Goal: Task Accomplishment & Management: Use online tool/utility

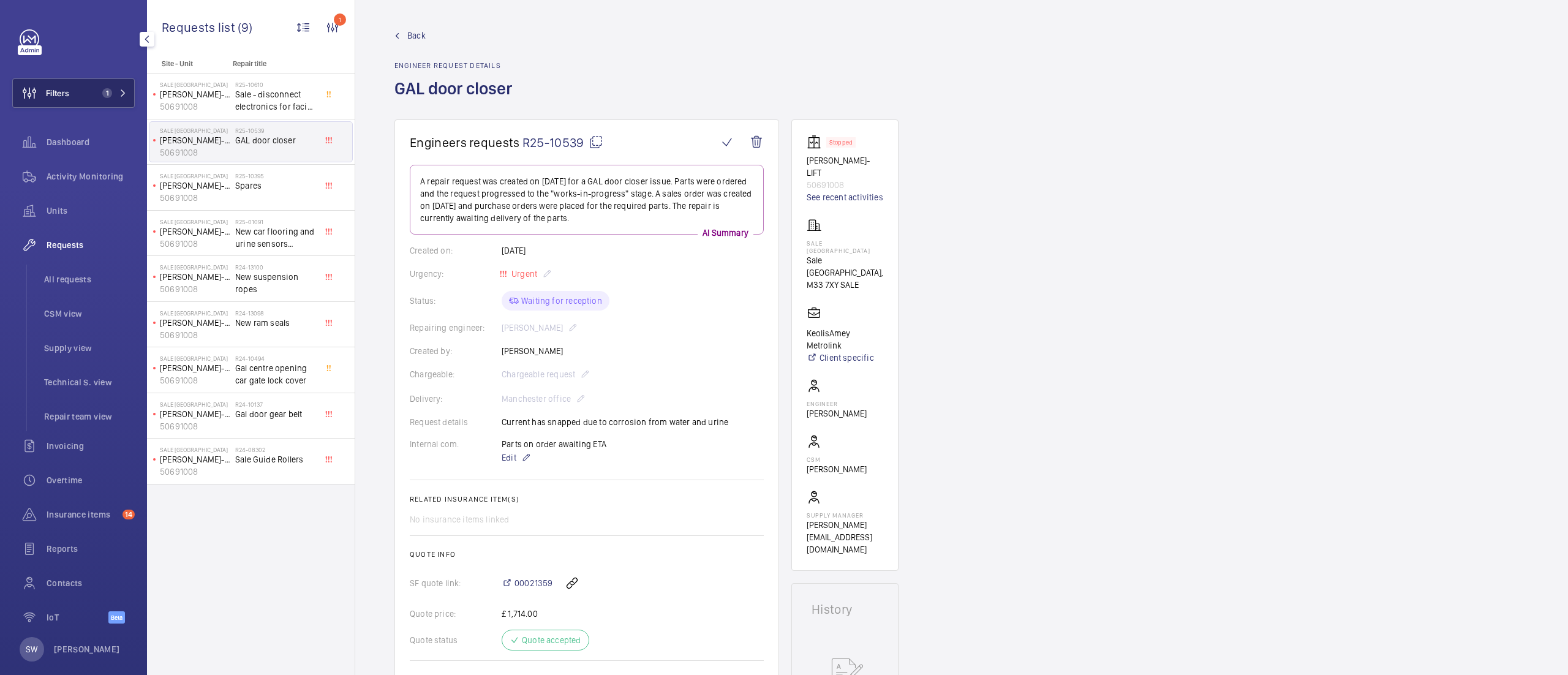
click at [97, 89] on span "1" at bounding box center [104, 93] width 15 height 10
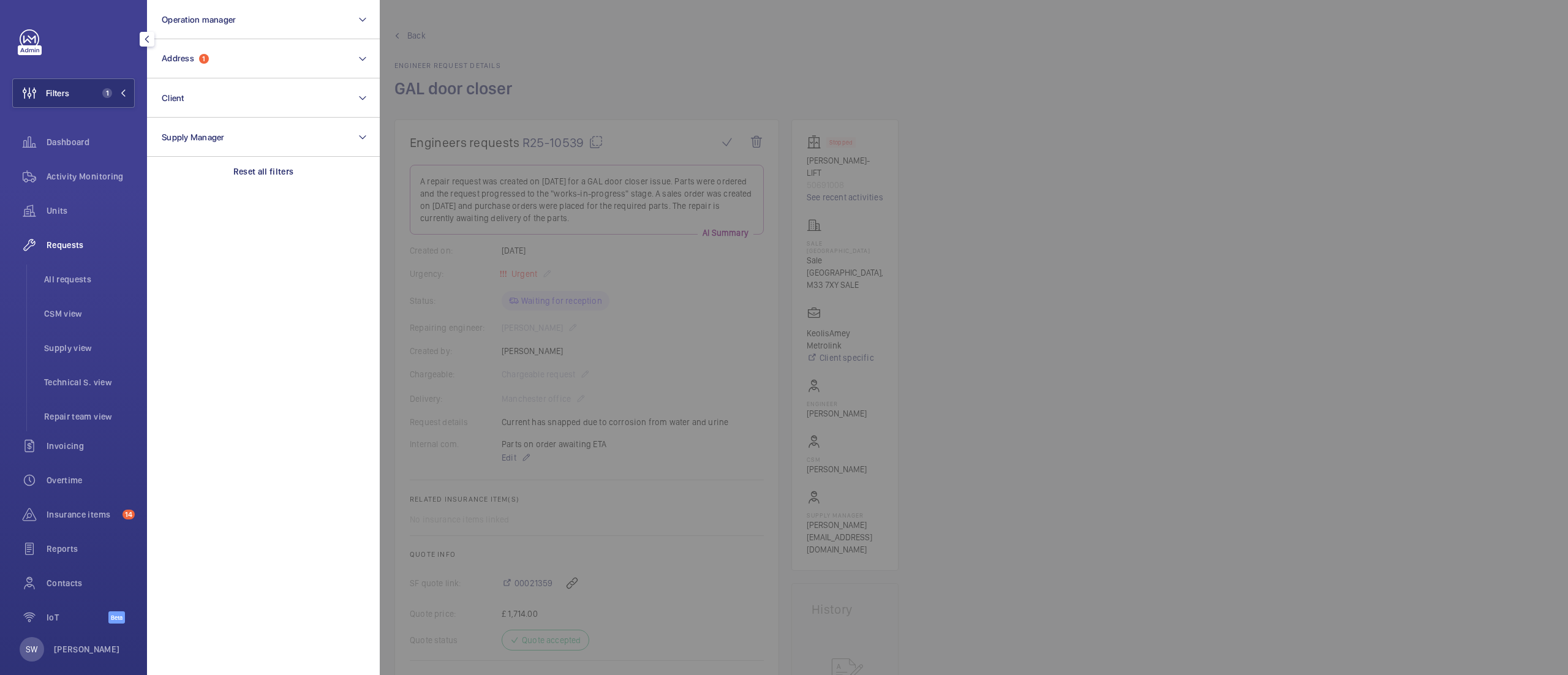
click at [1071, 237] on div at bounding box center [1164, 338] width 1568 height 675
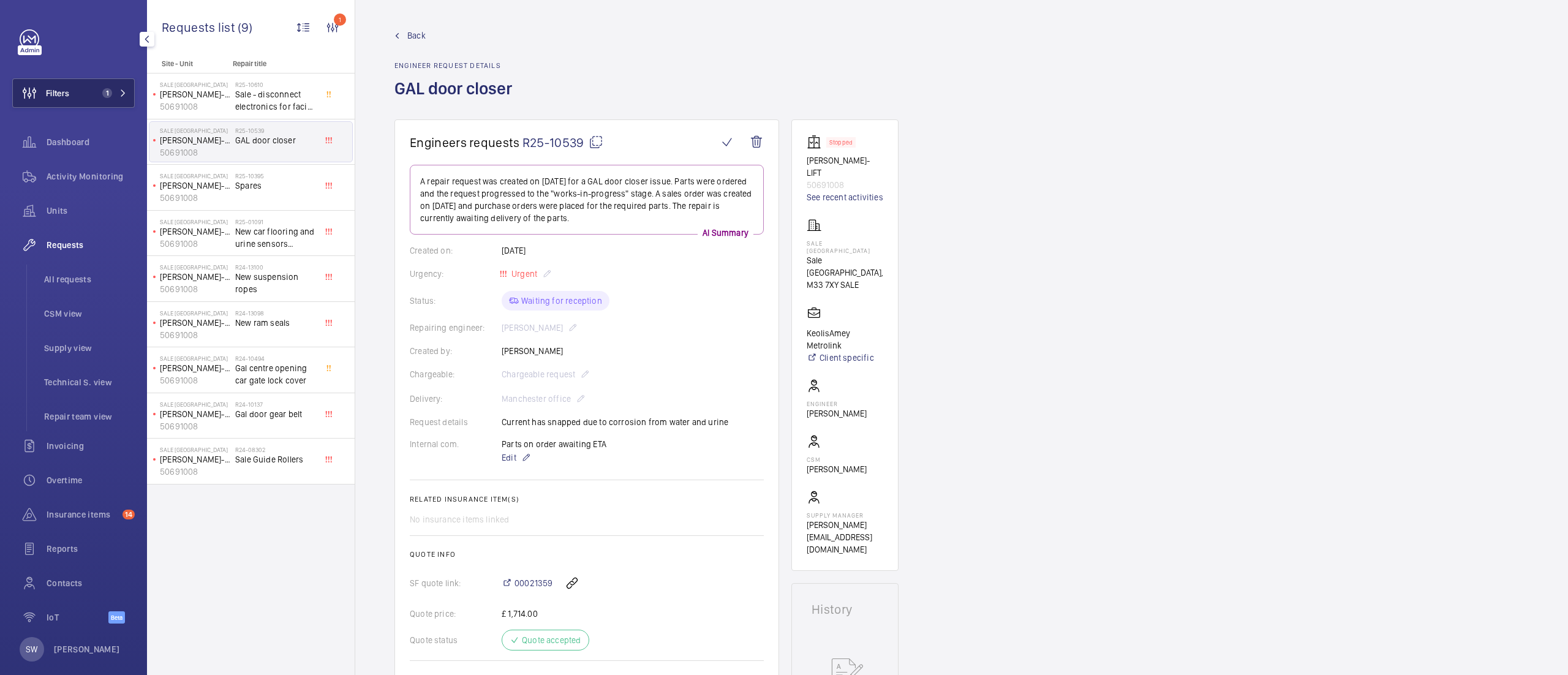
click at [92, 91] on button "Filters 1" at bounding box center [73, 93] width 122 height 30
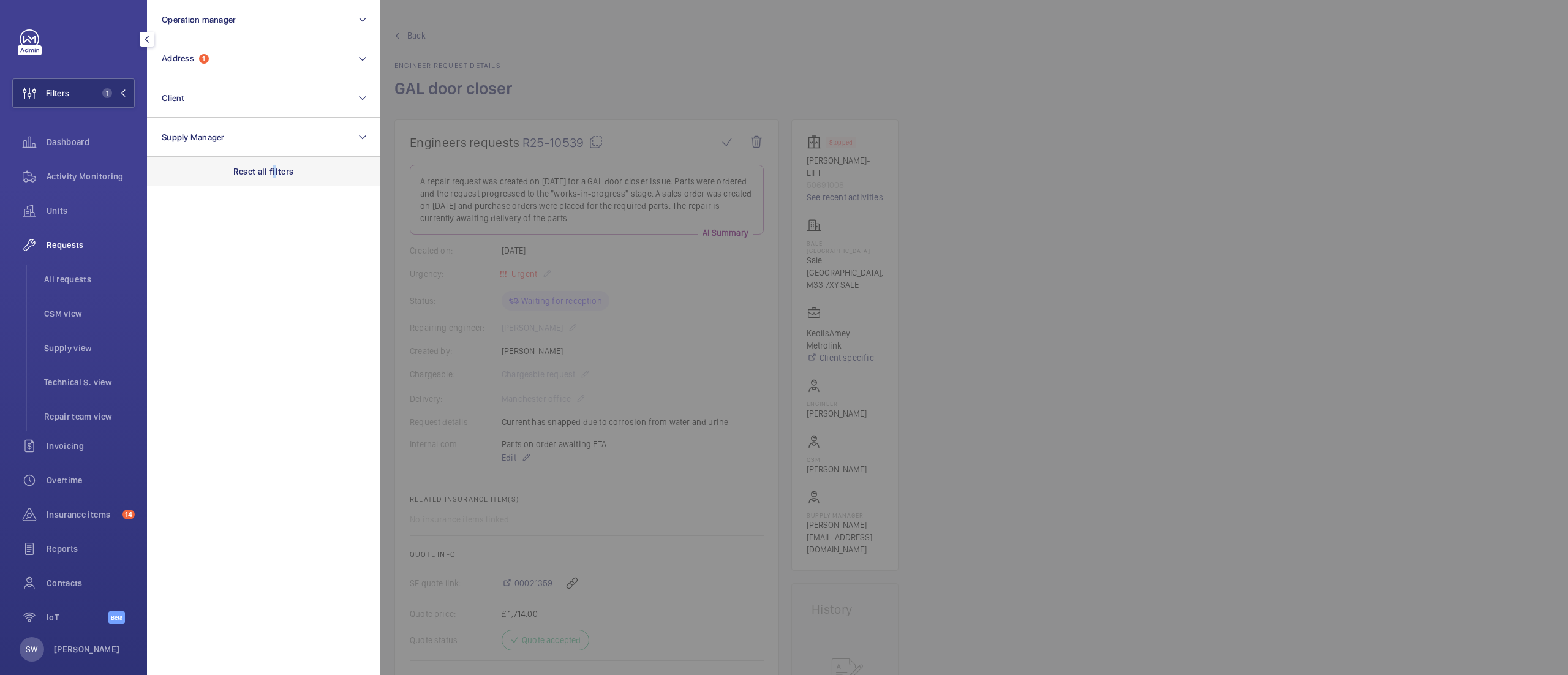
click at [273, 157] on div "Reset all filters" at bounding box center [263, 172] width 233 height 30
click at [241, 107] on button "Client" at bounding box center [263, 98] width 233 height 39
type input "w12"
type input "W12"
click at [236, 71] on button "Address" at bounding box center [263, 59] width 233 height 39
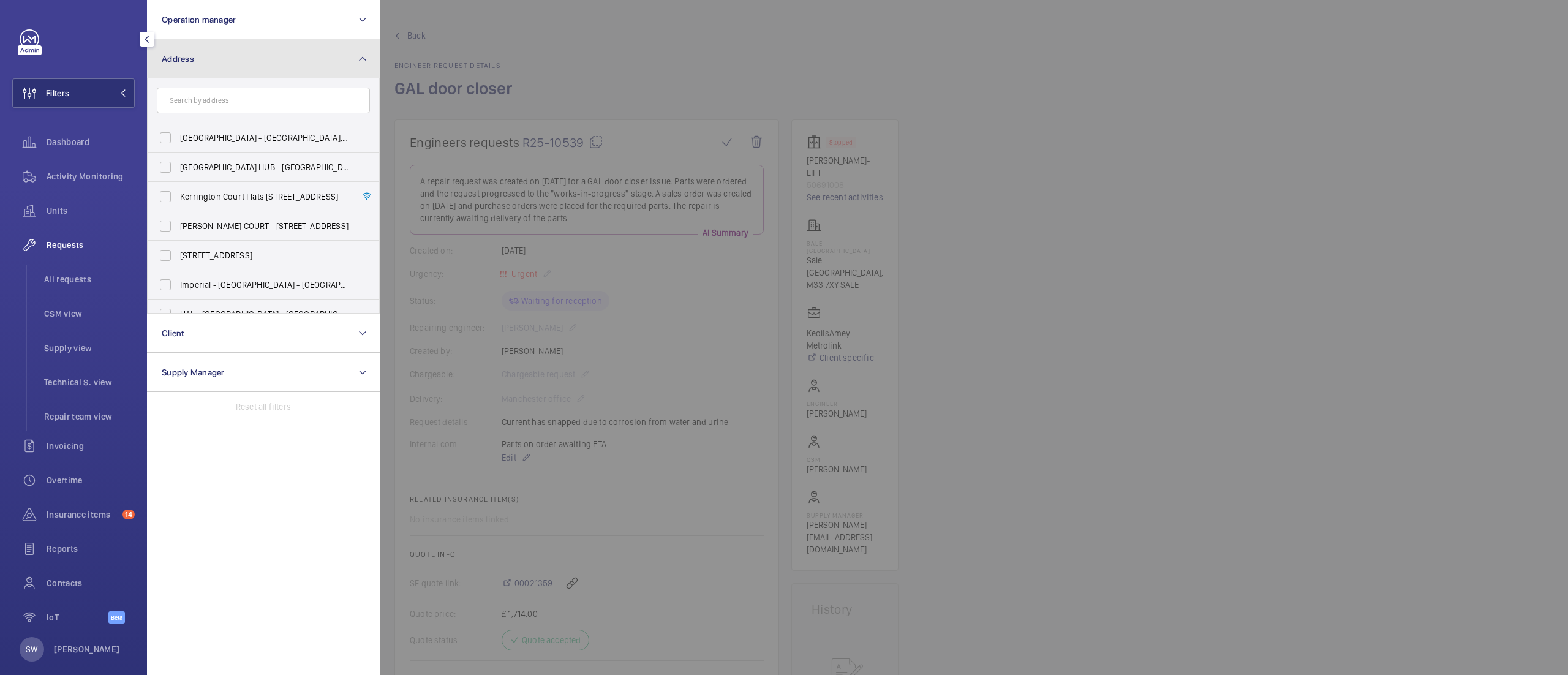
click at [268, 48] on button "Address" at bounding box center [263, 59] width 233 height 39
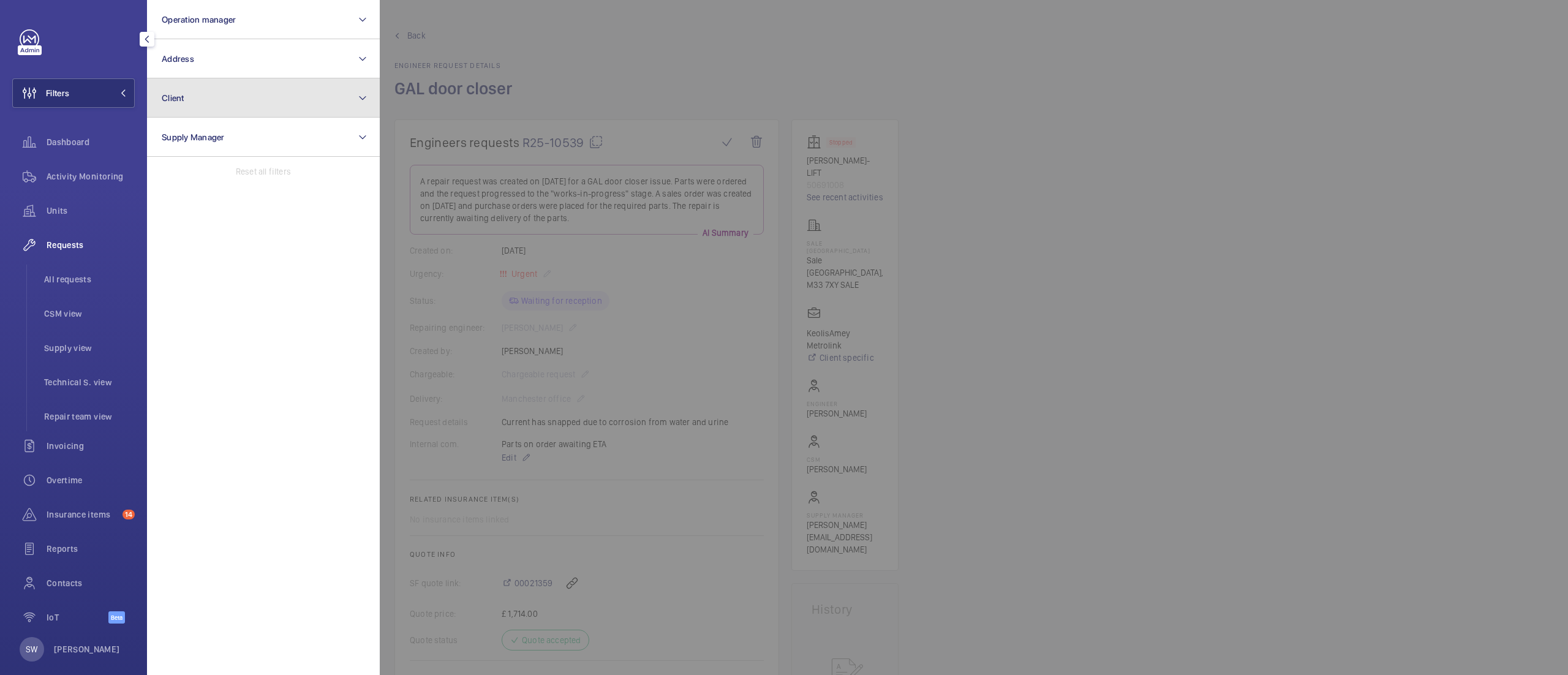
click at [246, 97] on button "Client" at bounding box center [263, 98] width 233 height 39
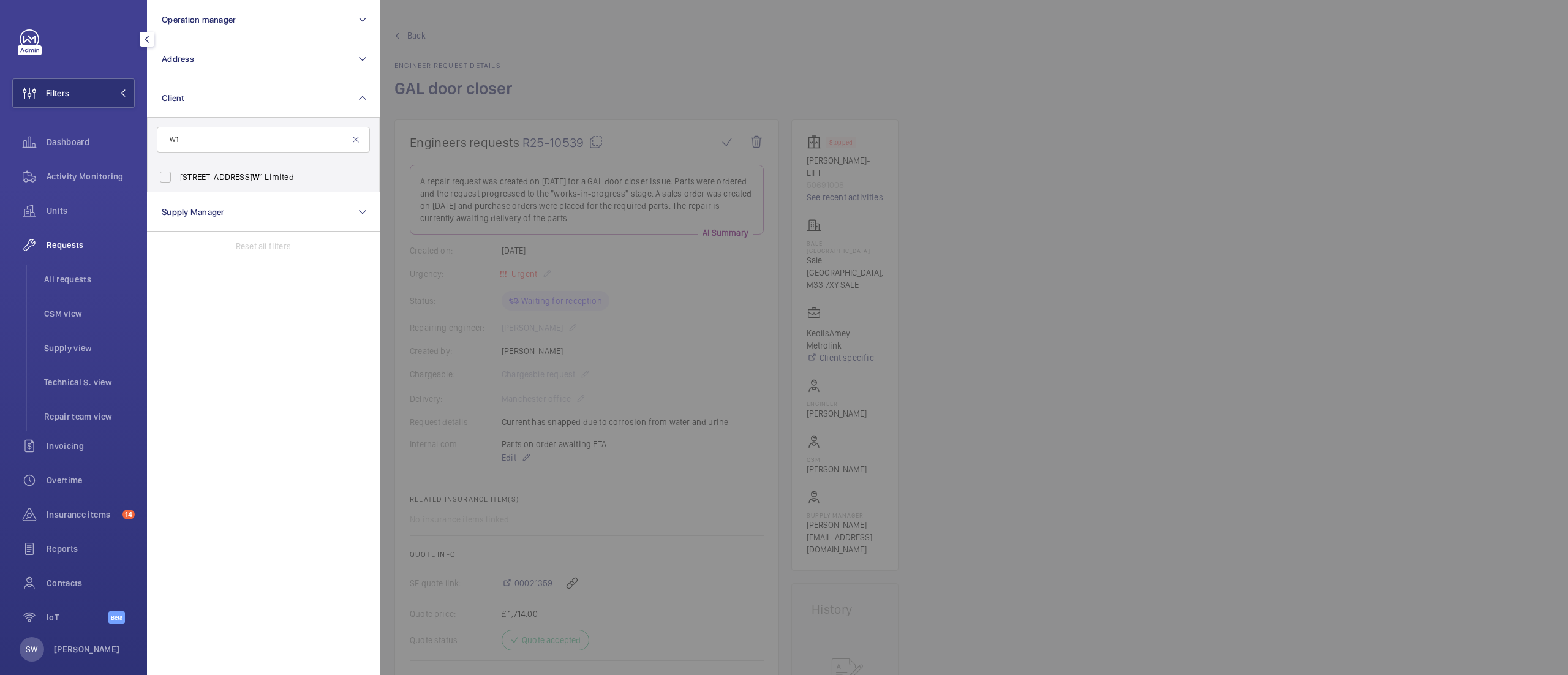
type input "W12"
type input "w12"
click at [216, 89] on button "Client" at bounding box center [263, 98] width 233 height 39
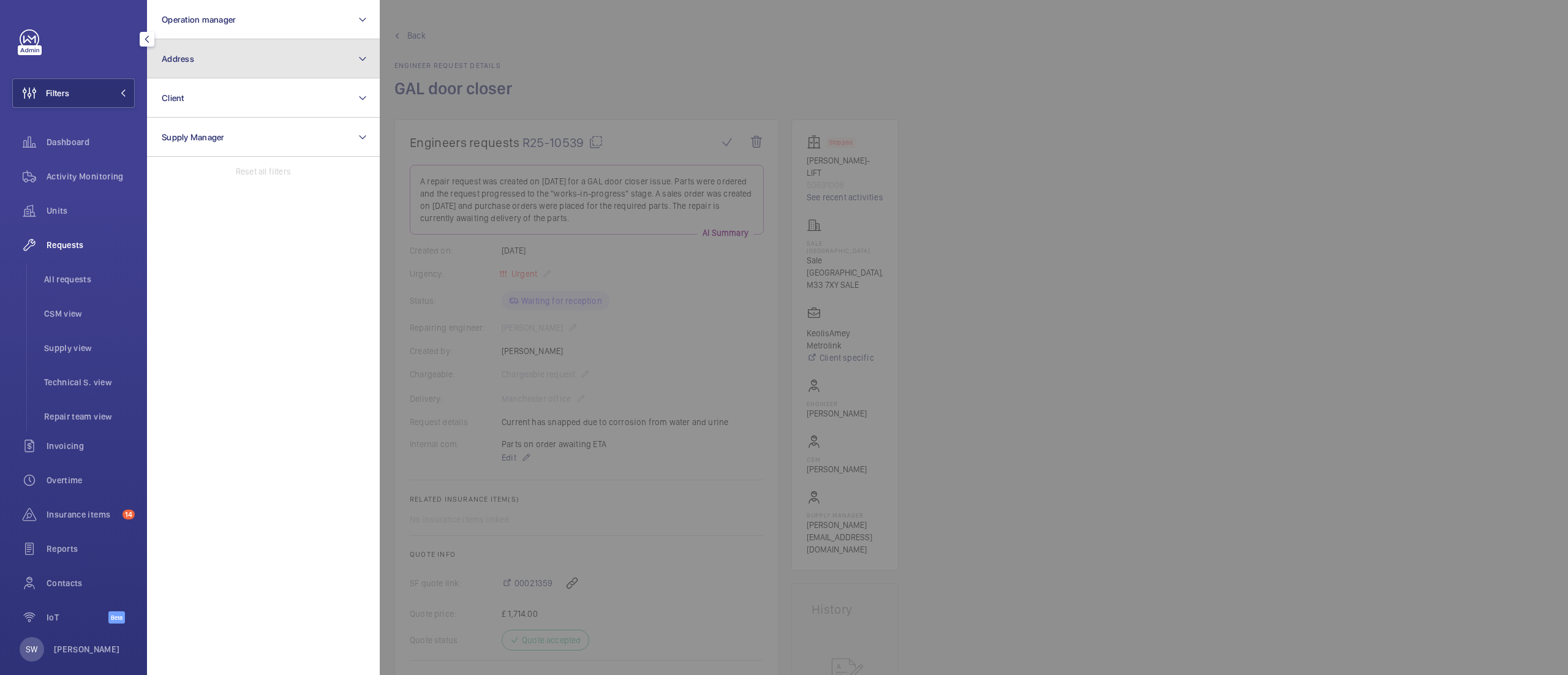
click at [245, 51] on button "Address" at bounding box center [263, 59] width 233 height 39
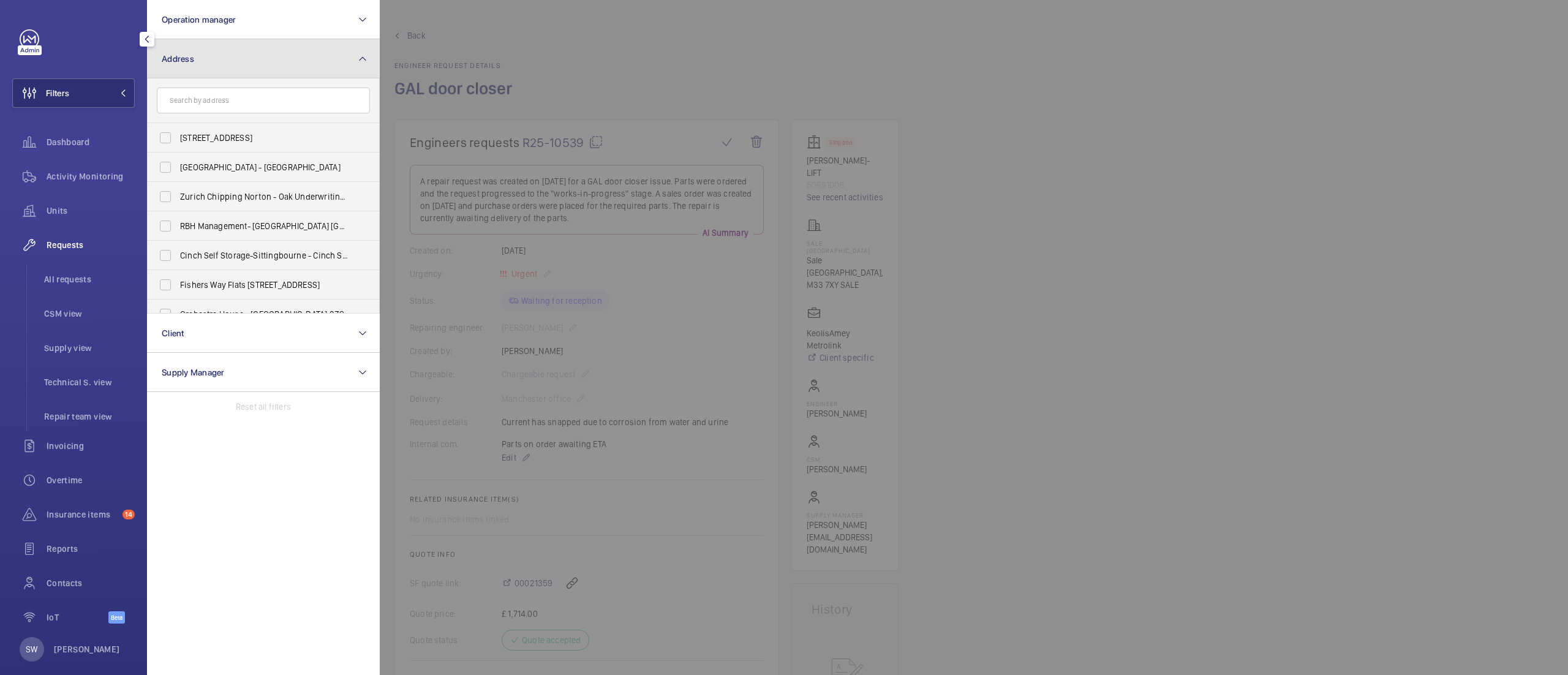
click at [221, 61] on button "Address" at bounding box center [263, 59] width 233 height 39
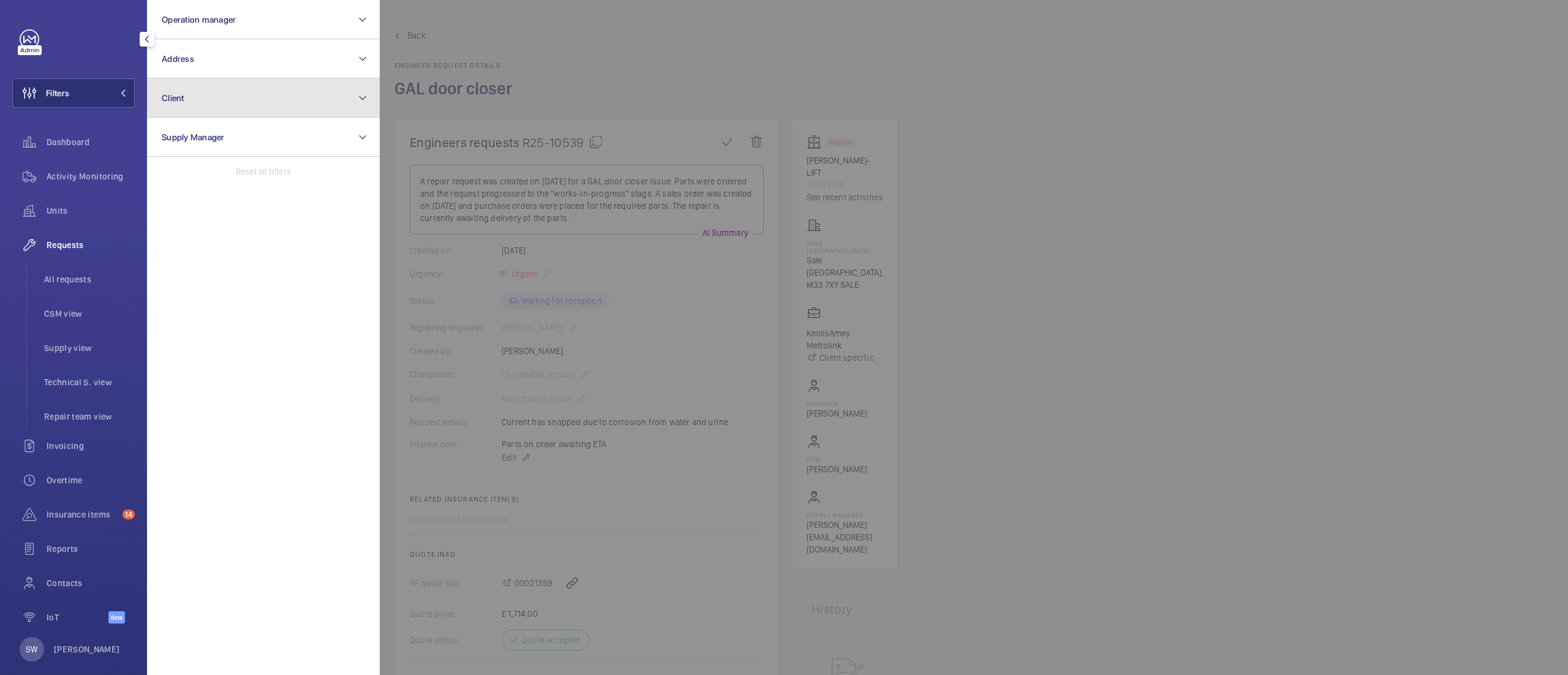
click at [216, 89] on button "Client" at bounding box center [263, 98] width 233 height 39
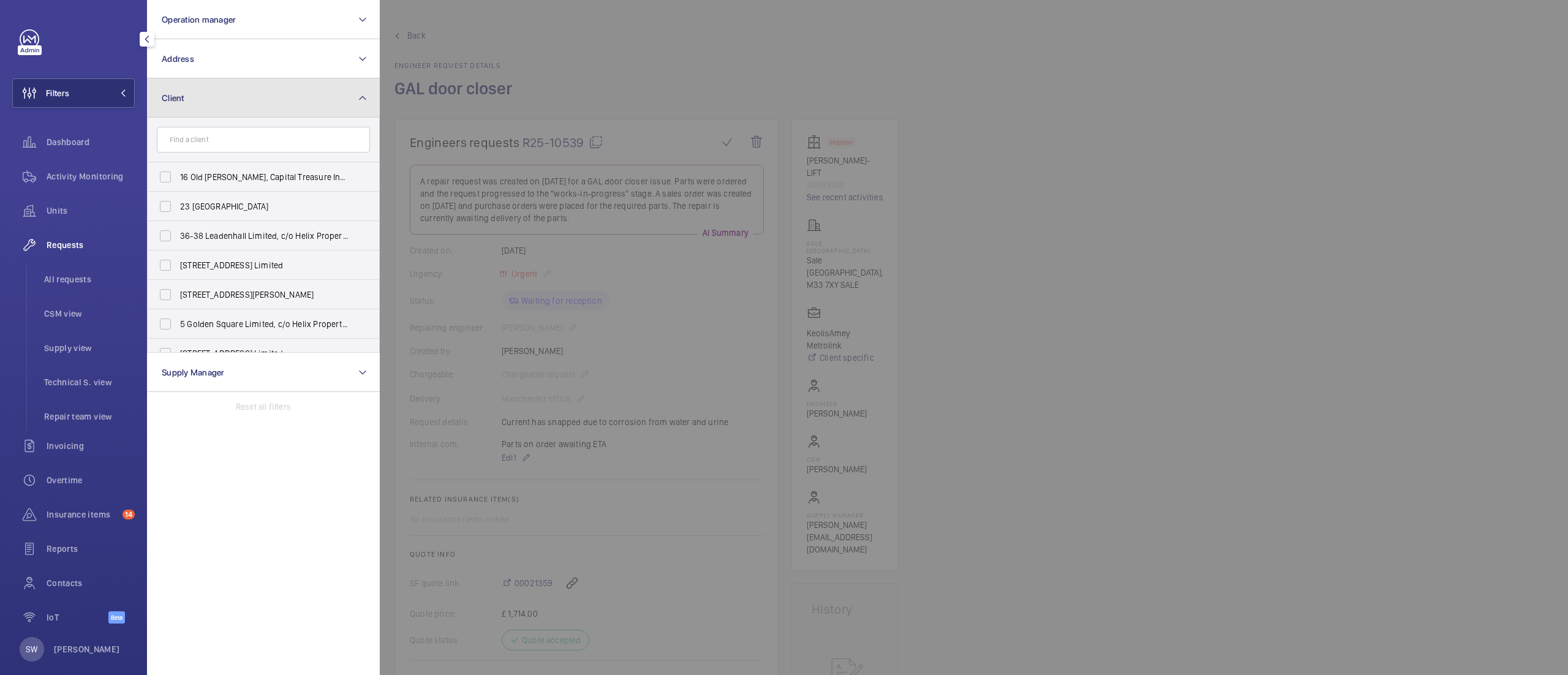
click at [249, 94] on button "Client" at bounding box center [263, 98] width 233 height 39
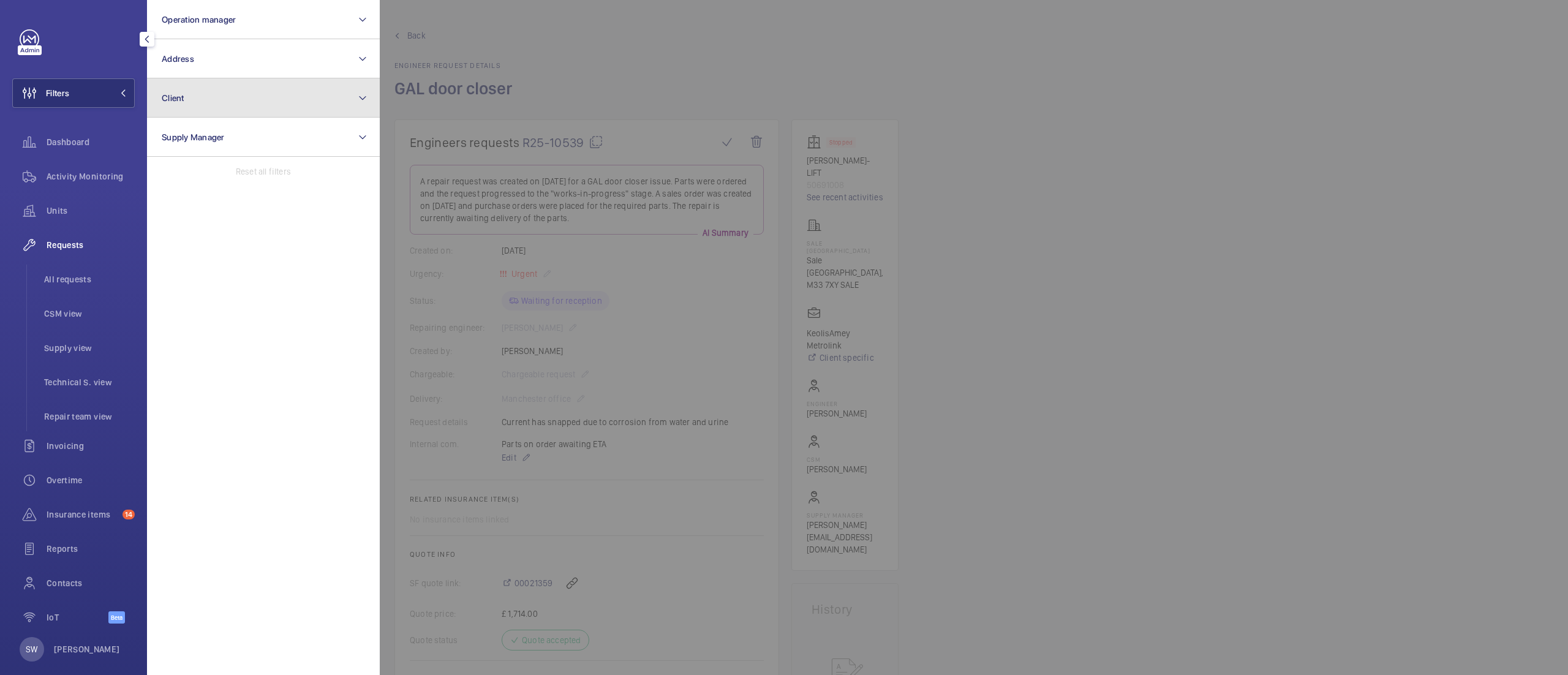
click at [257, 98] on button "Client" at bounding box center [263, 98] width 233 height 39
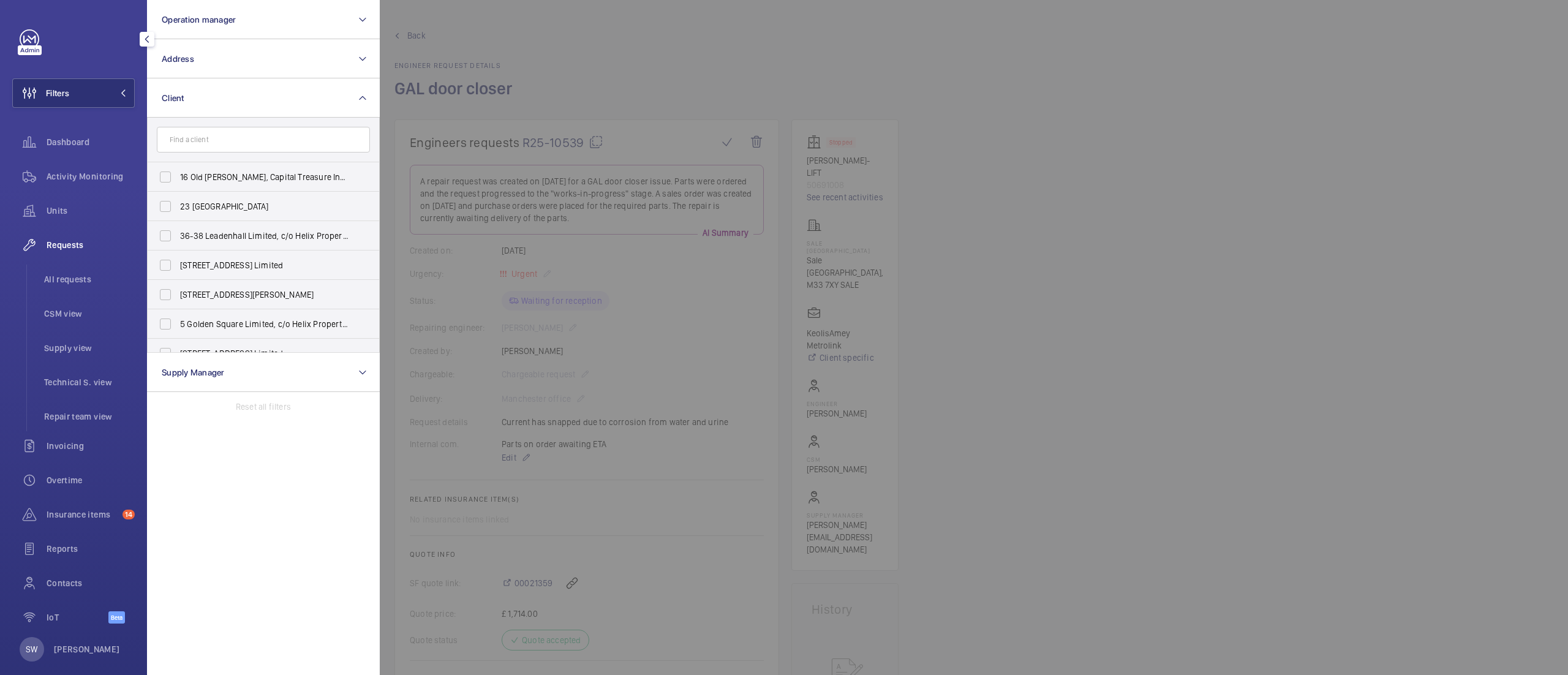
click at [258, 142] on input "text" at bounding box center [263, 139] width 213 height 26
click at [253, 100] on button "Client" at bounding box center [263, 98] width 233 height 39
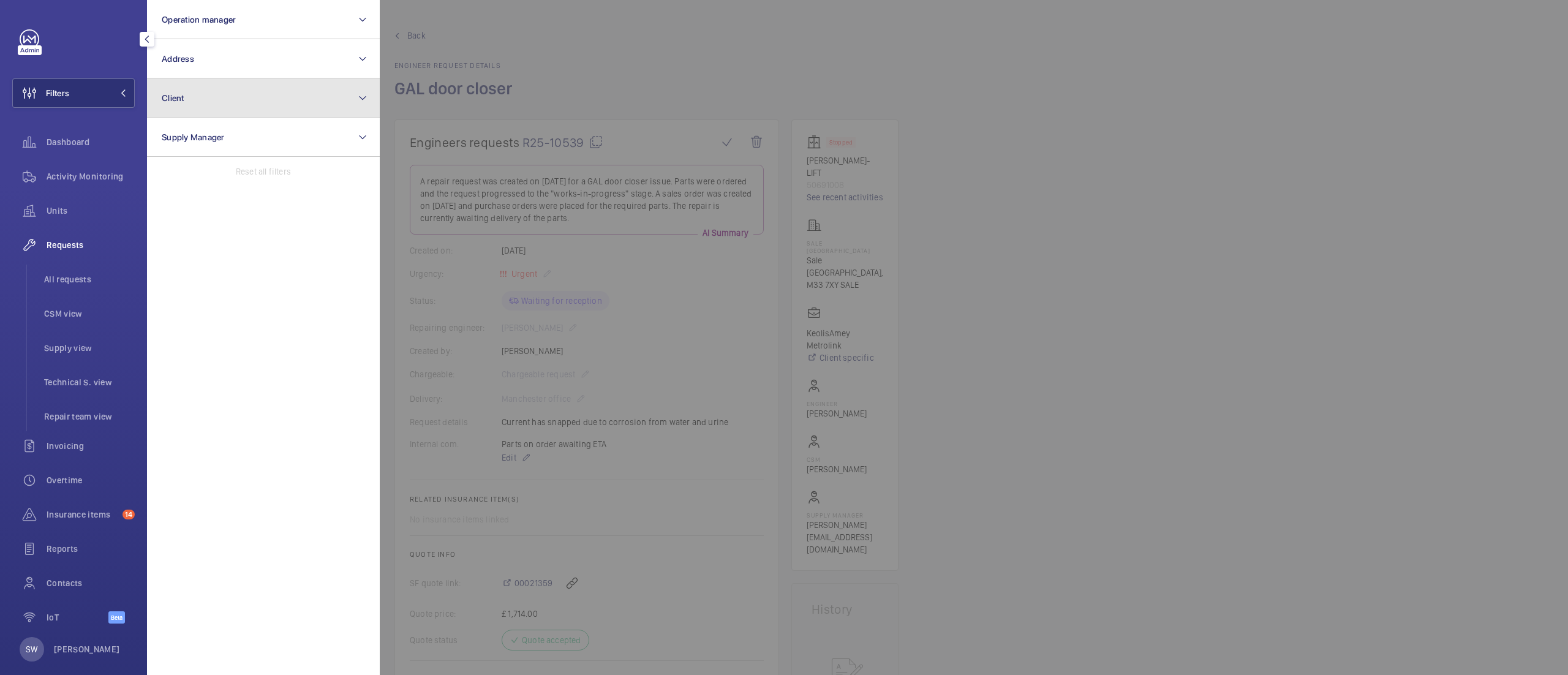
click at [192, 100] on button "Client" at bounding box center [263, 98] width 233 height 39
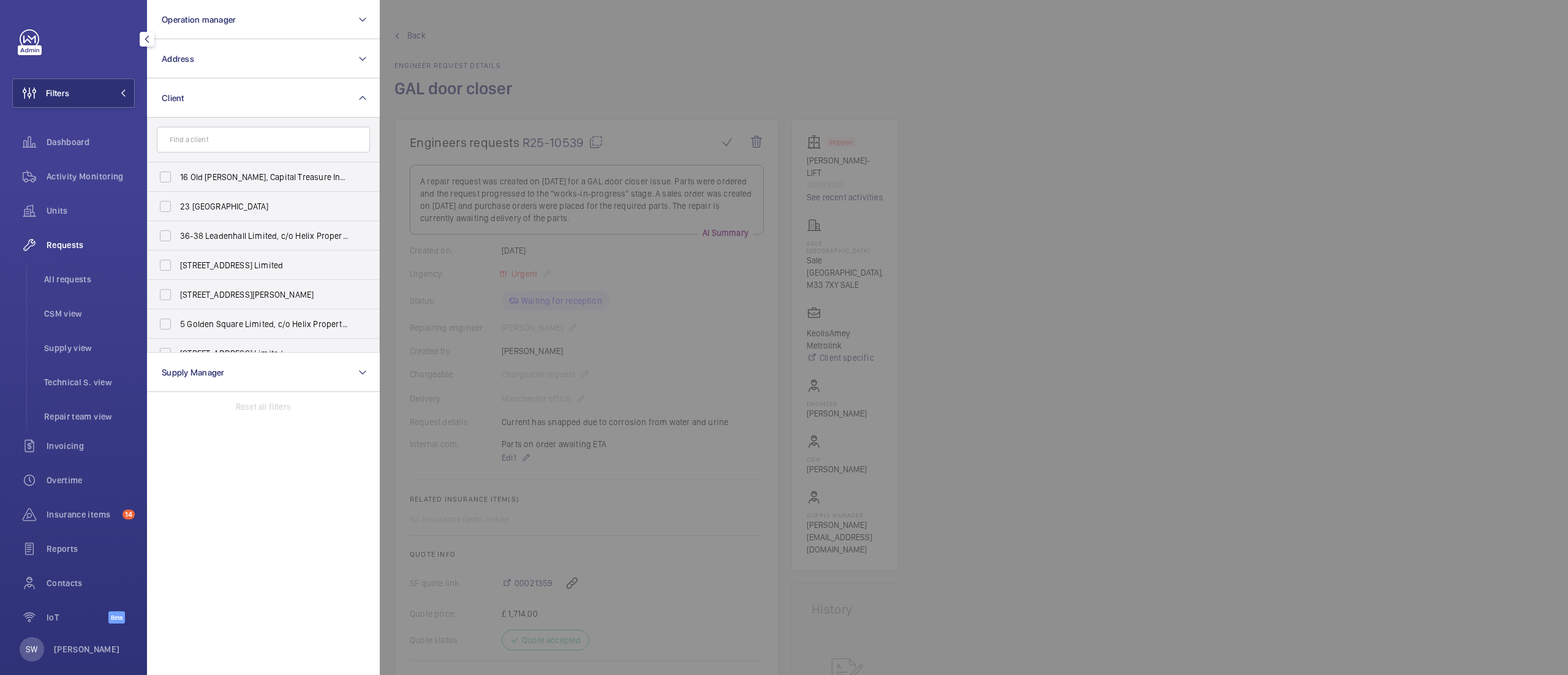
click at [288, 134] on input "text" at bounding box center [263, 139] width 213 height 26
click at [295, 135] on input "text" at bounding box center [263, 139] width 213 height 26
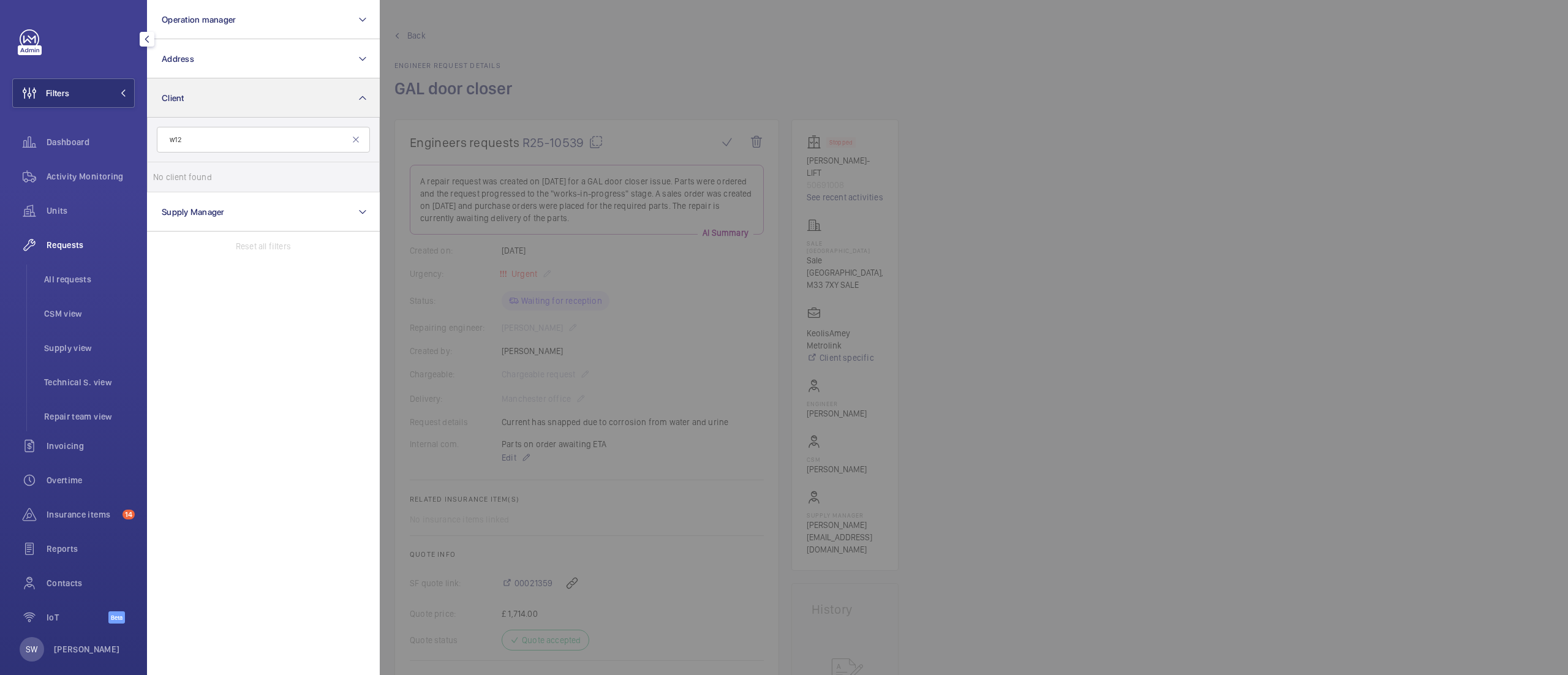
type input "w12"
click at [290, 109] on button "Client" at bounding box center [263, 98] width 233 height 39
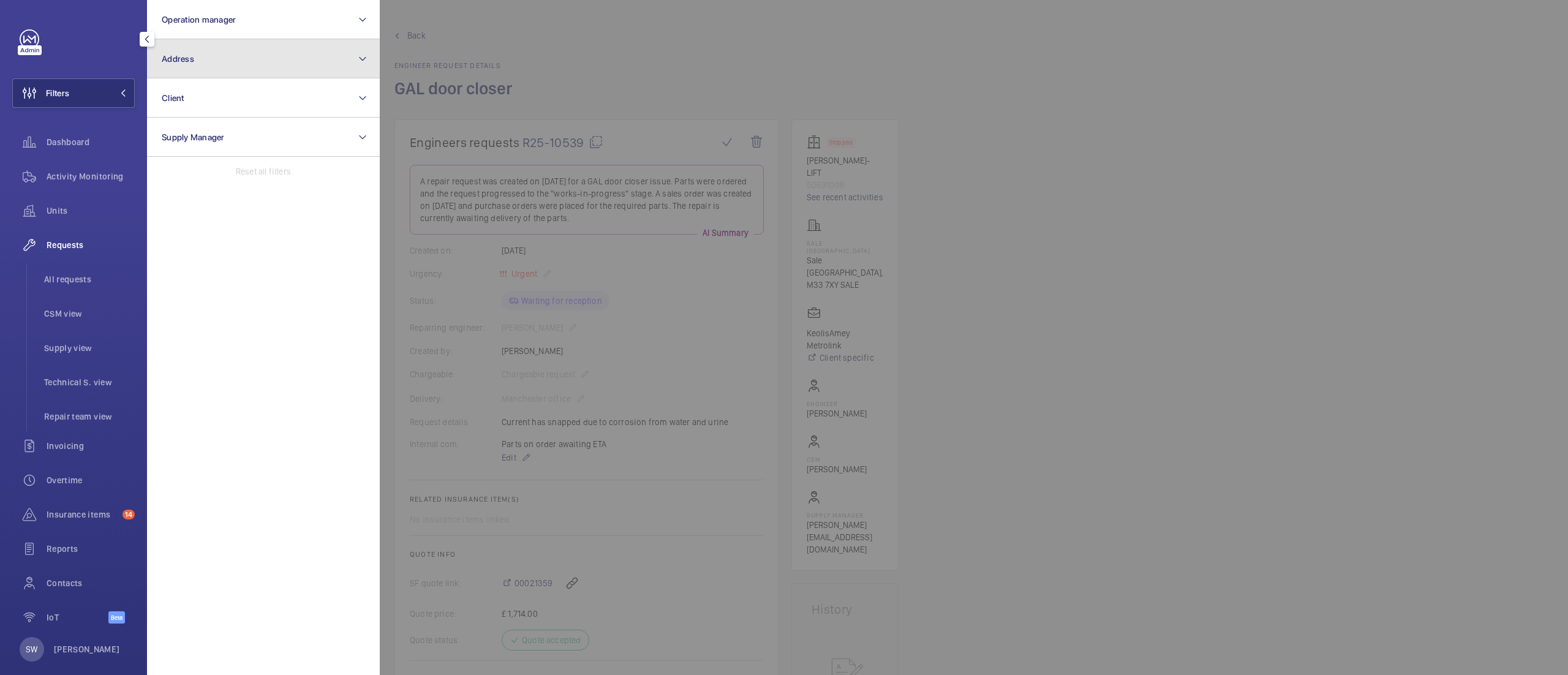
click at [297, 56] on button "Address" at bounding box center [263, 59] width 233 height 39
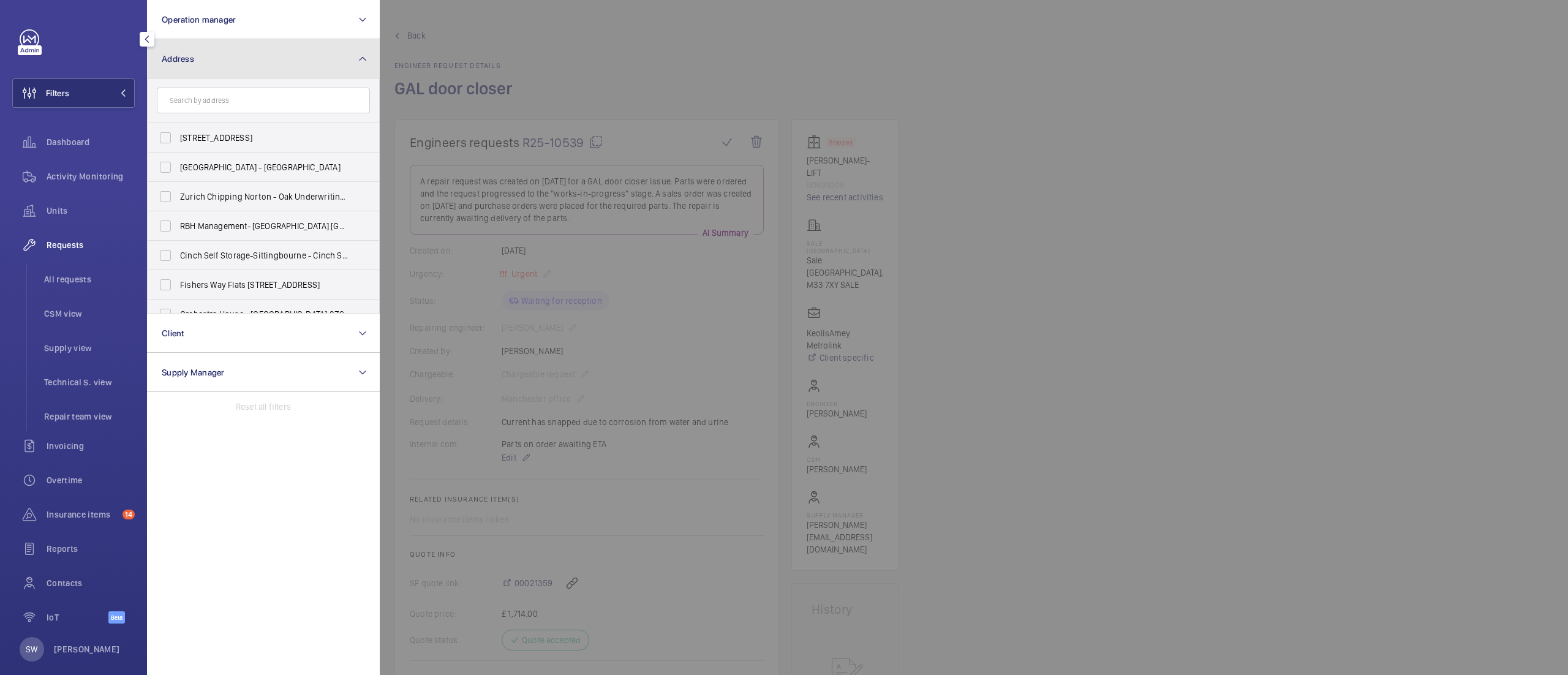
click at [240, 62] on button "Address" at bounding box center [263, 59] width 233 height 39
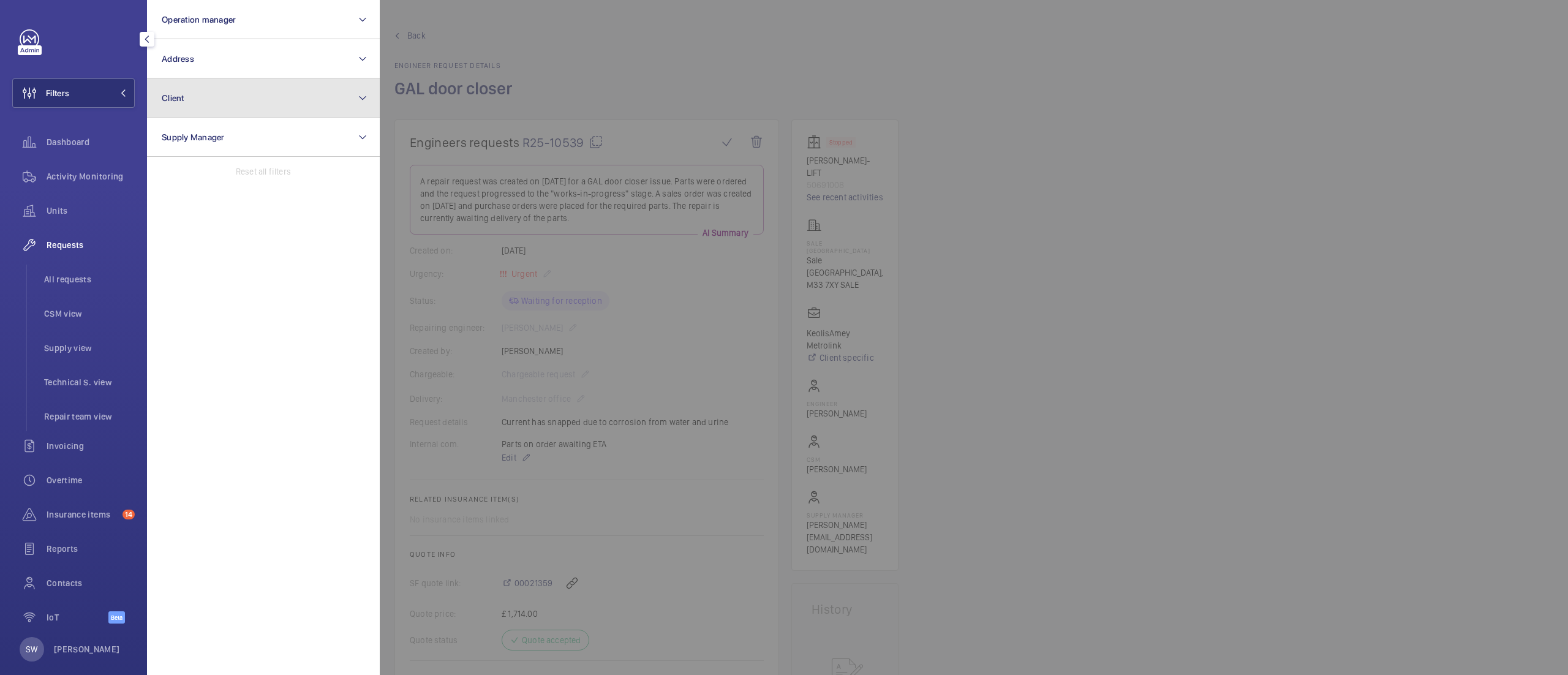
click at [218, 100] on button "Client" at bounding box center [263, 98] width 233 height 39
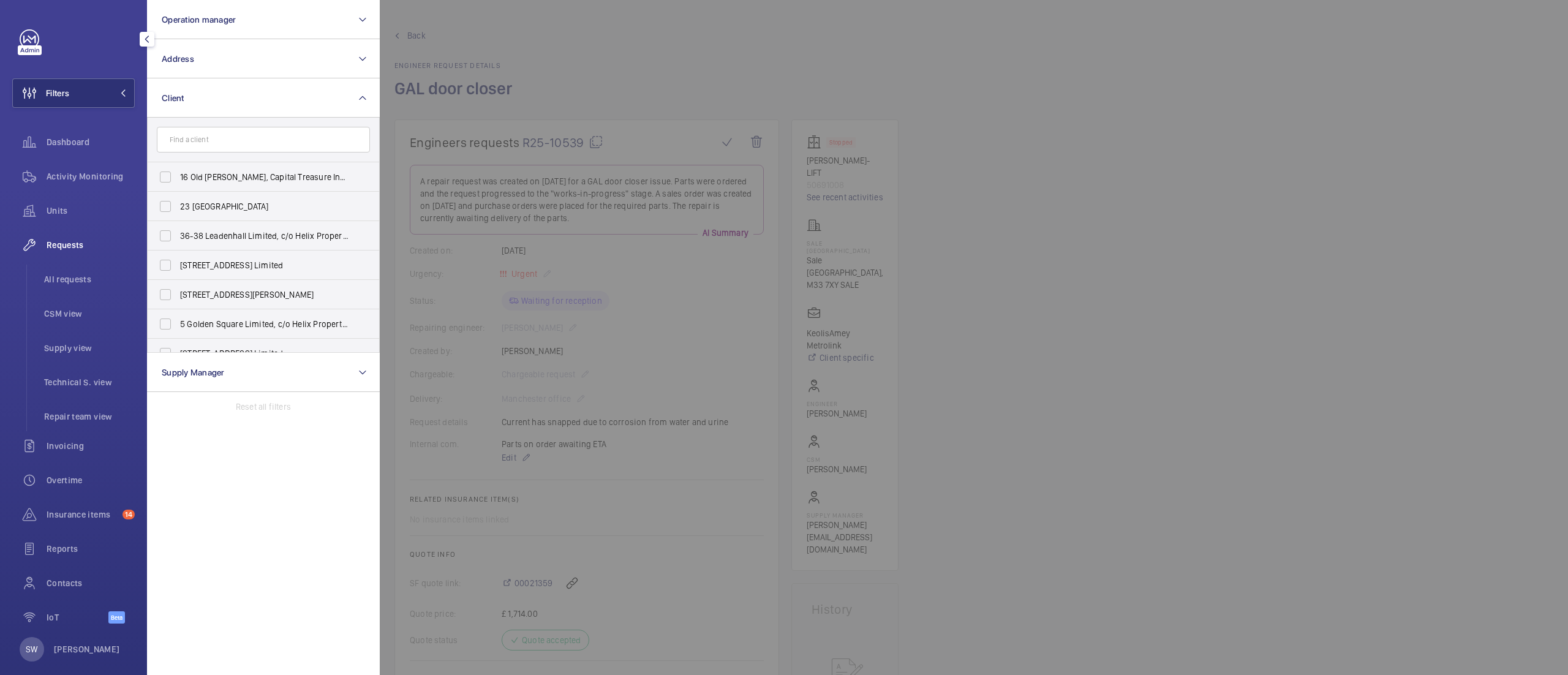
click at [204, 151] on input "text" at bounding box center [263, 139] width 213 height 26
click at [214, 137] on input "text" at bounding box center [263, 139] width 213 height 26
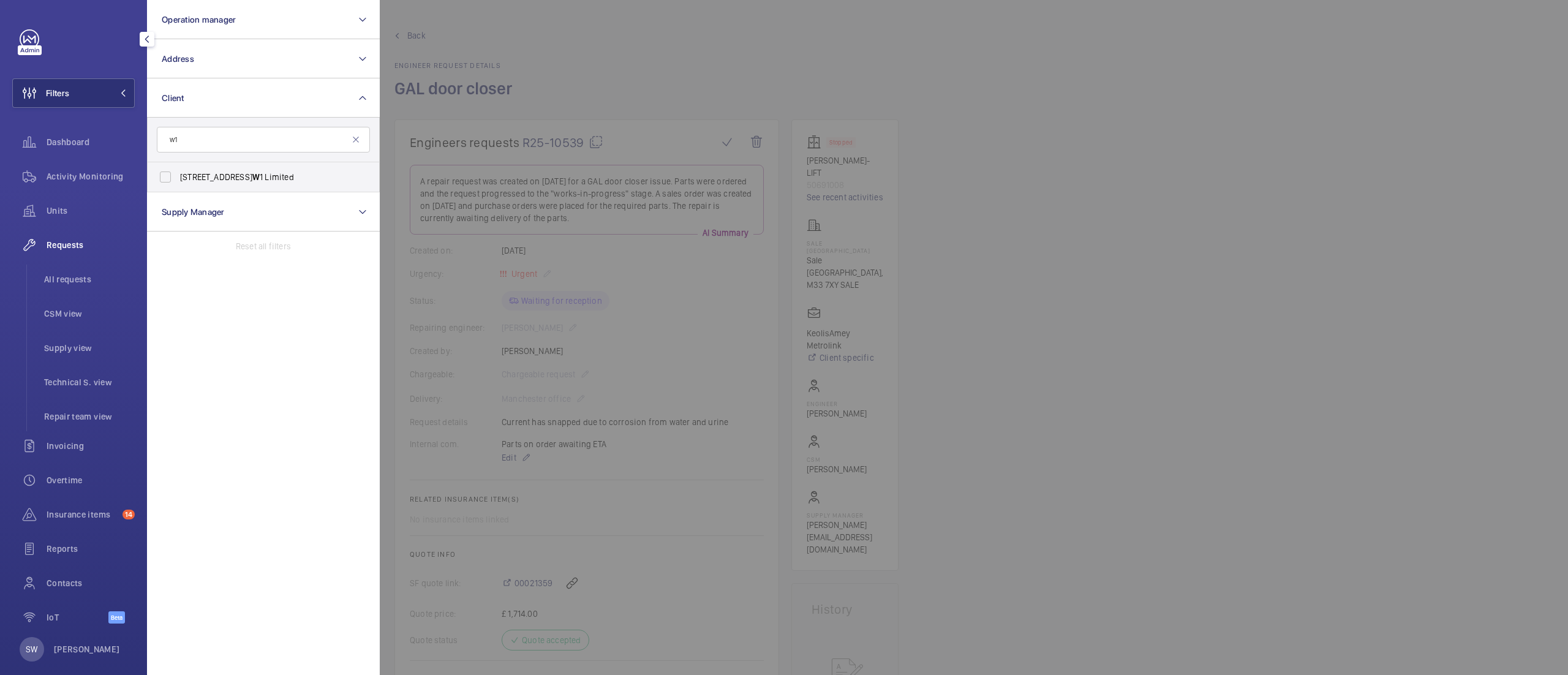
type input "w12"
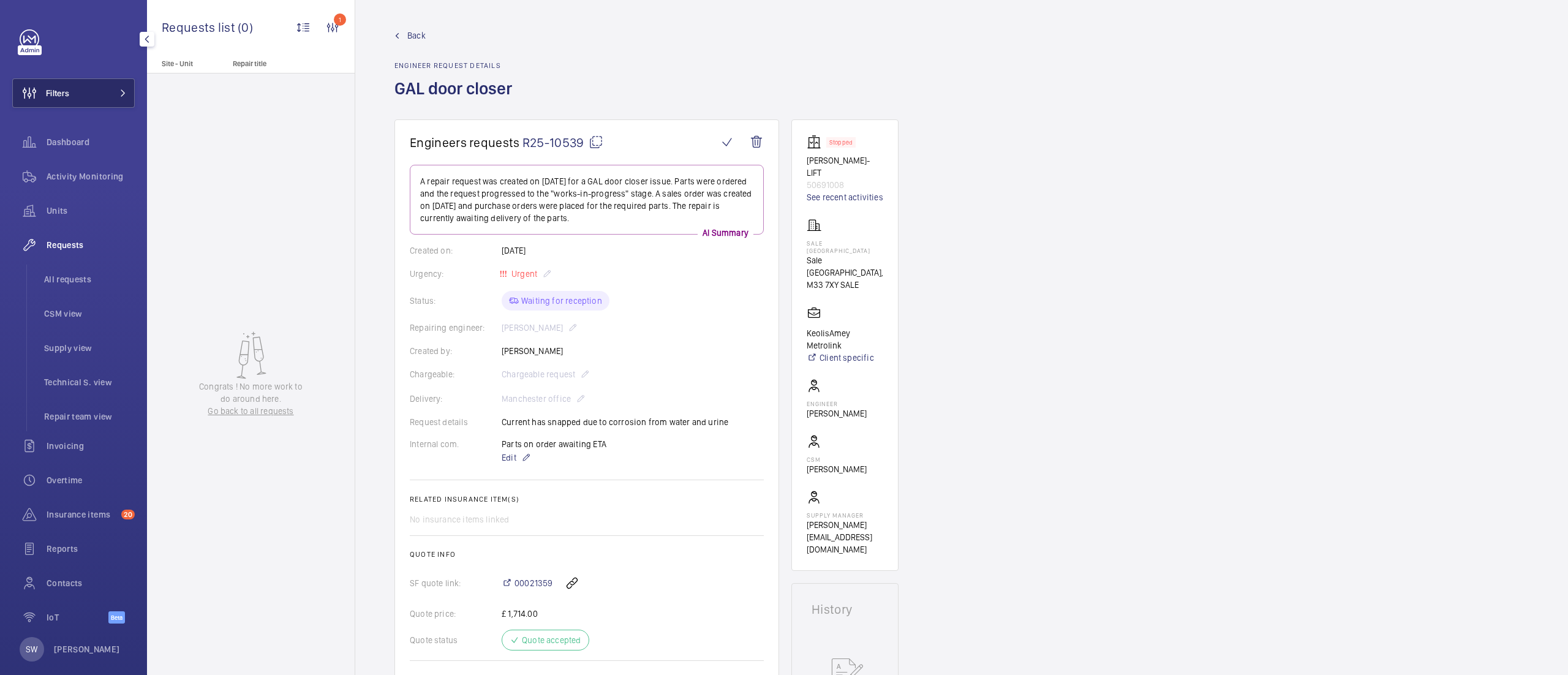
click at [111, 98] on button "Filters" at bounding box center [73, 93] width 122 height 30
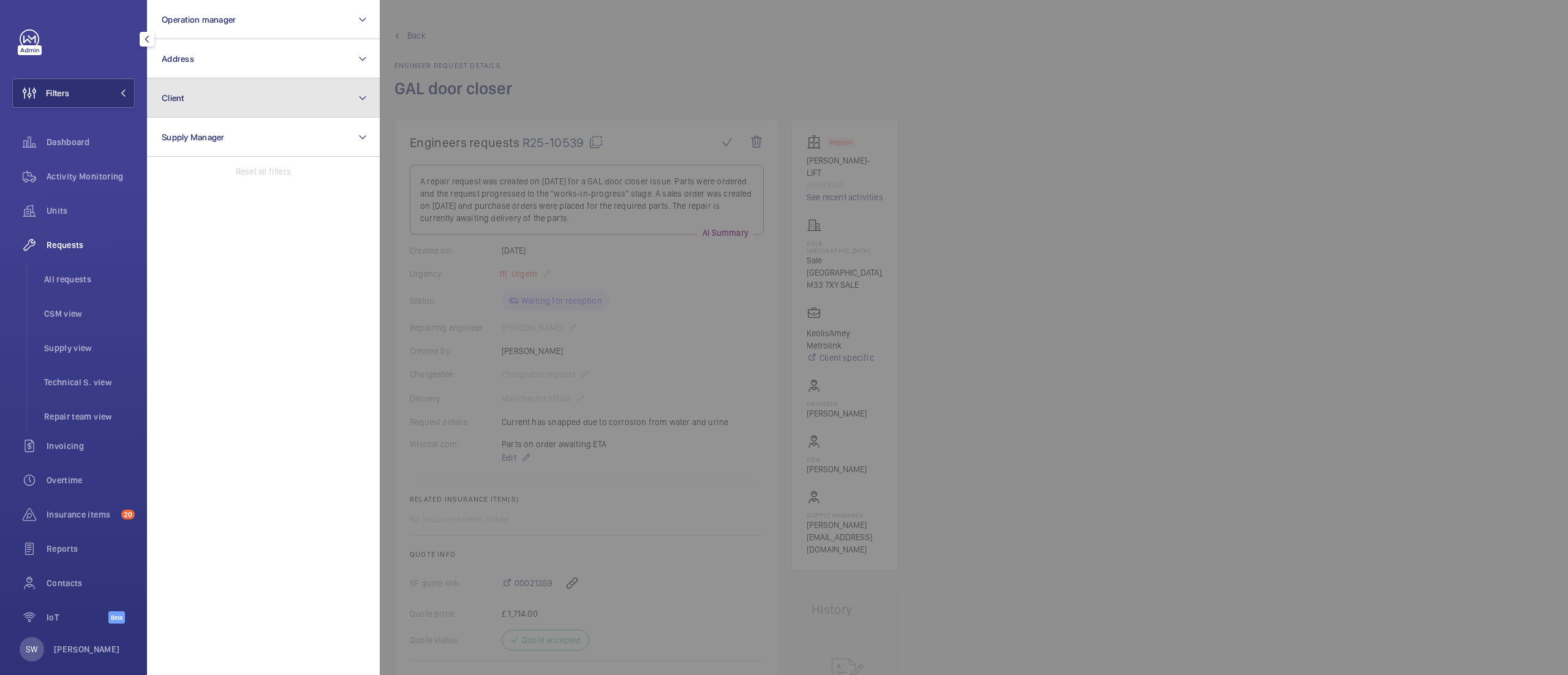
click at [206, 98] on button "Client" at bounding box center [263, 98] width 233 height 39
type input "w12"
click at [240, 105] on button "Client" at bounding box center [263, 98] width 233 height 39
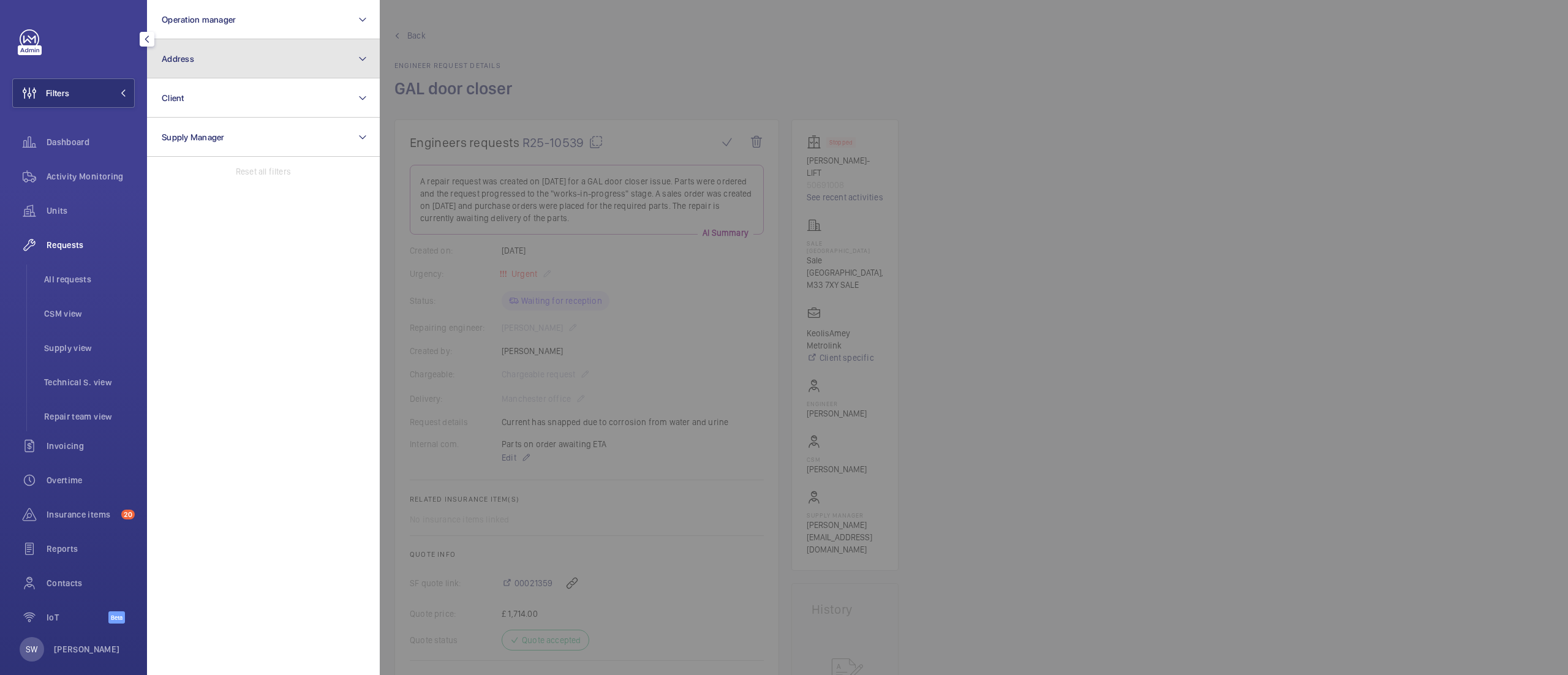
click at [229, 48] on button "Address" at bounding box center [263, 59] width 233 height 39
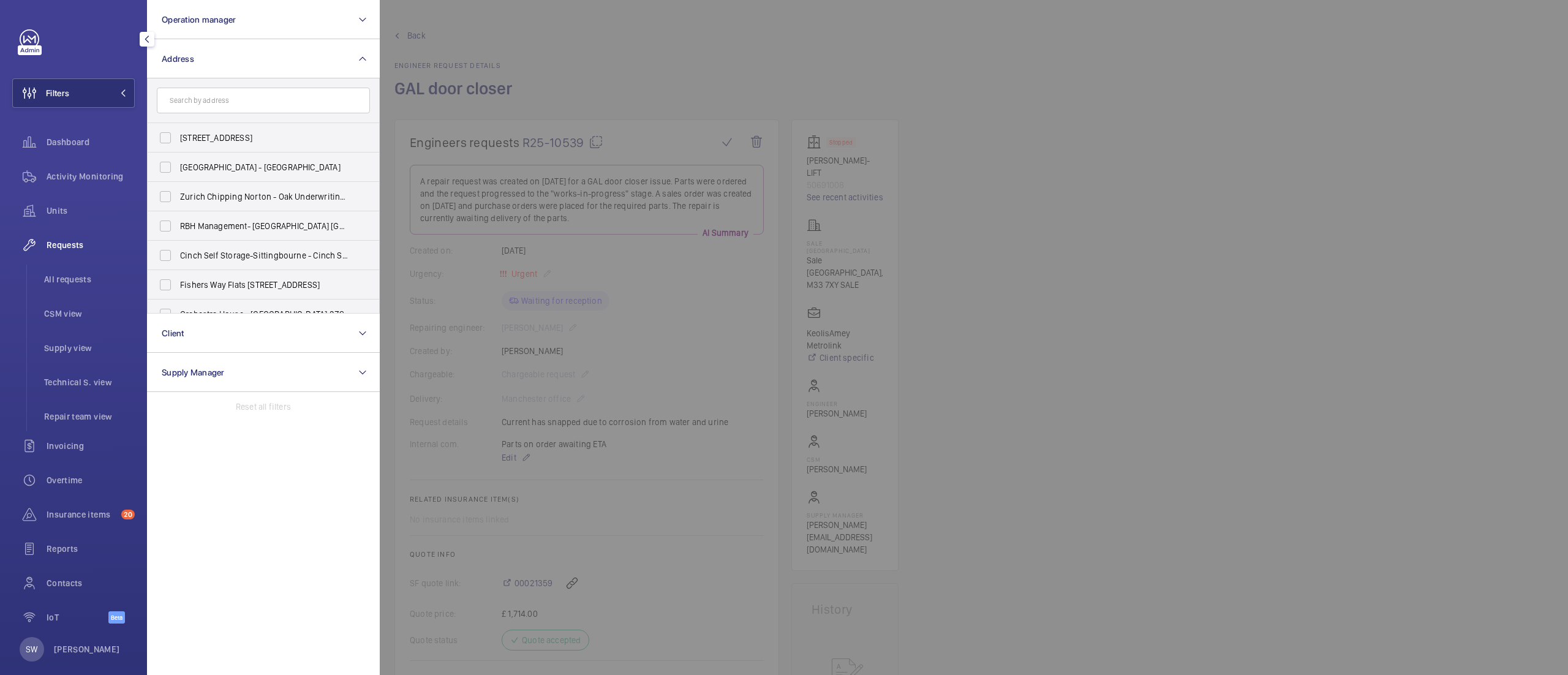
click at [305, 100] on input "text" at bounding box center [263, 100] width 213 height 26
type input "1"
type input "w12"
click at [207, 171] on span "W12 Shopping Centre - [GEOGRAPHIC_DATA]" at bounding box center [264, 169] width 169 height 12
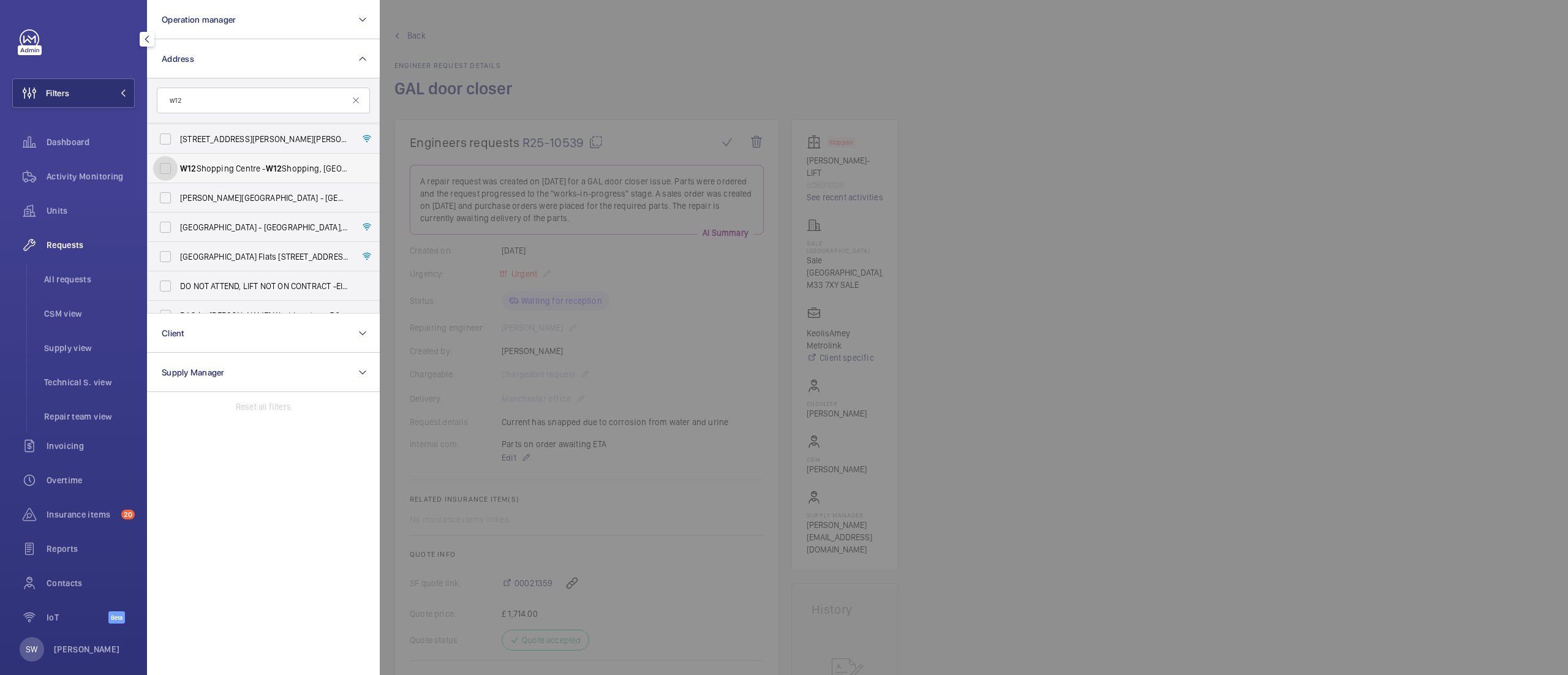
click at [178, 171] on input "W12 Shopping Centre - [GEOGRAPHIC_DATA]" at bounding box center [165, 168] width 24 height 24
checkbox input "true"
click at [1298, 416] on div at bounding box center [1164, 338] width 1568 height 675
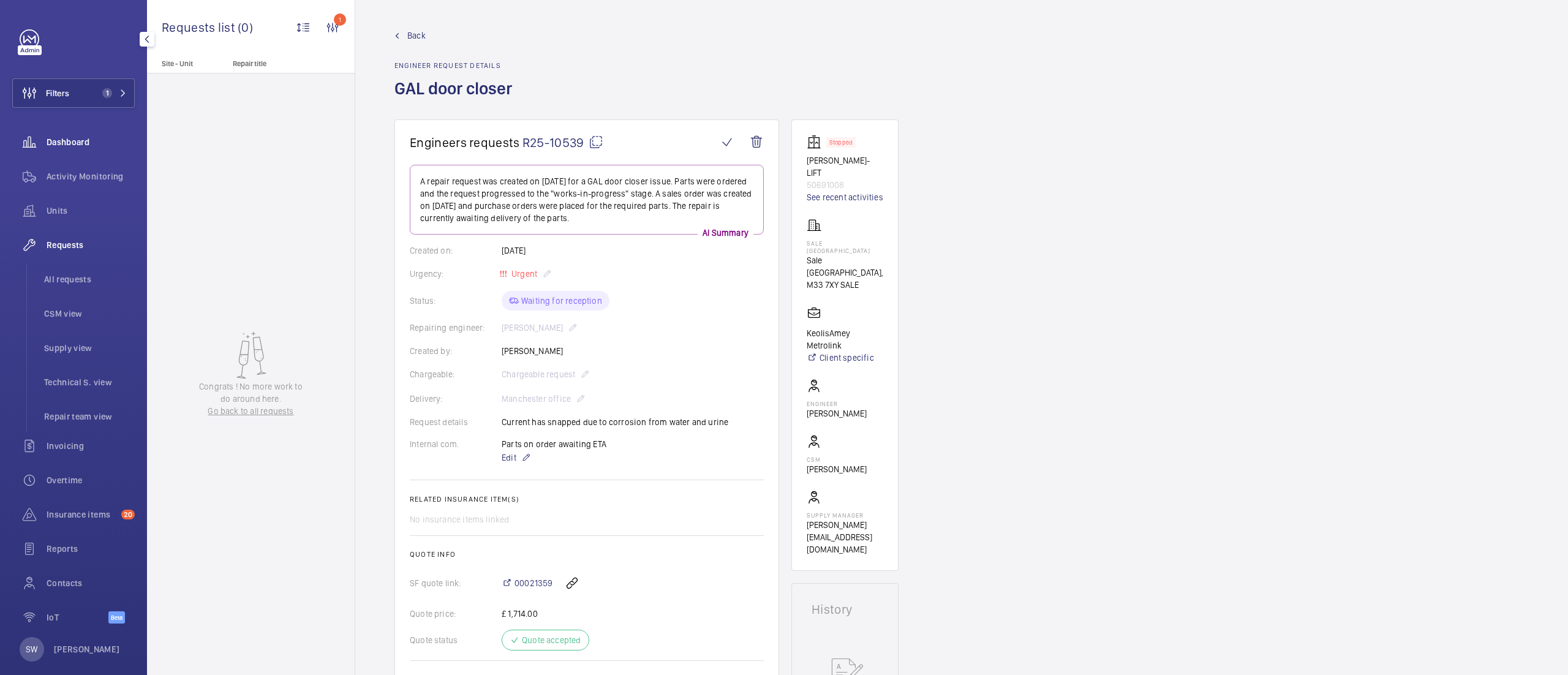
click at [99, 135] on div "Dashboard" at bounding box center [73, 142] width 122 height 30
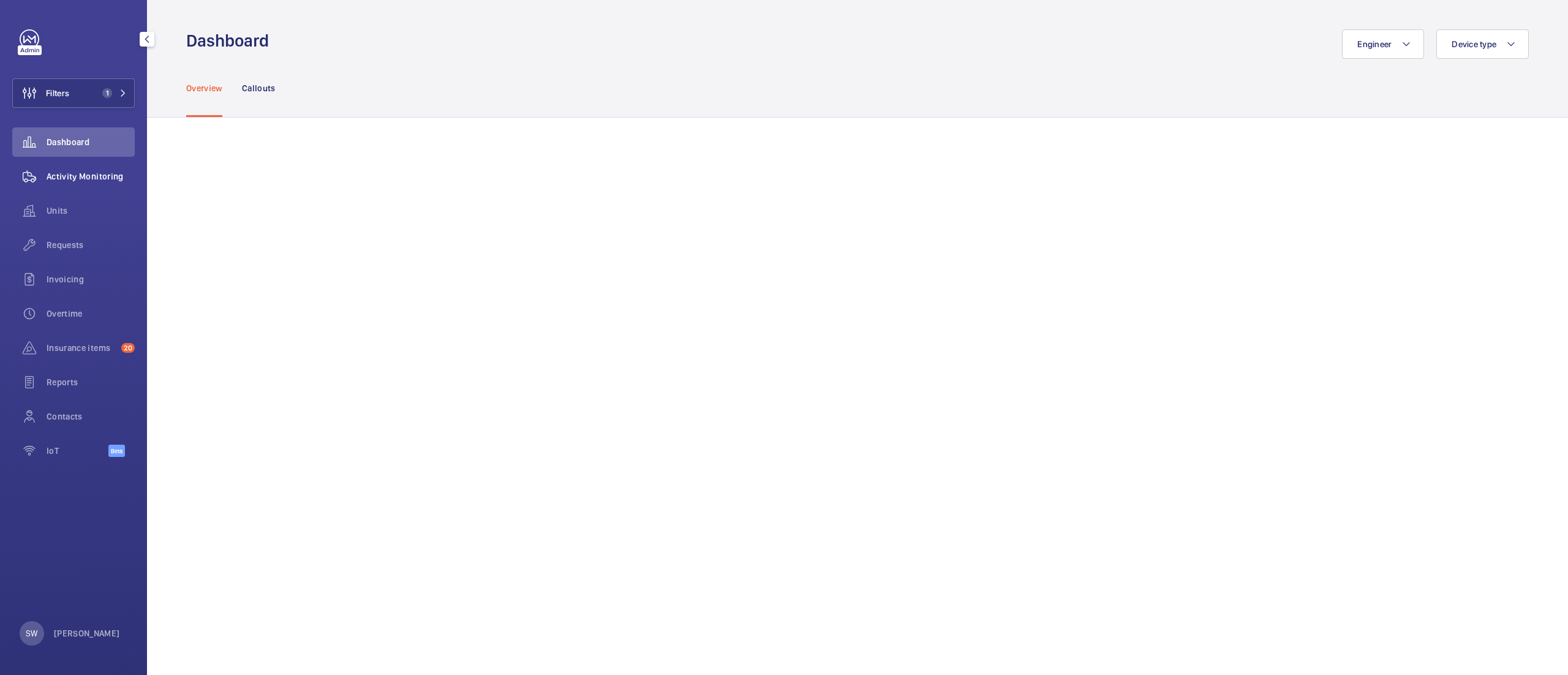
click at [74, 180] on span "Activity Monitoring" at bounding box center [91, 176] width 88 height 12
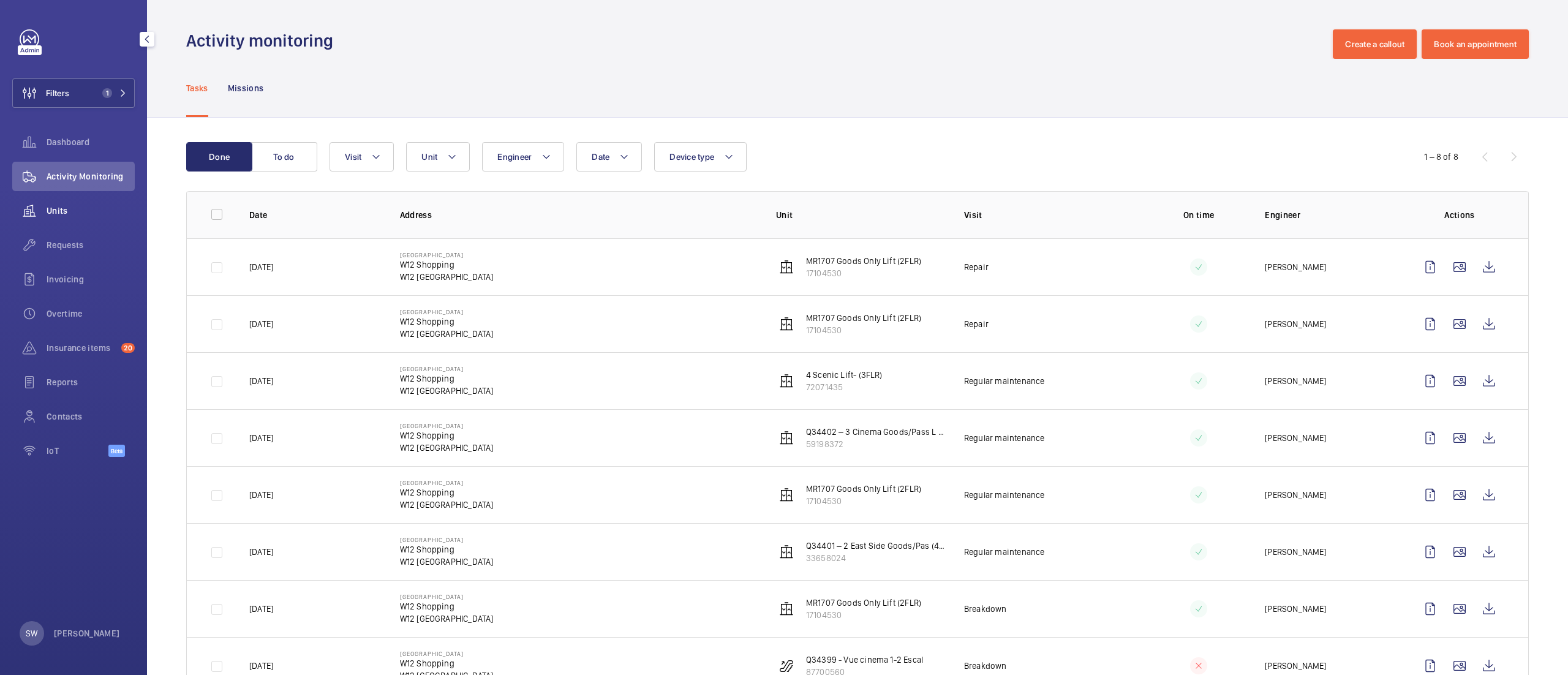
click at [84, 217] on div "Units" at bounding box center [73, 210] width 122 height 30
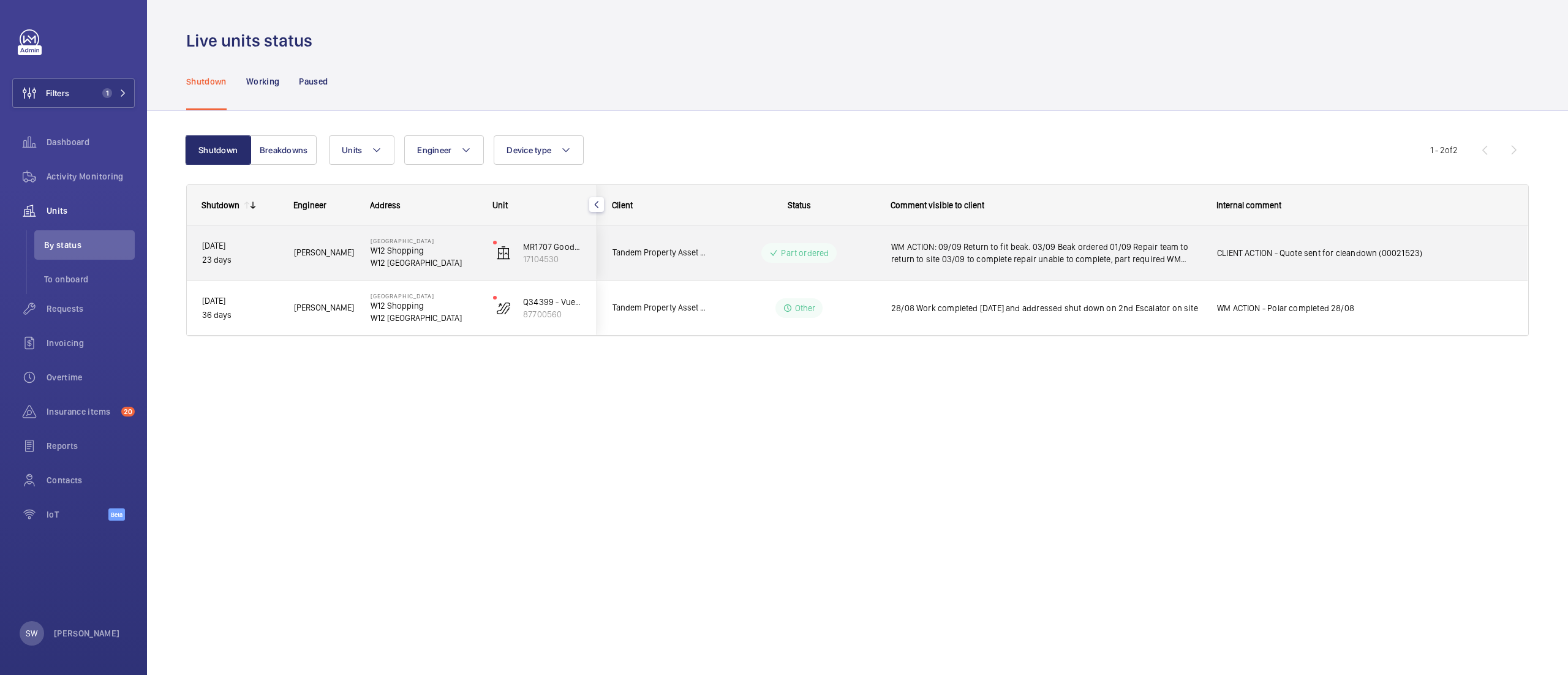
click at [984, 247] on span "WM ACTION: 09/09 Return to fit beak. 03/09 Beak ordered 01/09 Repair team to re…" at bounding box center [1046, 252] width 310 height 24
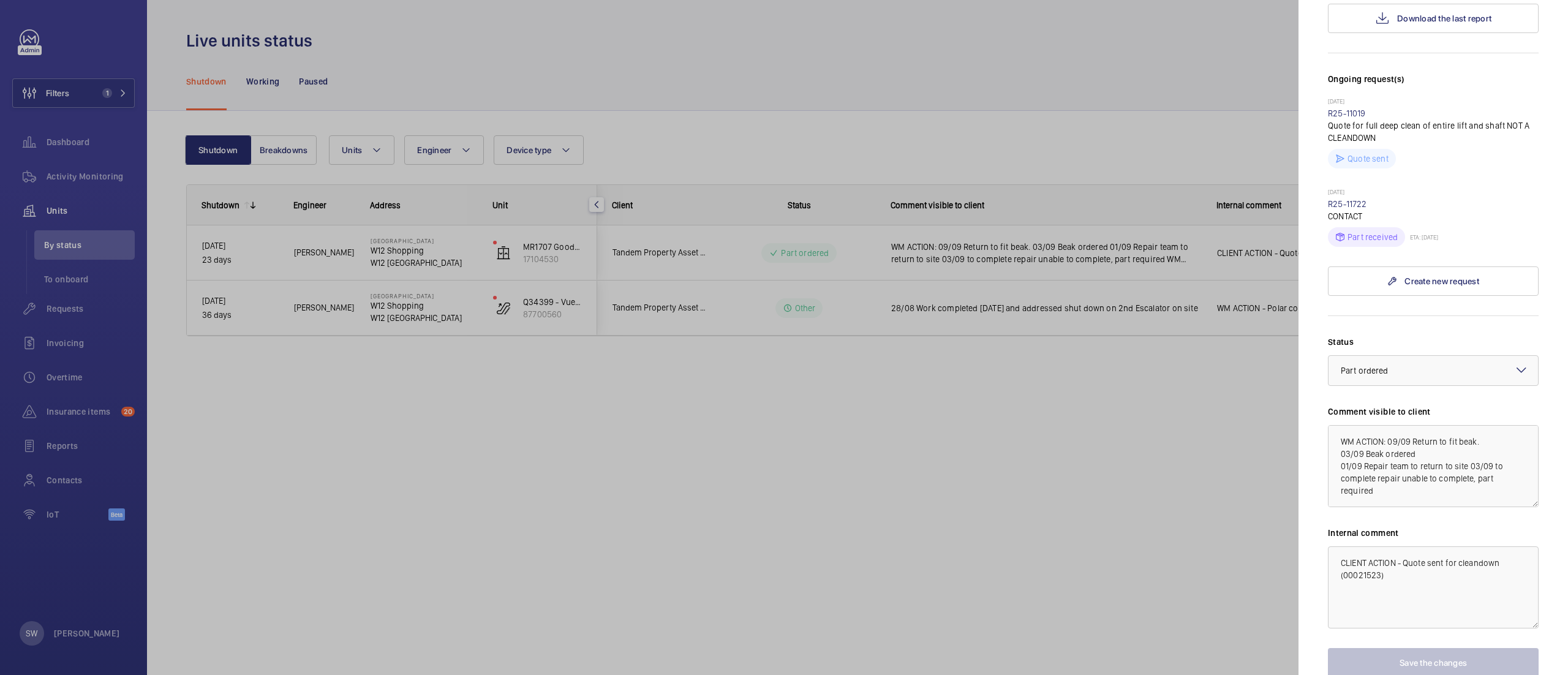
scroll to position [297, 0]
click at [1188, 396] on div at bounding box center [784, 338] width 1568 height 675
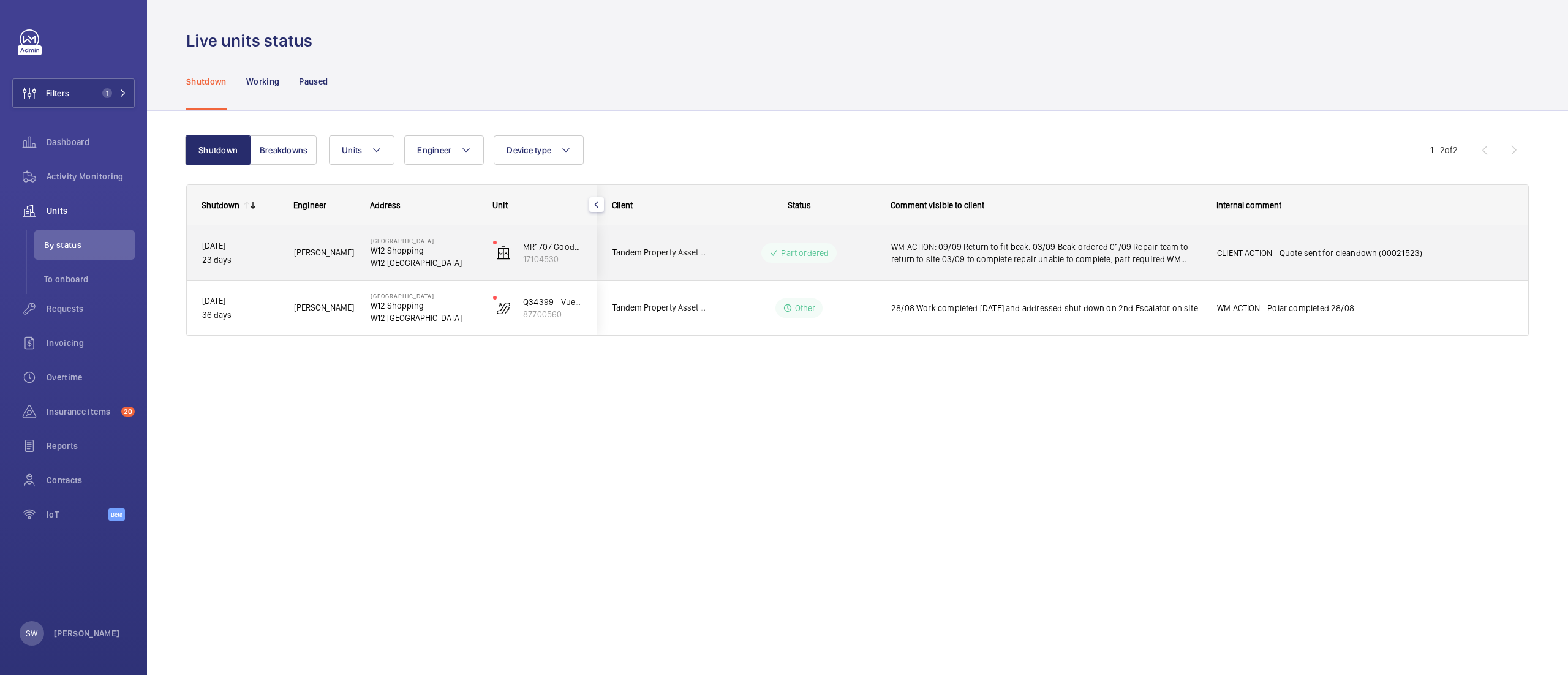
click at [1103, 251] on span "WM ACTION: 09/09 Return to fit beak. 03/09 Beak ordered 01/09 Repair team to re…" at bounding box center [1046, 252] width 310 height 24
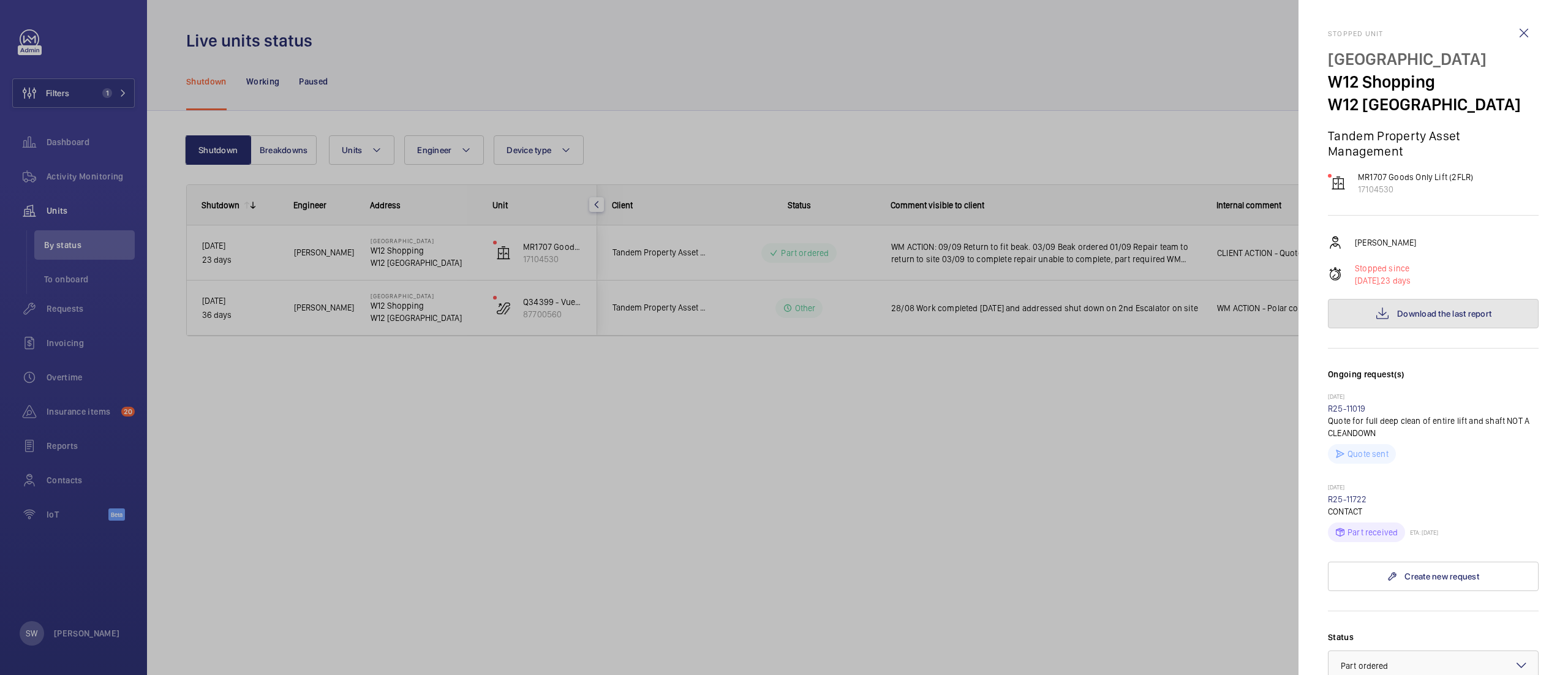
click at [1451, 300] on button "Download the last report" at bounding box center [1432, 313] width 211 height 30
click at [1450, 311] on span "Download the last report" at bounding box center [1444, 313] width 94 height 10
click at [611, 492] on div at bounding box center [784, 338] width 1568 height 675
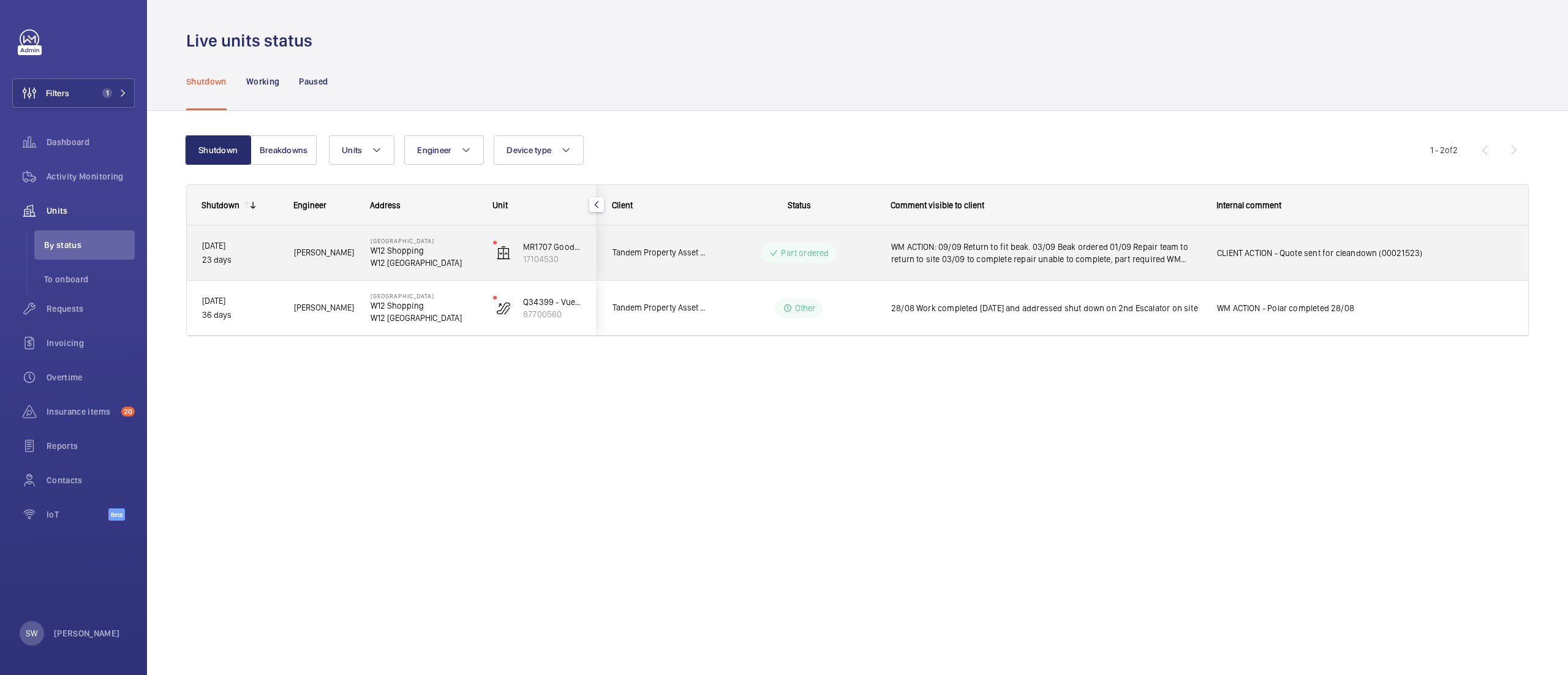
click at [1067, 239] on div "WM ACTION: 09/09 Return to fit beak. 03/09 Beak ordered 01/09 Repair team to re…" at bounding box center [1046, 252] width 310 height 28
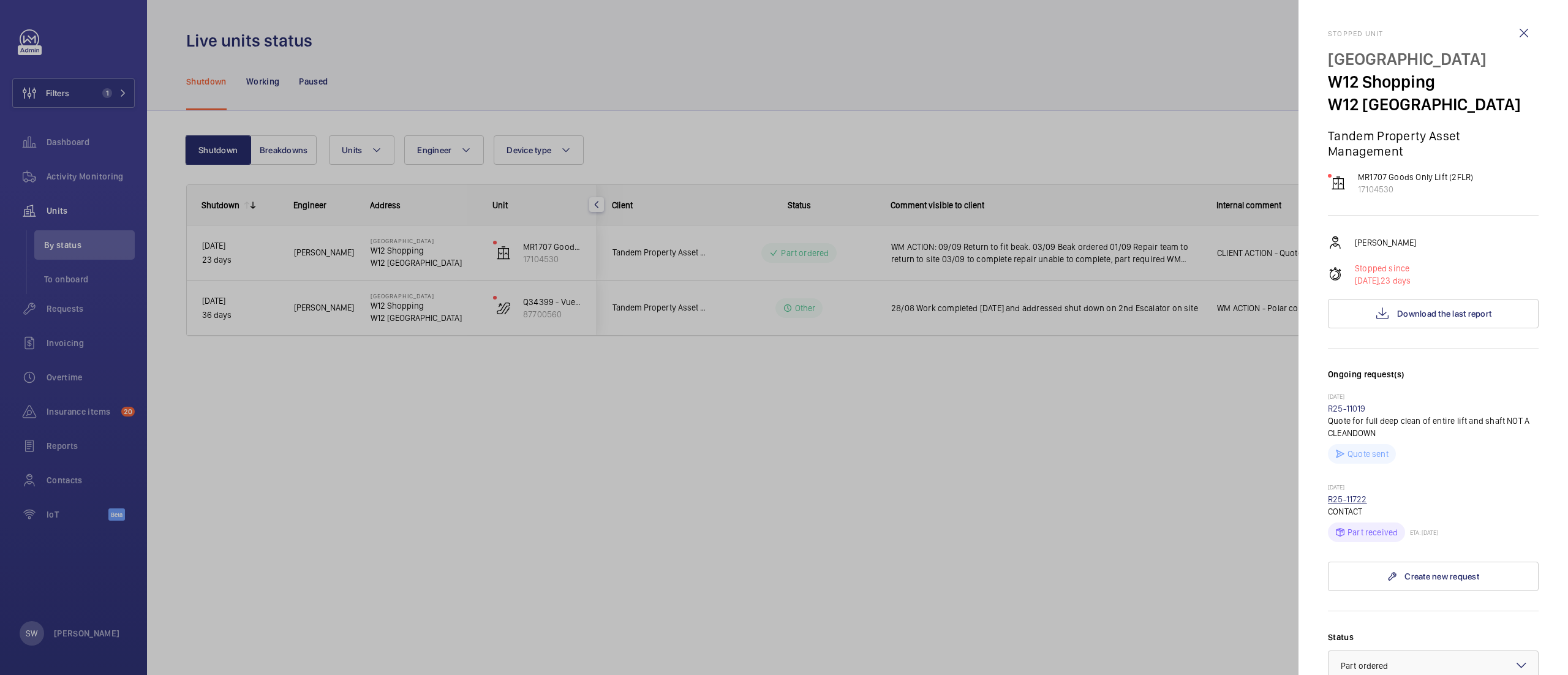
click at [1350, 495] on link "R25-11722" at bounding box center [1347, 499] width 39 height 10
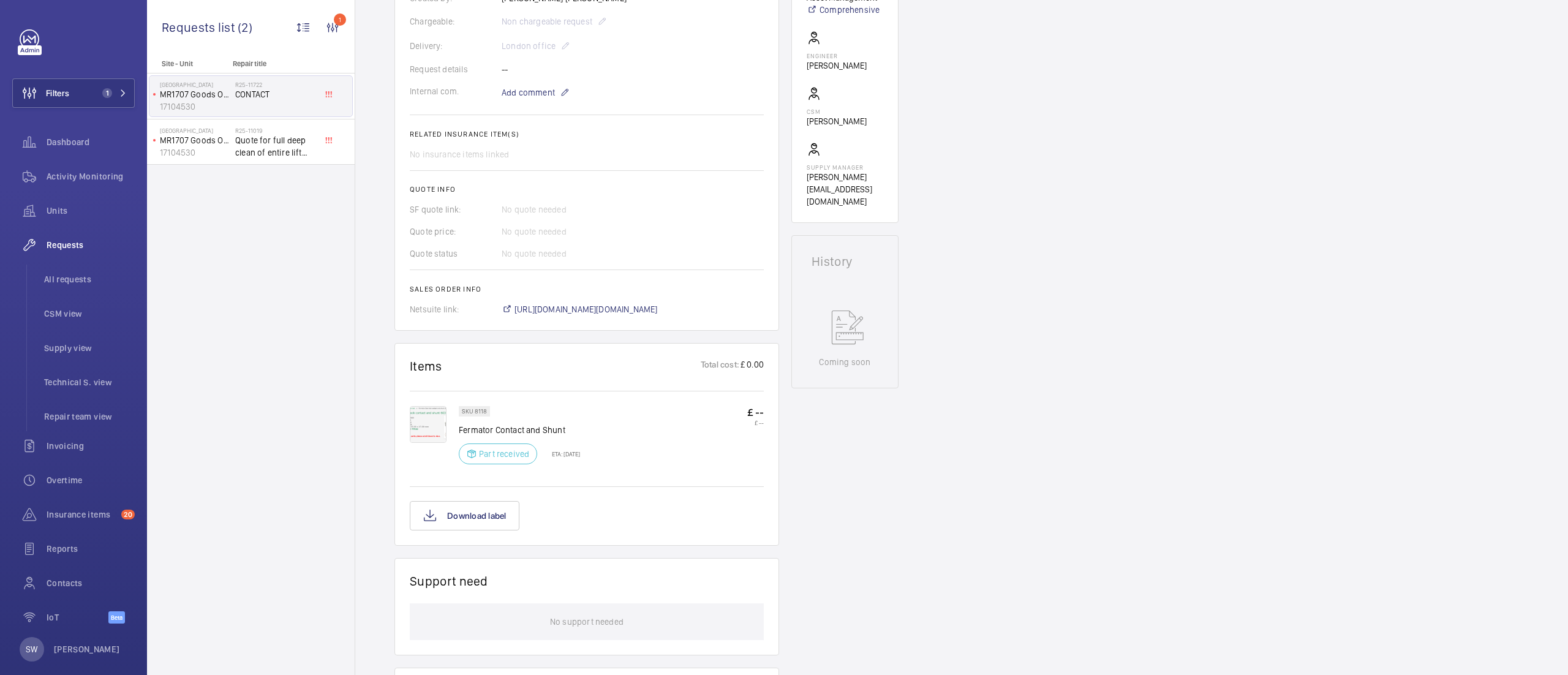
scroll to position [351, 0]
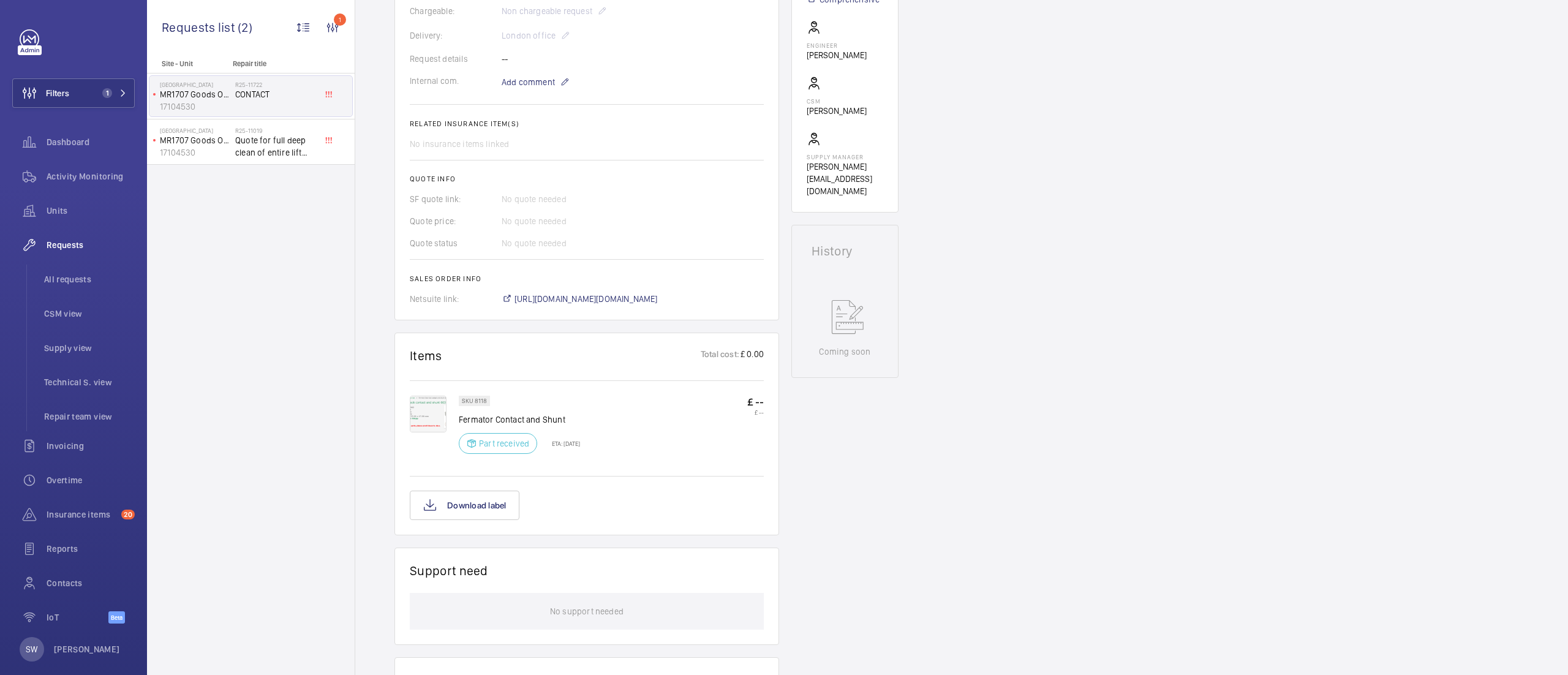
click at [447, 406] on div at bounding box center [434, 428] width 49 height 66
click at [431, 409] on img at bounding box center [428, 414] width 37 height 37
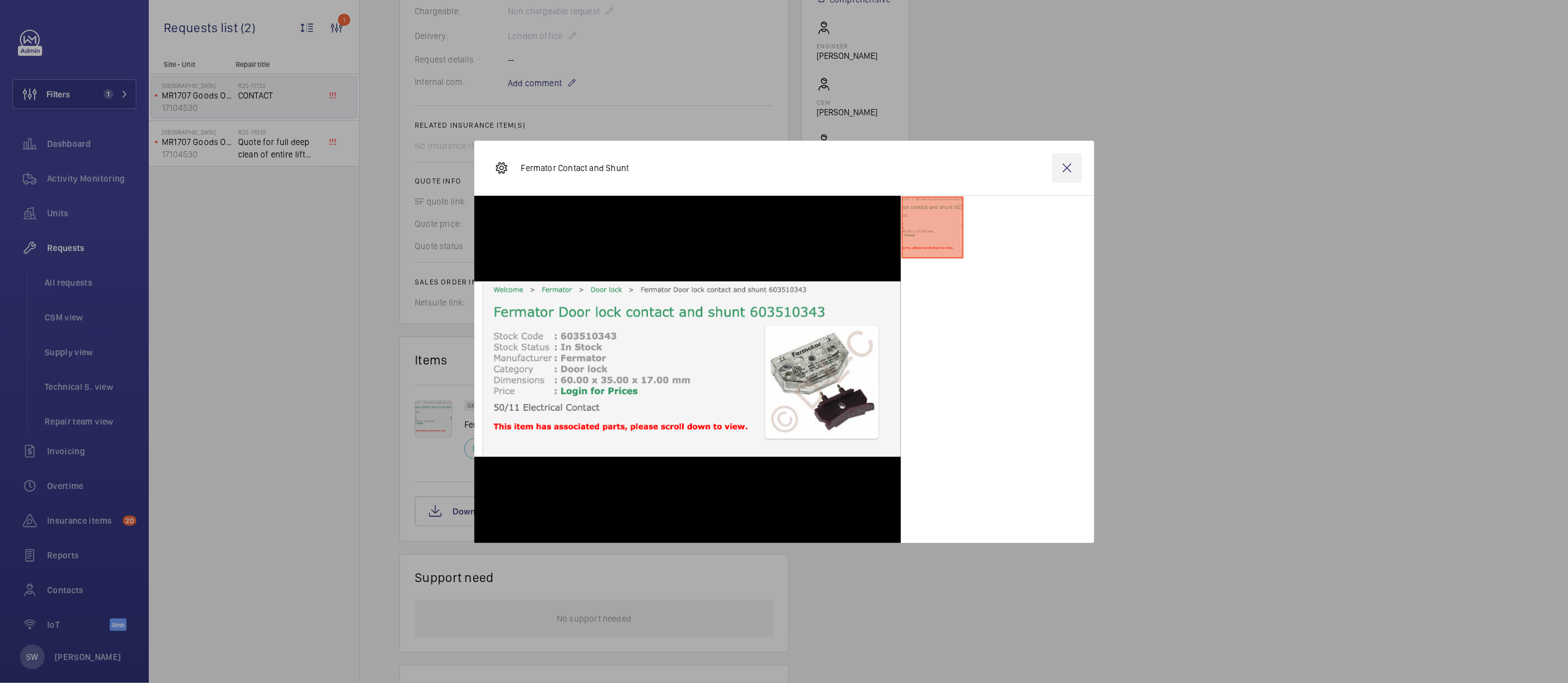
click at [1072, 170] on wm-front-icon-button at bounding box center [1067, 168] width 30 height 30
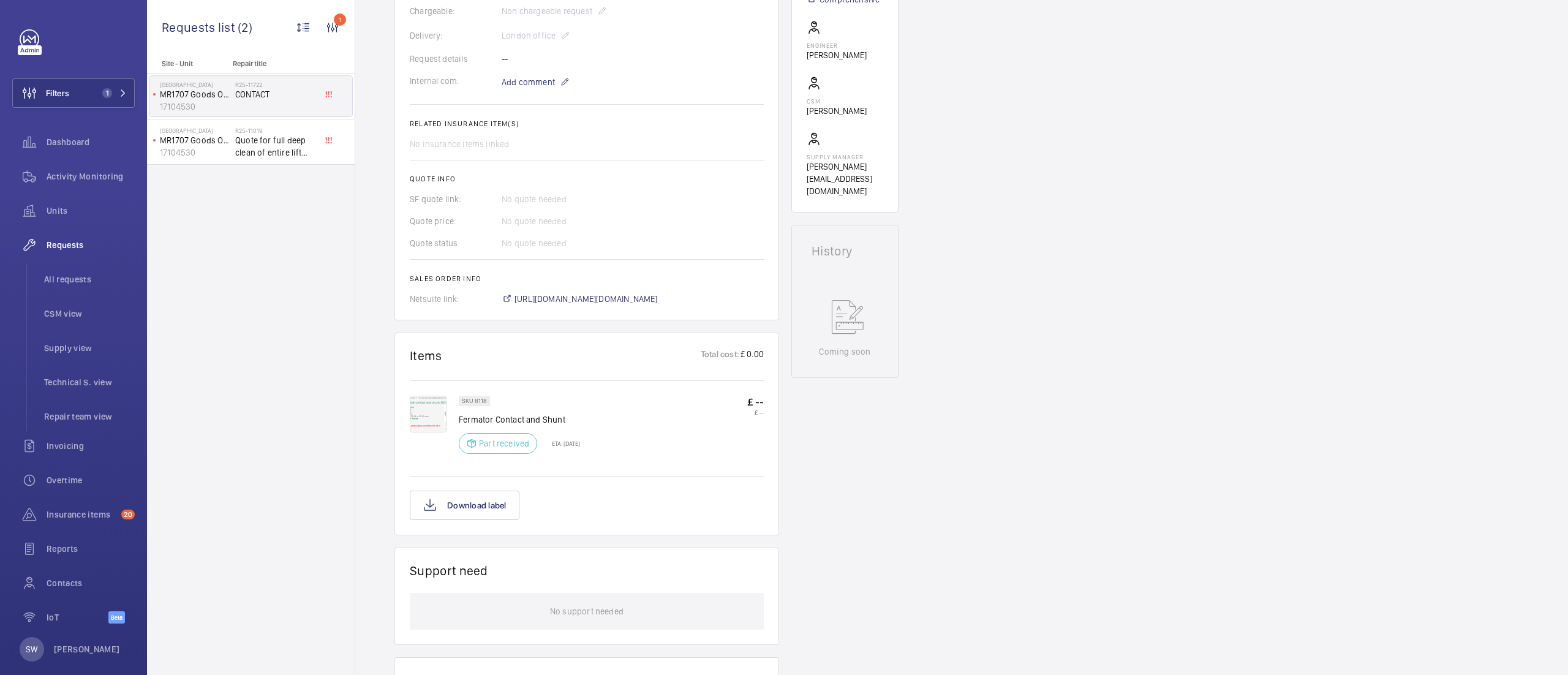
click at [415, 416] on img at bounding box center [428, 414] width 37 height 37
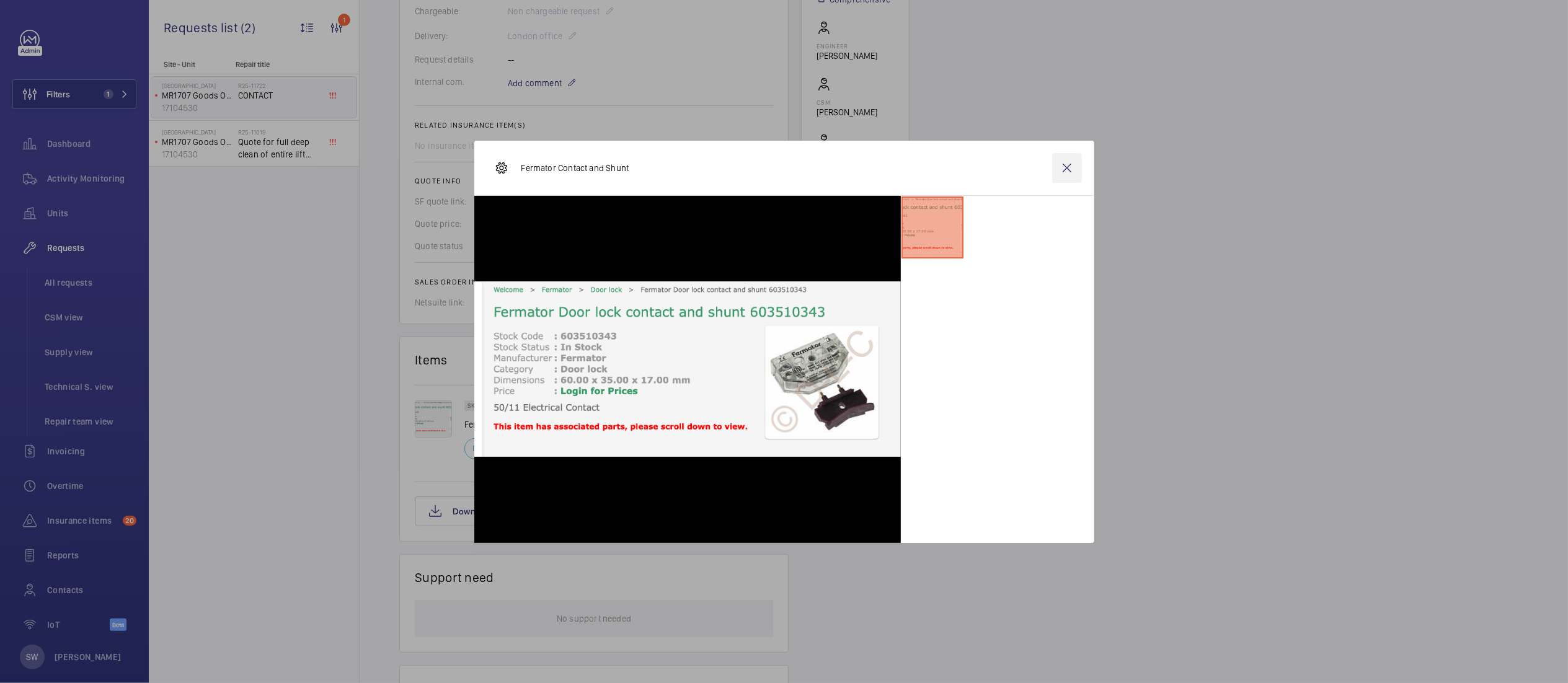
click at [1063, 169] on wm-front-icon-button at bounding box center [1067, 168] width 30 height 30
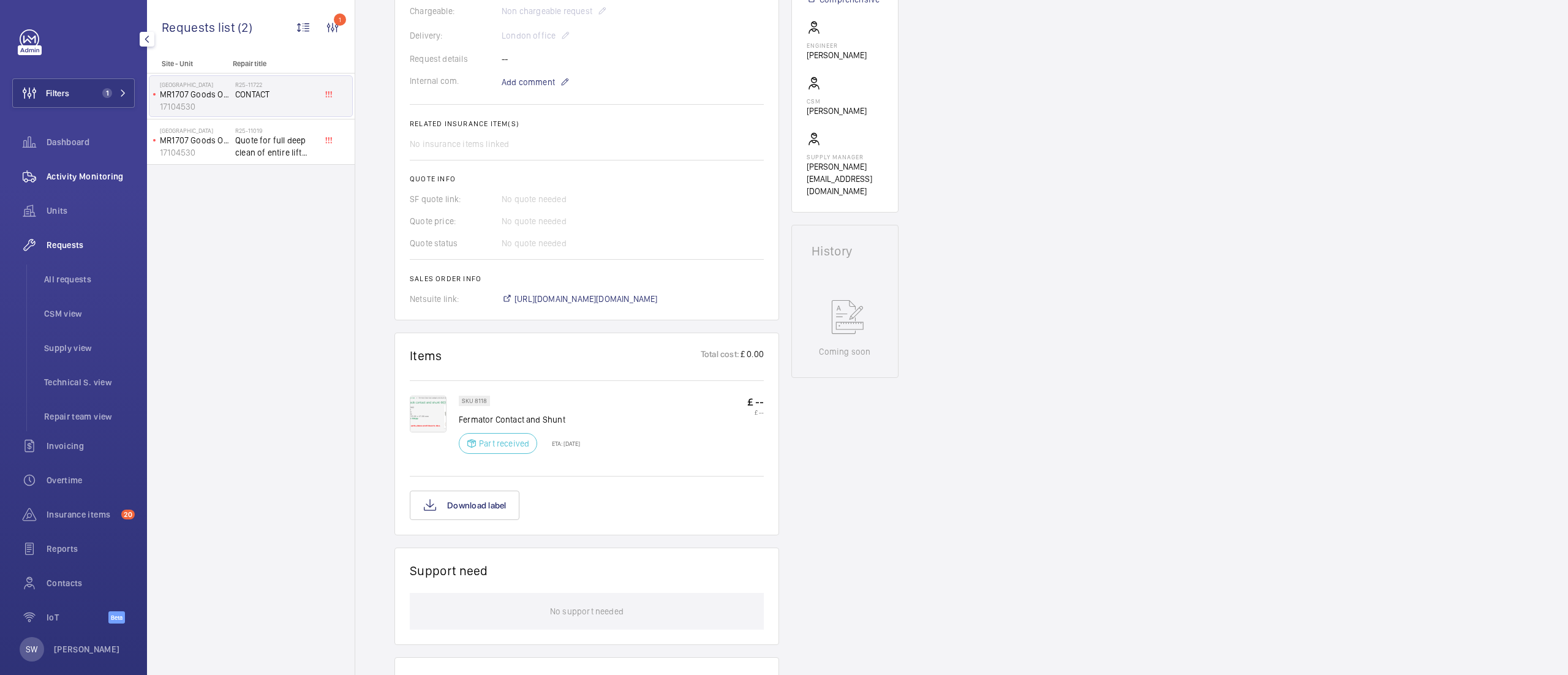
click at [91, 178] on span "Activity Monitoring" at bounding box center [91, 176] width 88 height 12
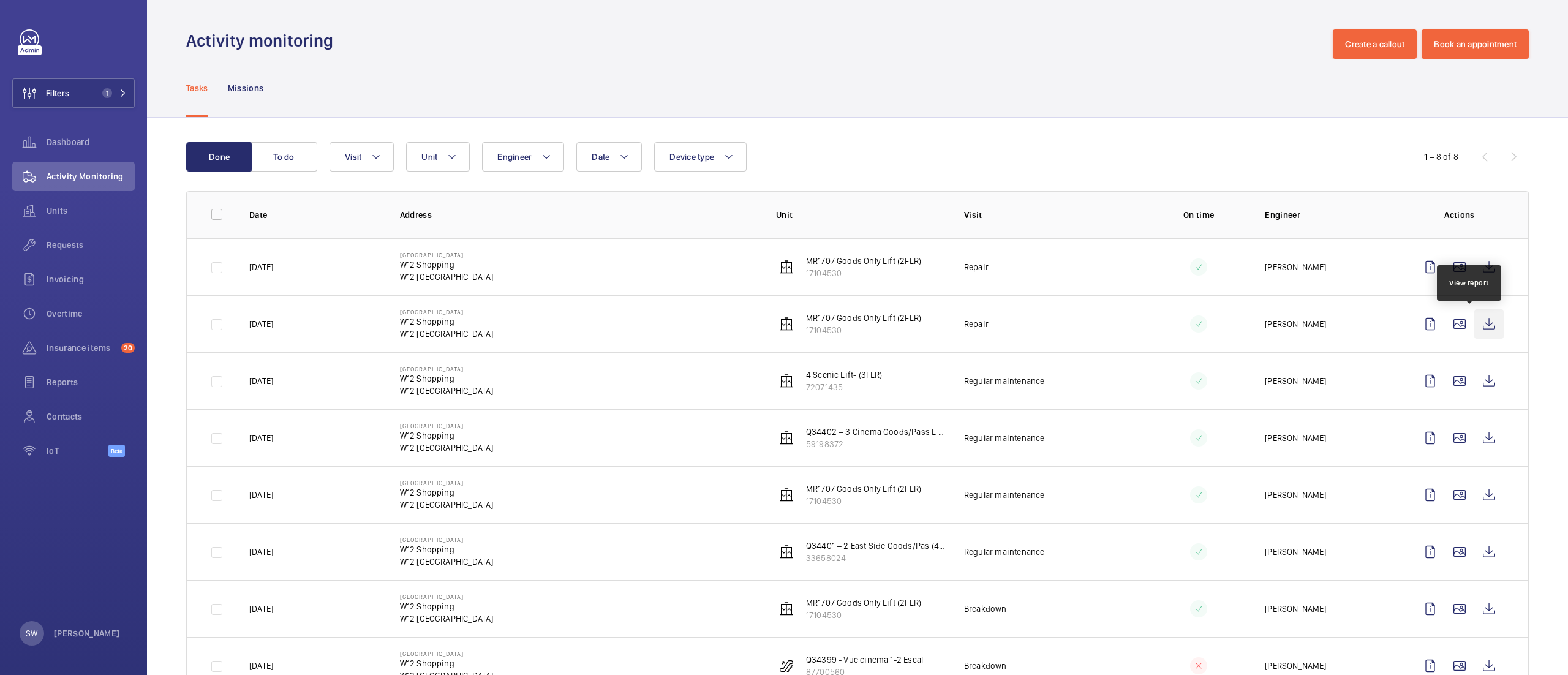
click at [1478, 322] on wm-front-icon-button at bounding box center [1488, 324] width 30 height 30
click at [1474, 264] on wm-front-icon-button at bounding box center [1488, 267] width 30 height 30
click at [64, 214] on span "Units" at bounding box center [91, 211] width 88 height 12
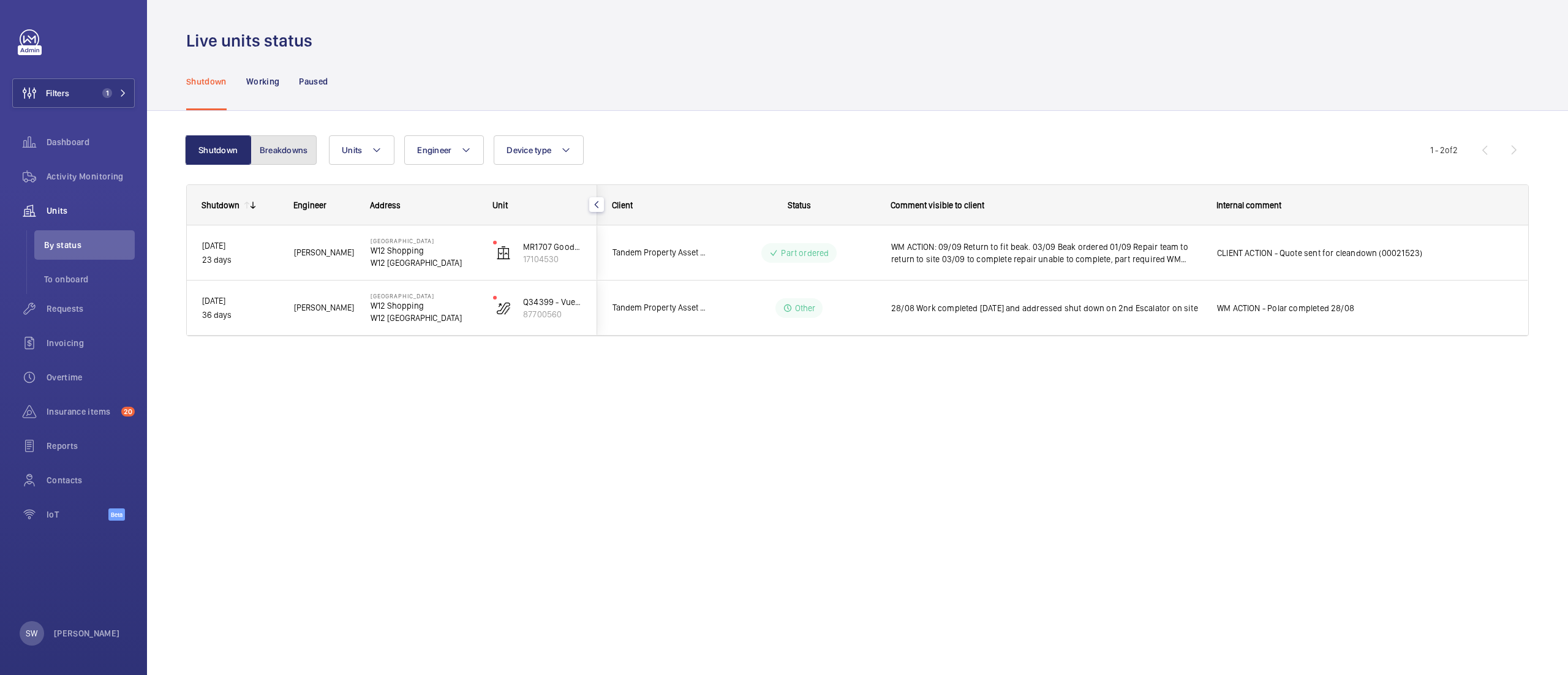
click at [279, 145] on button "Breakdowns" at bounding box center [283, 150] width 66 height 30
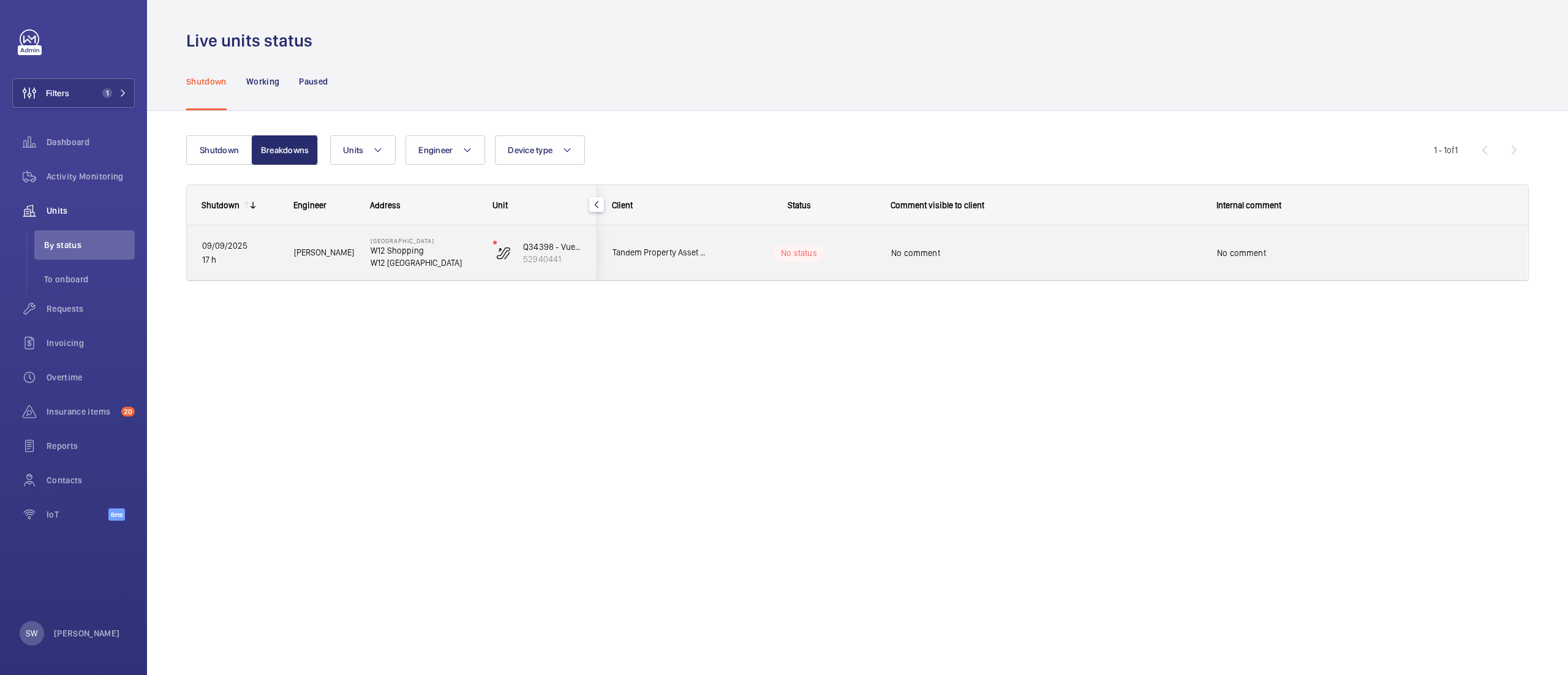
click at [1025, 262] on div "No comment" at bounding box center [1046, 252] width 310 height 28
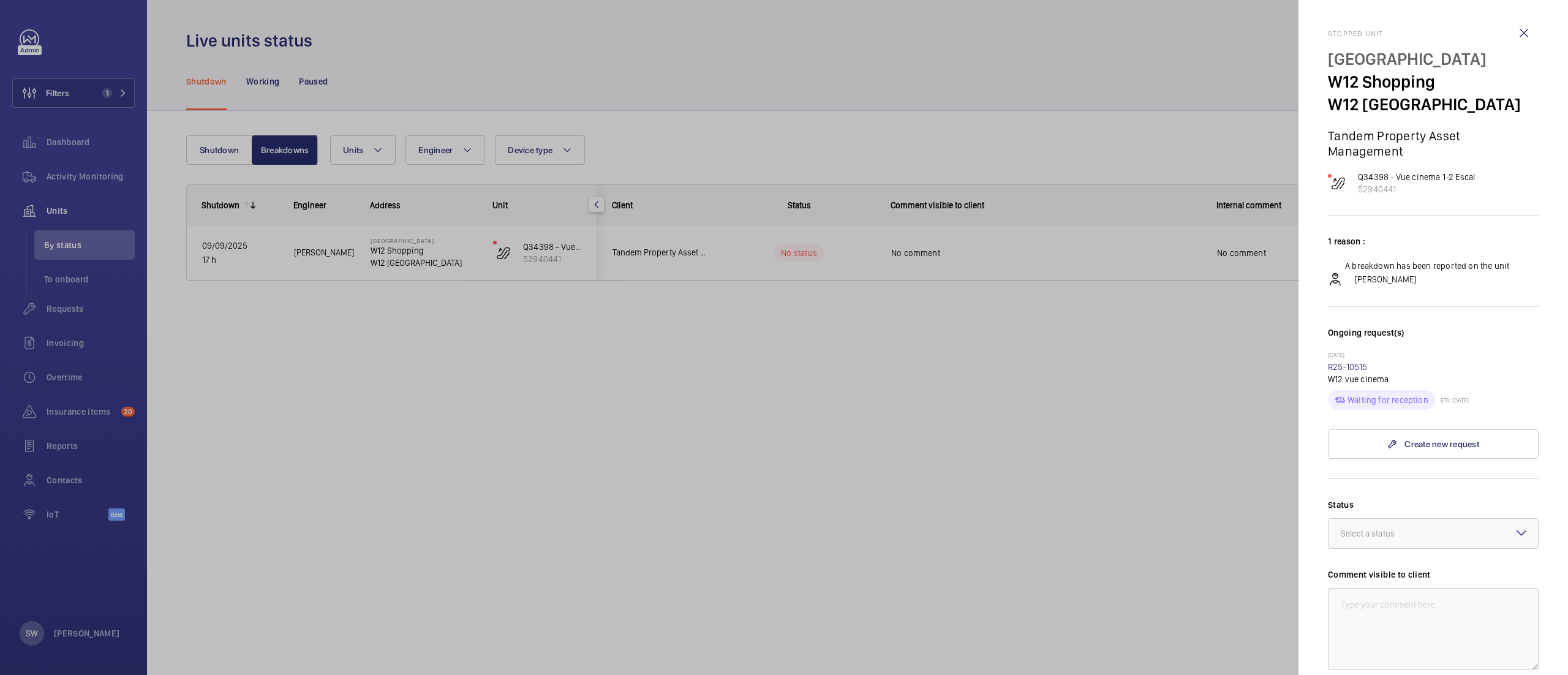
click at [581, 405] on div at bounding box center [784, 338] width 1568 height 675
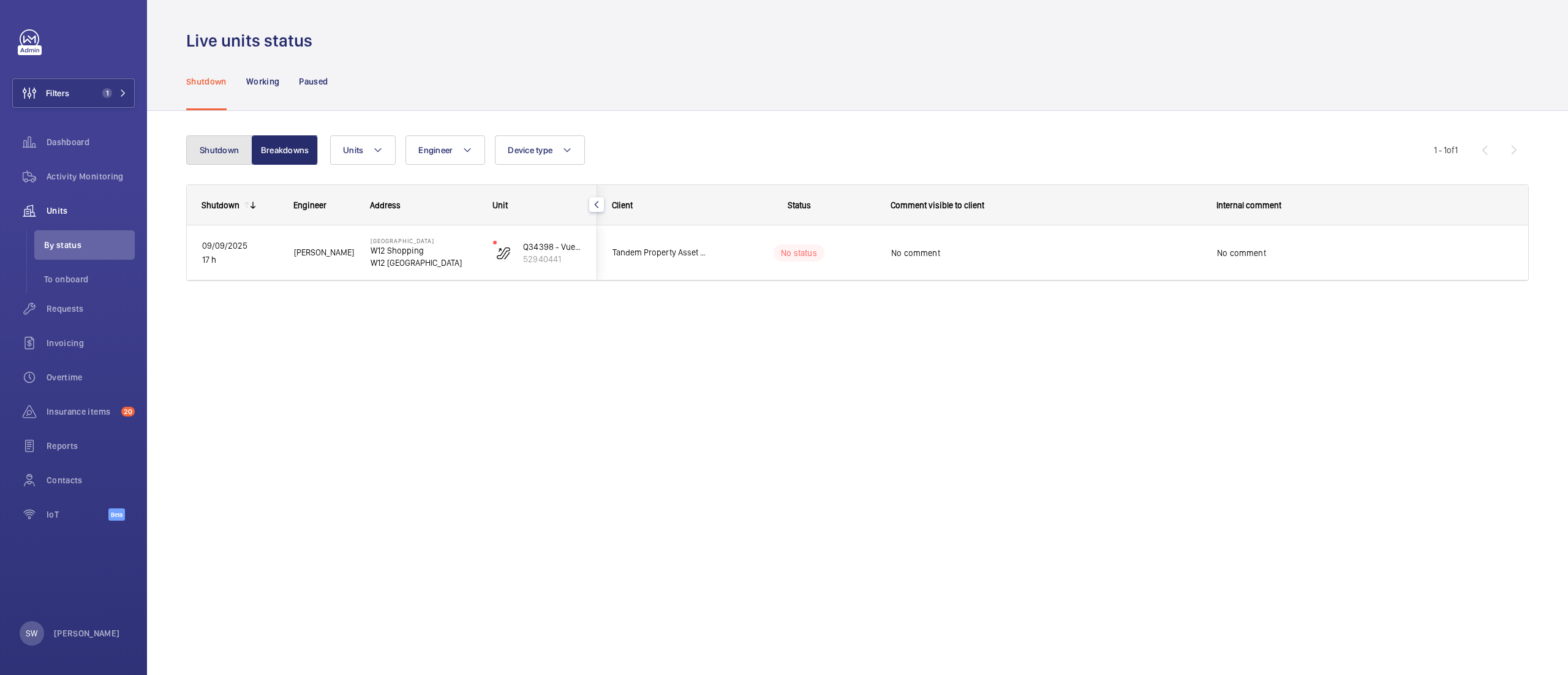
click at [198, 151] on button "Shutdown" at bounding box center [219, 150] width 66 height 30
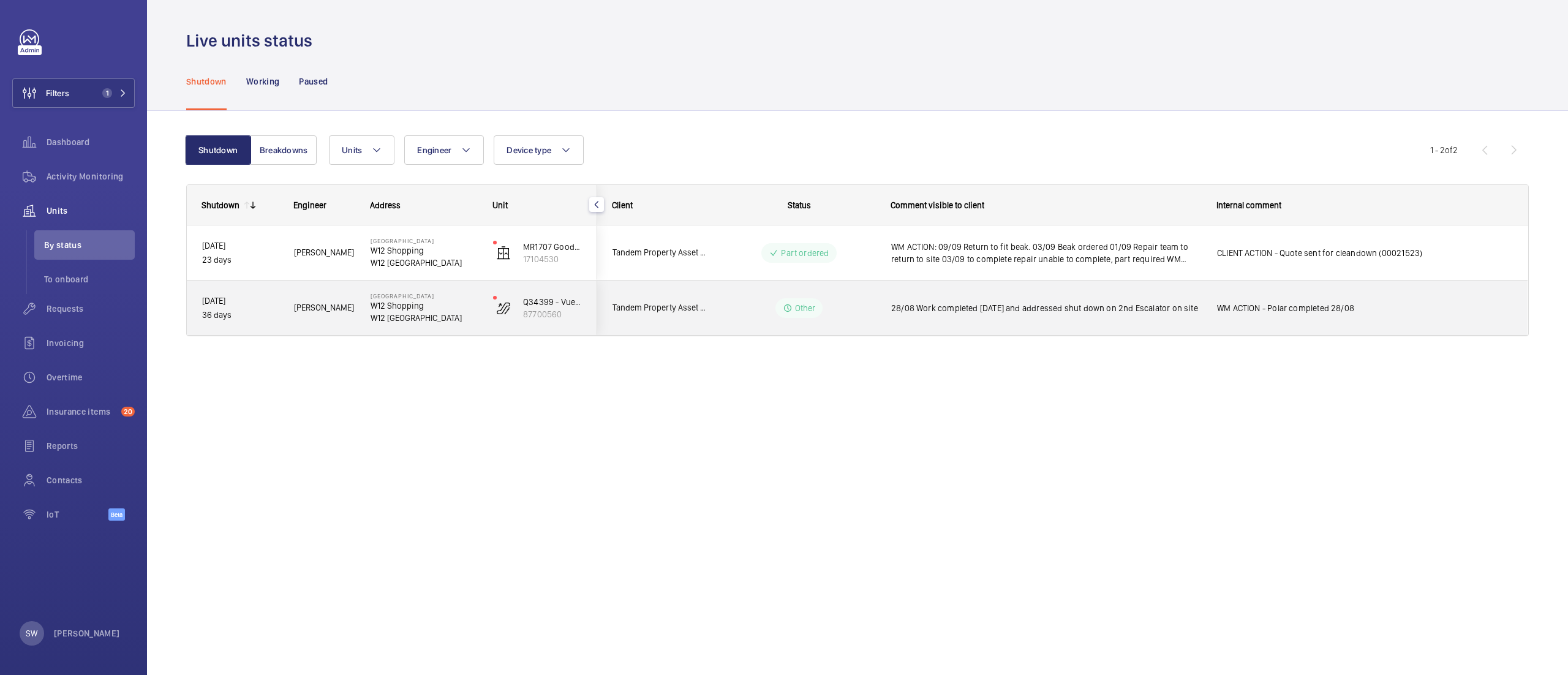
click at [1016, 310] on span "28/08 Work completed [DATE] and addressed shut down on 2nd Escalator on site" at bounding box center [1046, 308] width 310 height 12
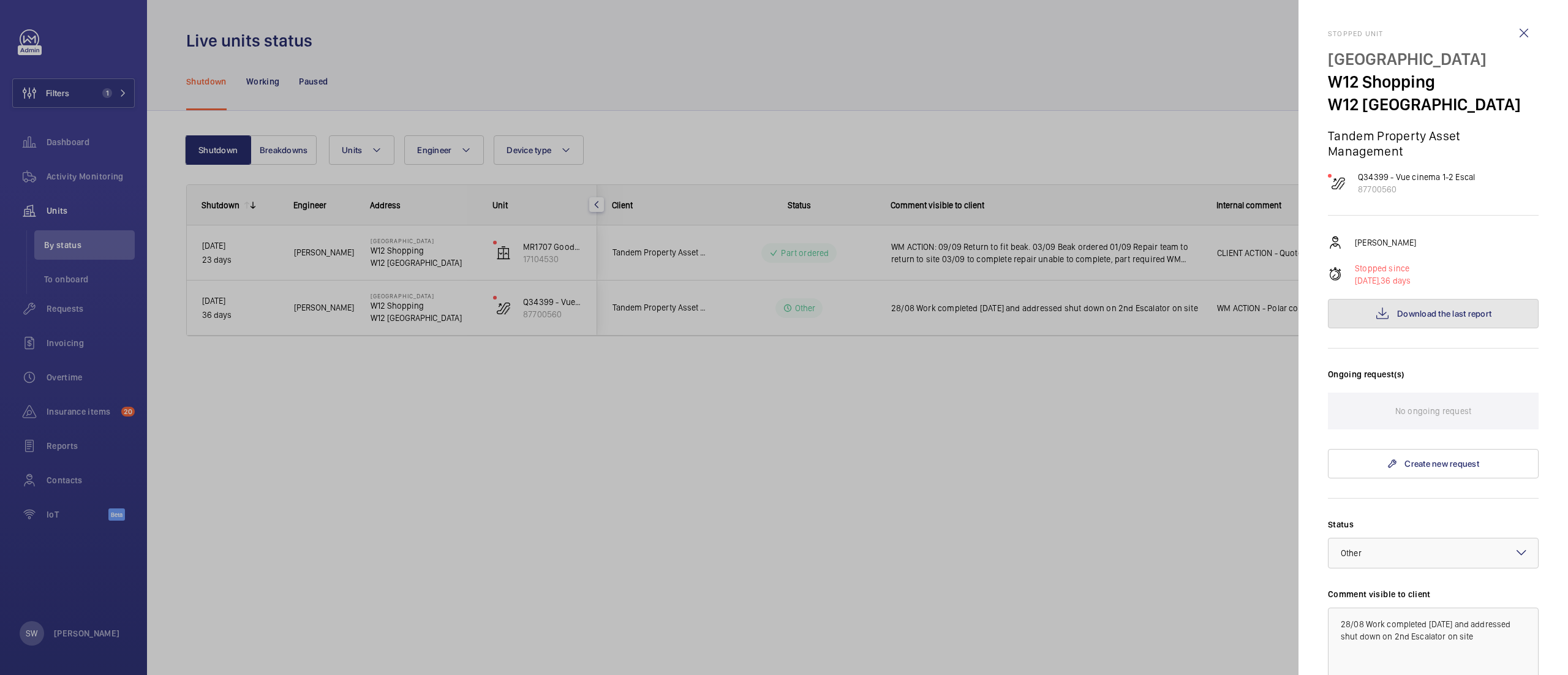
click at [1487, 308] on button "Download the last report" at bounding box center [1432, 313] width 211 height 30
click at [578, 521] on div at bounding box center [784, 338] width 1568 height 675
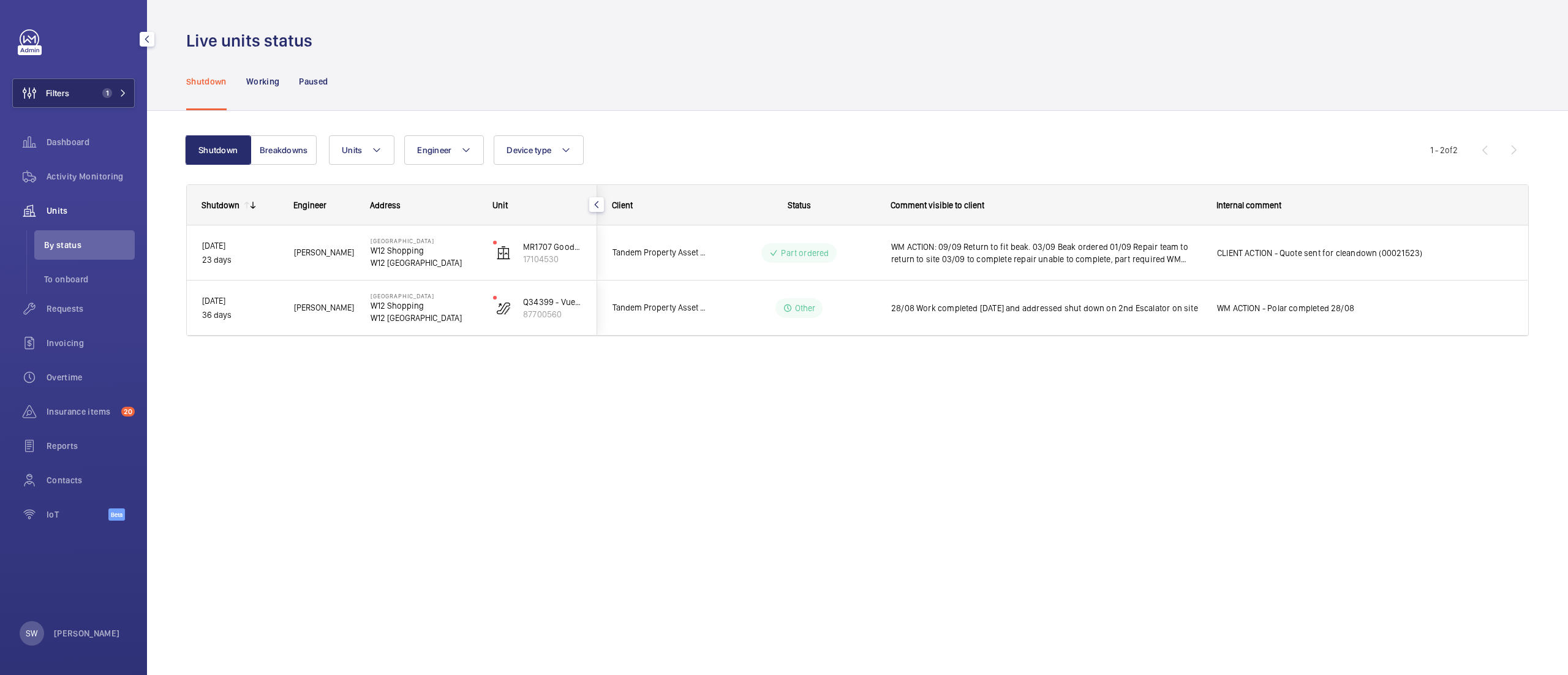
click at [93, 94] on button "Filters 1" at bounding box center [73, 93] width 122 height 30
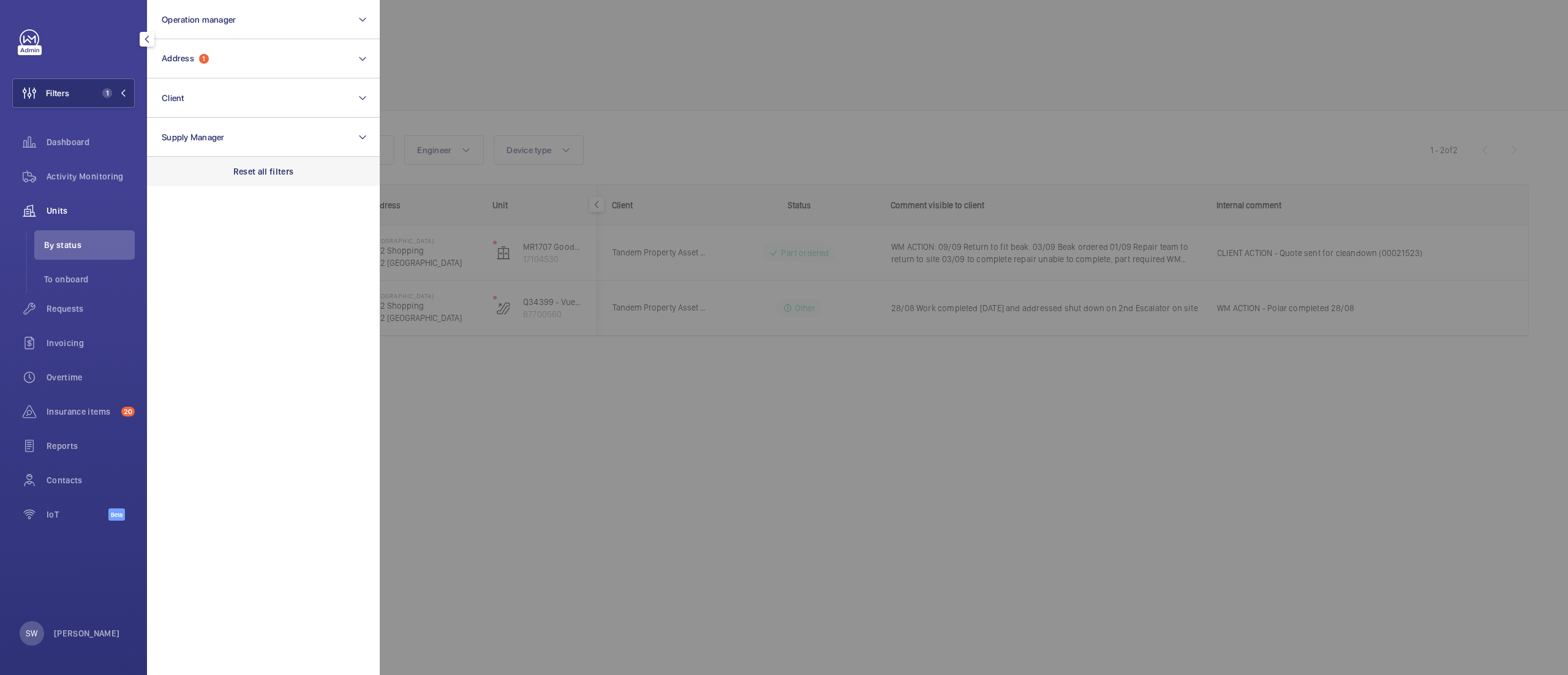
click at [280, 176] on div "Reset all filters" at bounding box center [263, 172] width 233 height 30
click at [79, 413] on span "Insurance items" at bounding box center [81, 412] width 70 height 12
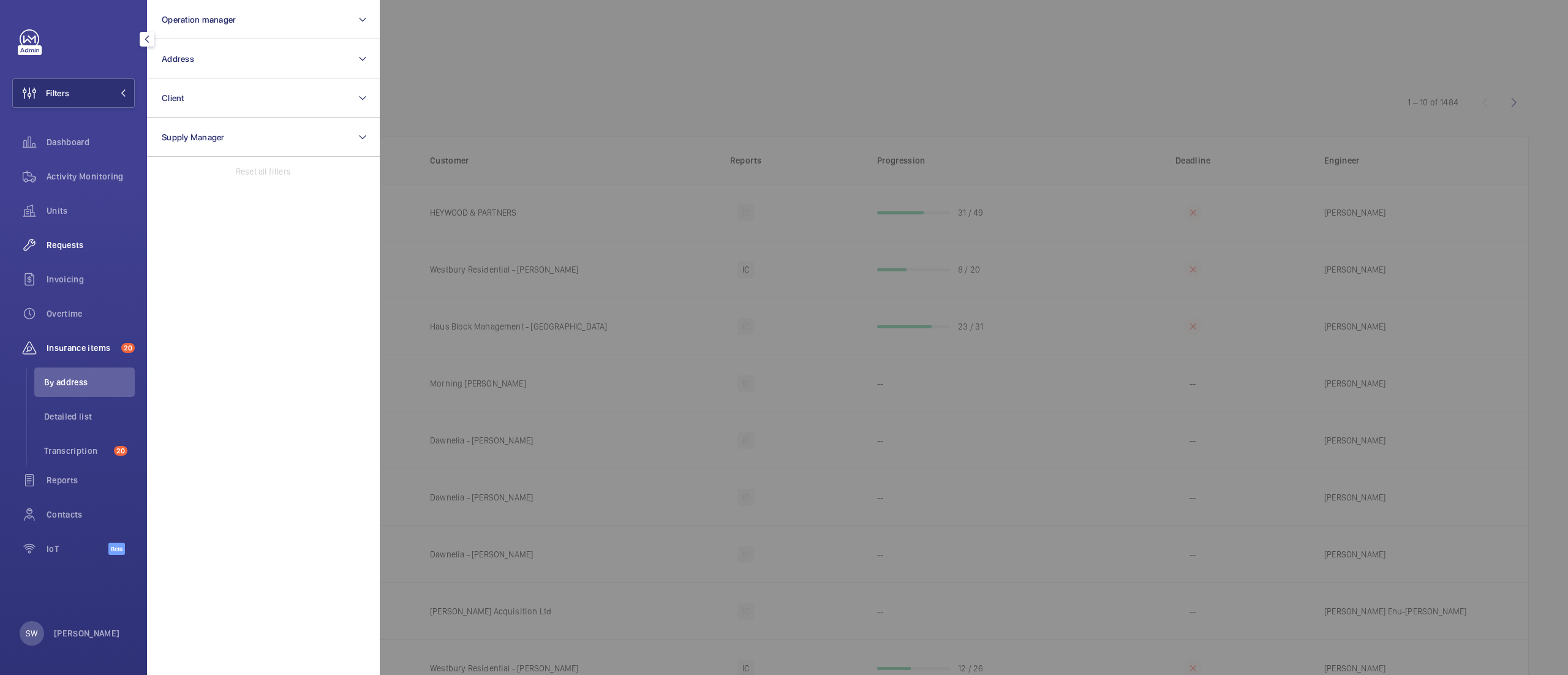
click at [74, 255] on div "Requests" at bounding box center [73, 245] width 122 height 30
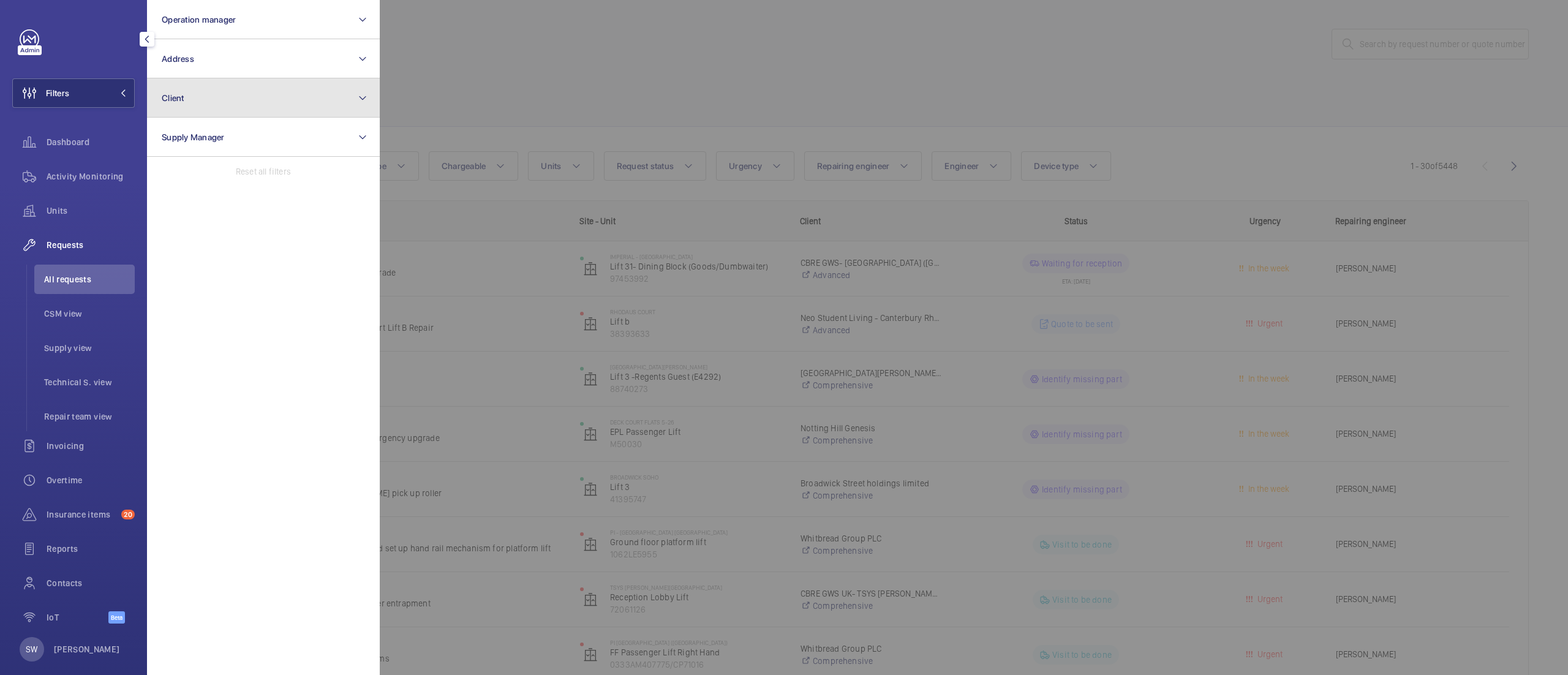
drag, startPoint x: 235, startPoint y: 97, endPoint x: 241, endPoint y: 95, distance: 6.3
click at [236, 95] on button "Client" at bounding box center [263, 98] width 233 height 39
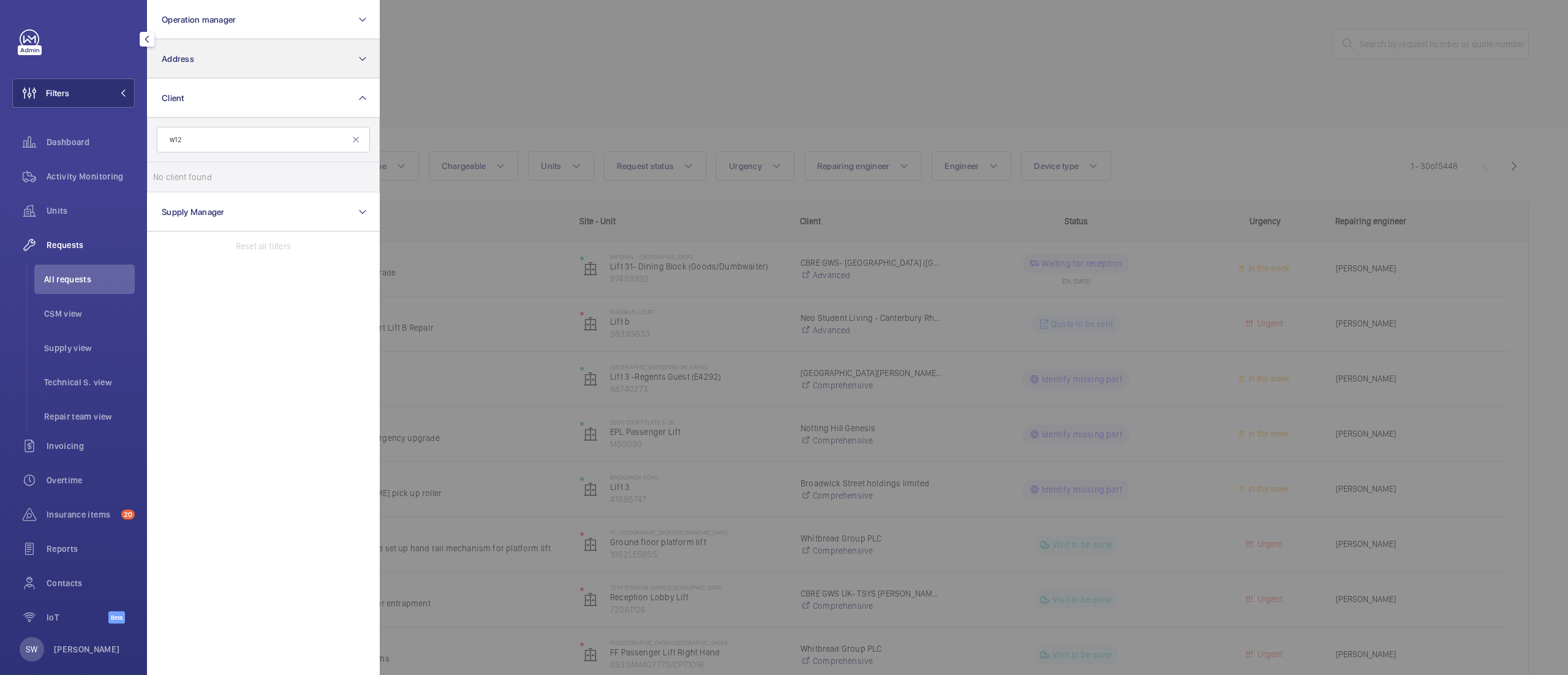
type input "w12"
click at [243, 62] on button "Address" at bounding box center [263, 59] width 233 height 39
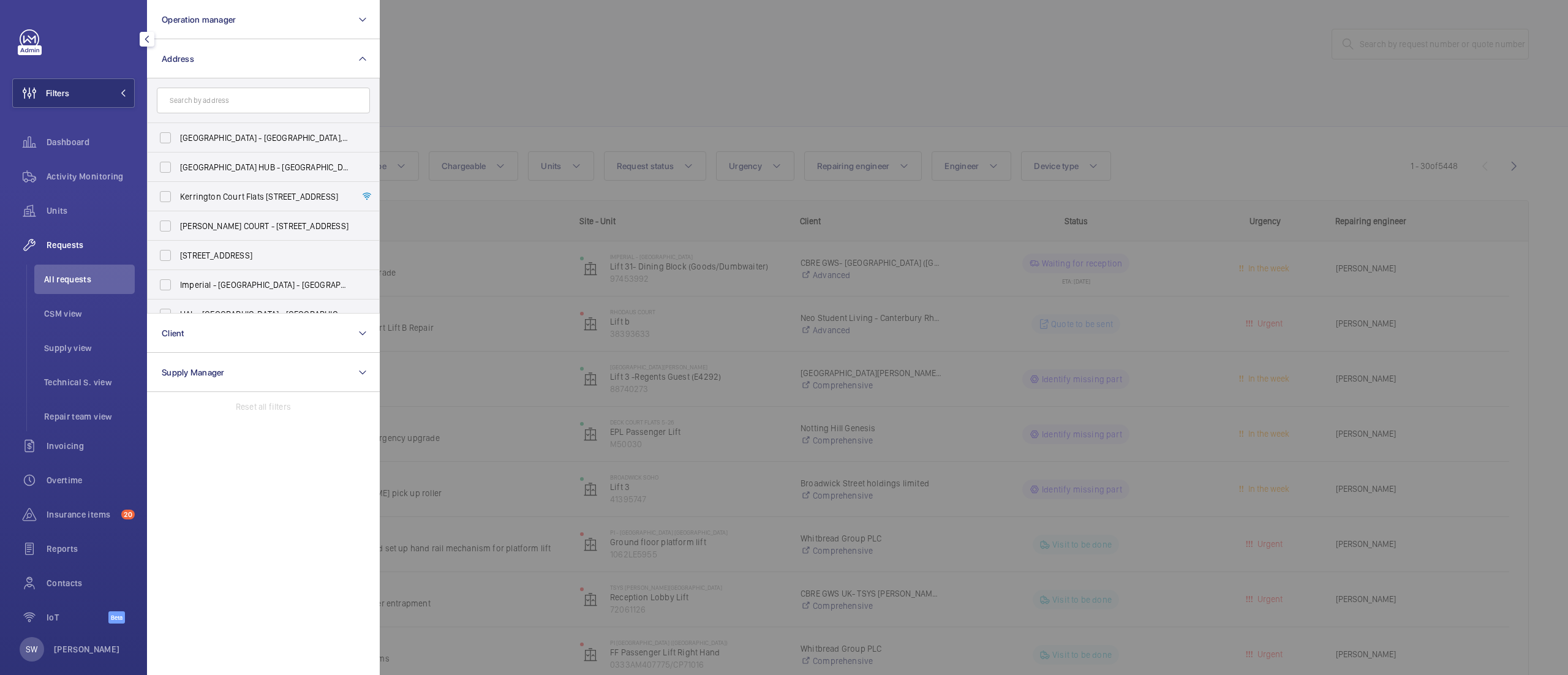
click at [246, 98] on input "text" at bounding box center [263, 100] width 213 height 26
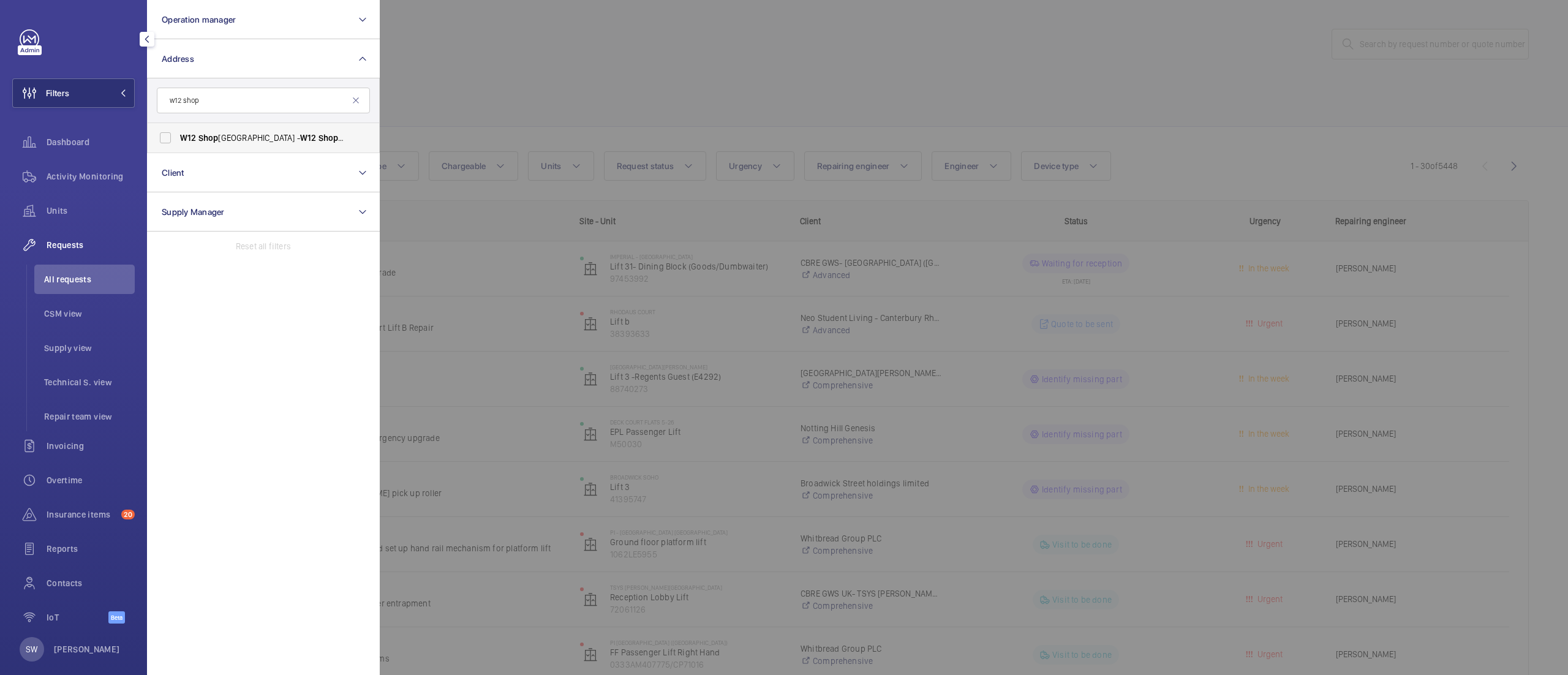
type input "w12 shop"
click at [250, 142] on span "W12 Shop [GEOGRAPHIC_DATA] - [GEOGRAPHIC_DATA]" at bounding box center [264, 138] width 169 height 12
click at [178, 142] on input "W12 Shop [GEOGRAPHIC_DATA] - [GEOGRAPHIC_DATA]" at bounding box center [165, 138] width 24 height 24
checkbox input "true"
click at [613, 88] on div at bounding box center [1164, 338] width 1568 height 675
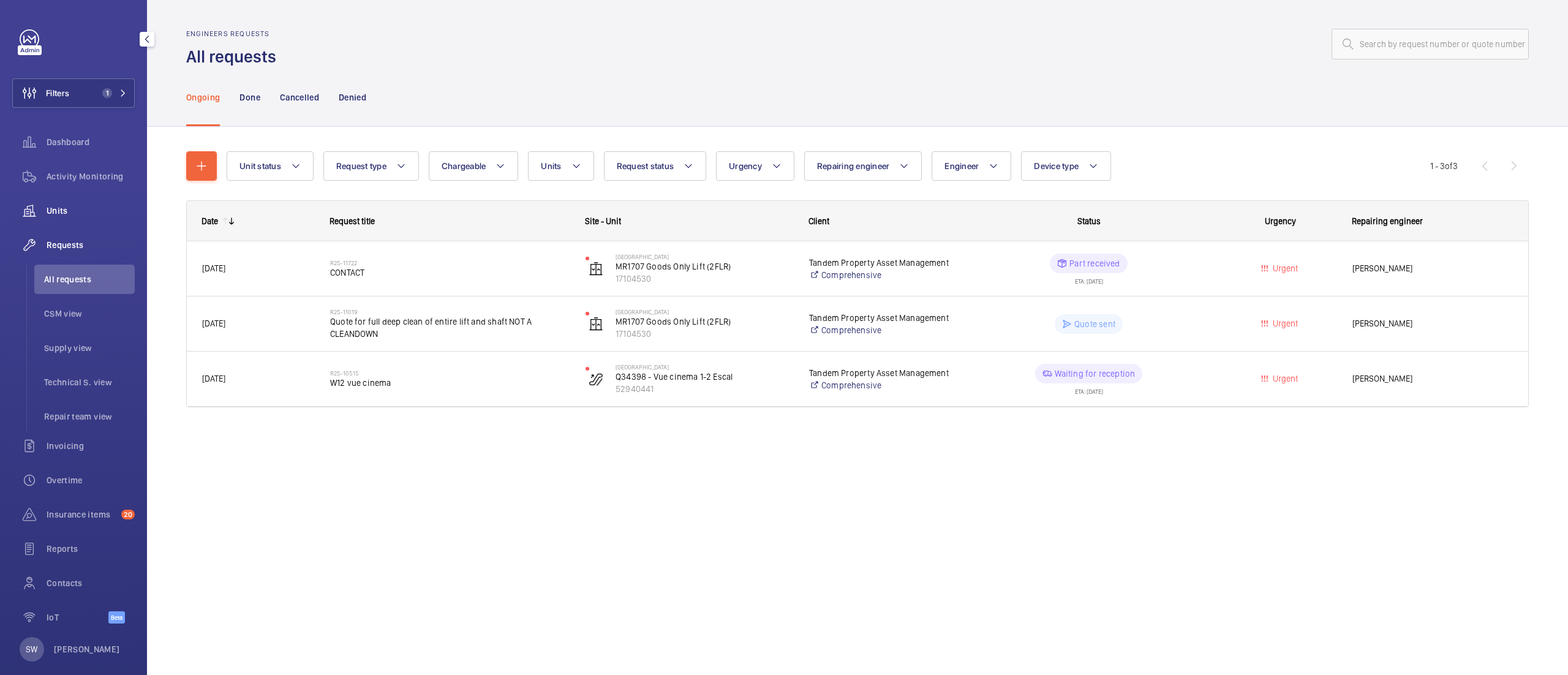
click at [76, 212] on span "Units" at bounding box center [91, 211] width 88 height 12
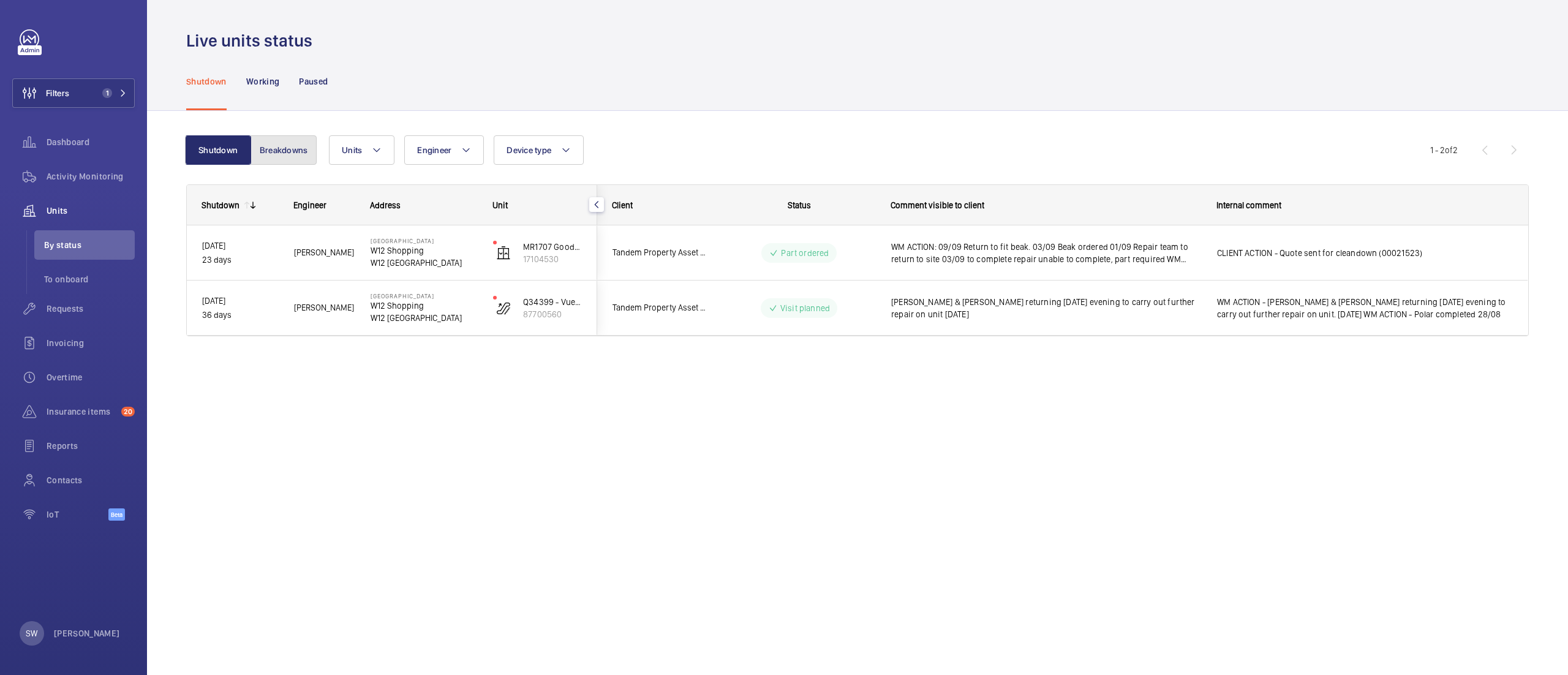
click at [302, 138] on button "Breakdowns" at bounding box center [283, 150] width 66 height 30
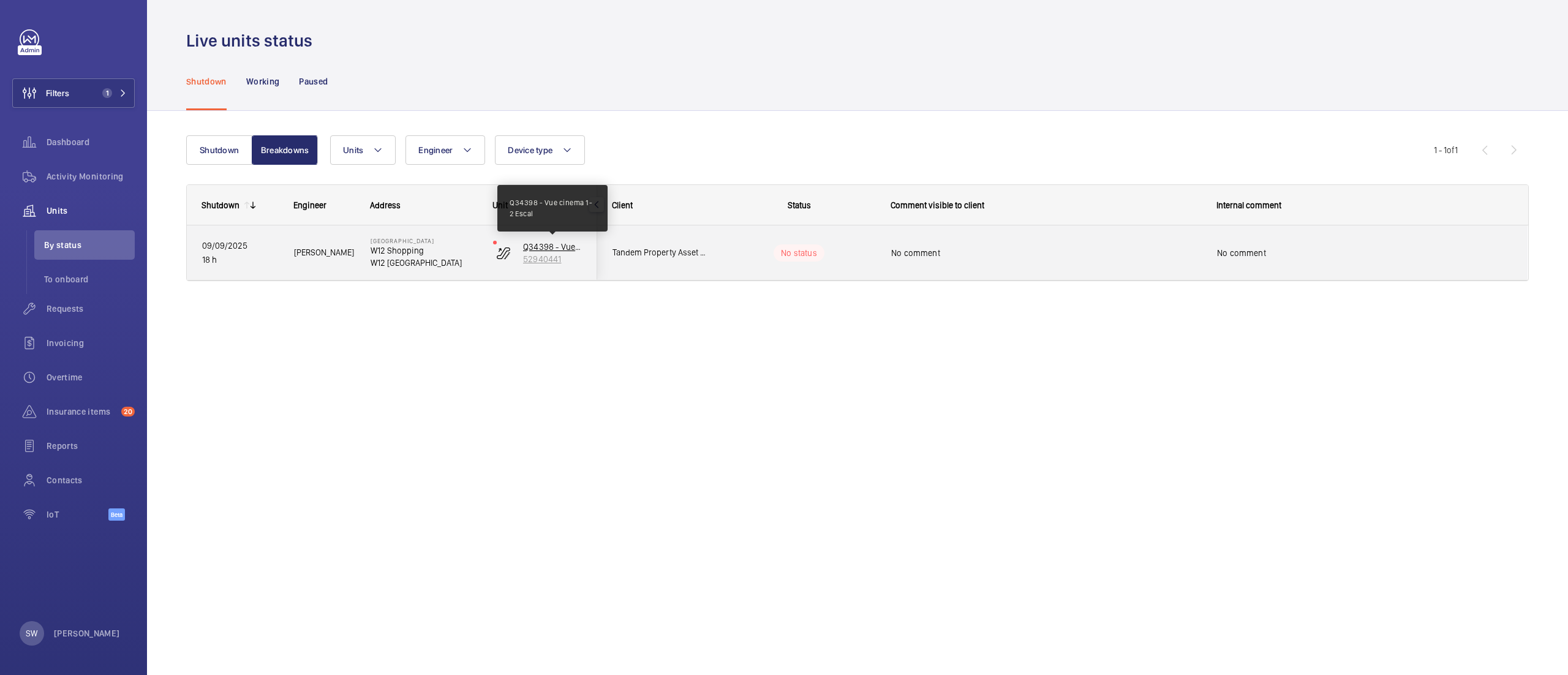
click at [546, 250] on p "Q34398 - Vue cinema 1-2 Escal" at bounding box center [552, 247] width 59 height 12
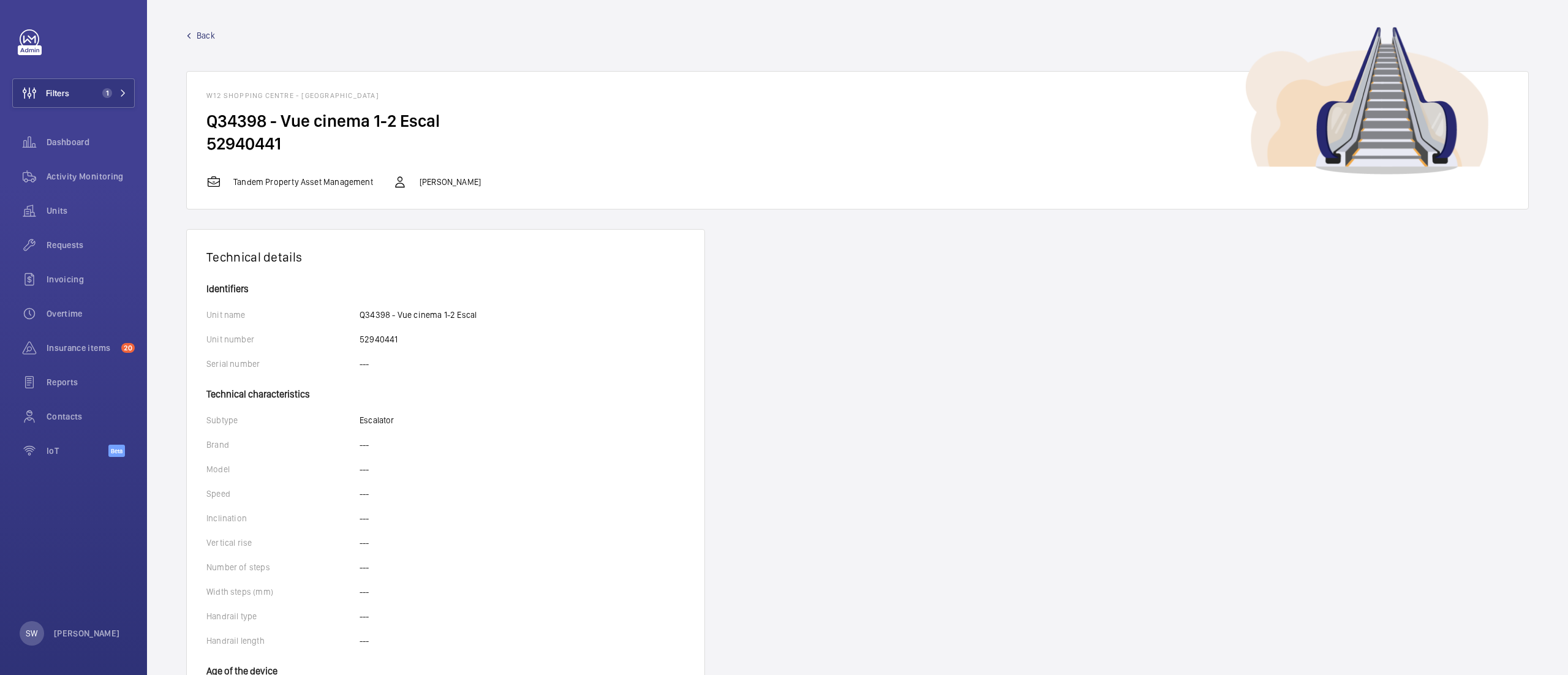
drag, startPoint x: 288, startPoint y: 146, endPoint x: 194, endPoint y: 93, distance: 107.9
click at [194, 93] on wm-front-card "W12 Shopping Centre - [GEOGRAPHIC_DATA] - Vue cinema 1-2 Escal 52940441 Tandem …" at bounding box center [857, 140] width 1343 height 138
copy wm-front-card "W12 Shopping Centre - [GEOGRAPHIC_DATA] - Vue cinema 1-2 Escal 52940441"
click at [115, 82] on button "Filters 1" at bounding box center [73, 93] width 122 height 30
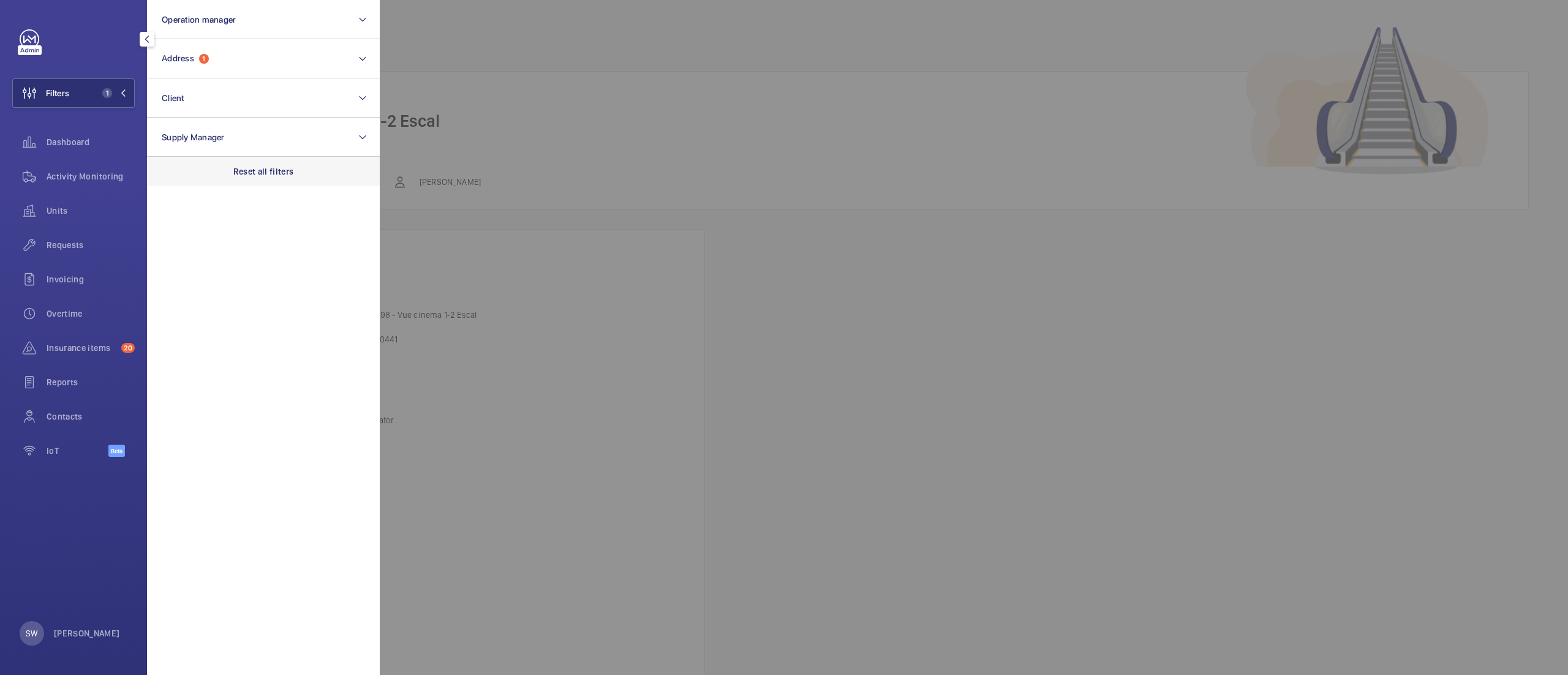
click at [310, 169] on div "Reset all filters" at bounding box center [263, 172] width 233 height 30
click at [82, 241] on span "Requests" at bounding box center [91, 245] width 88 height 12
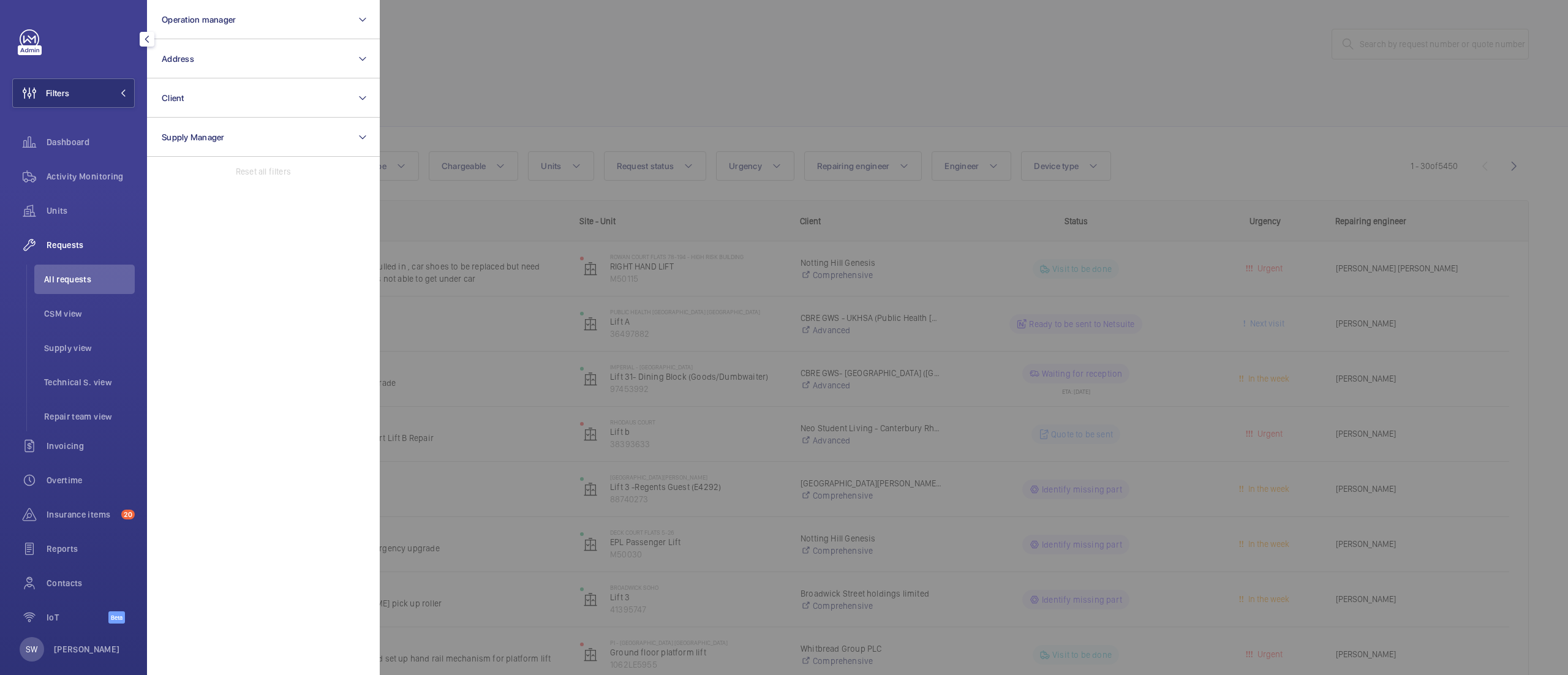
click at [1117, 71] on div at bounding box center [1164, 338] width 1568 height 675
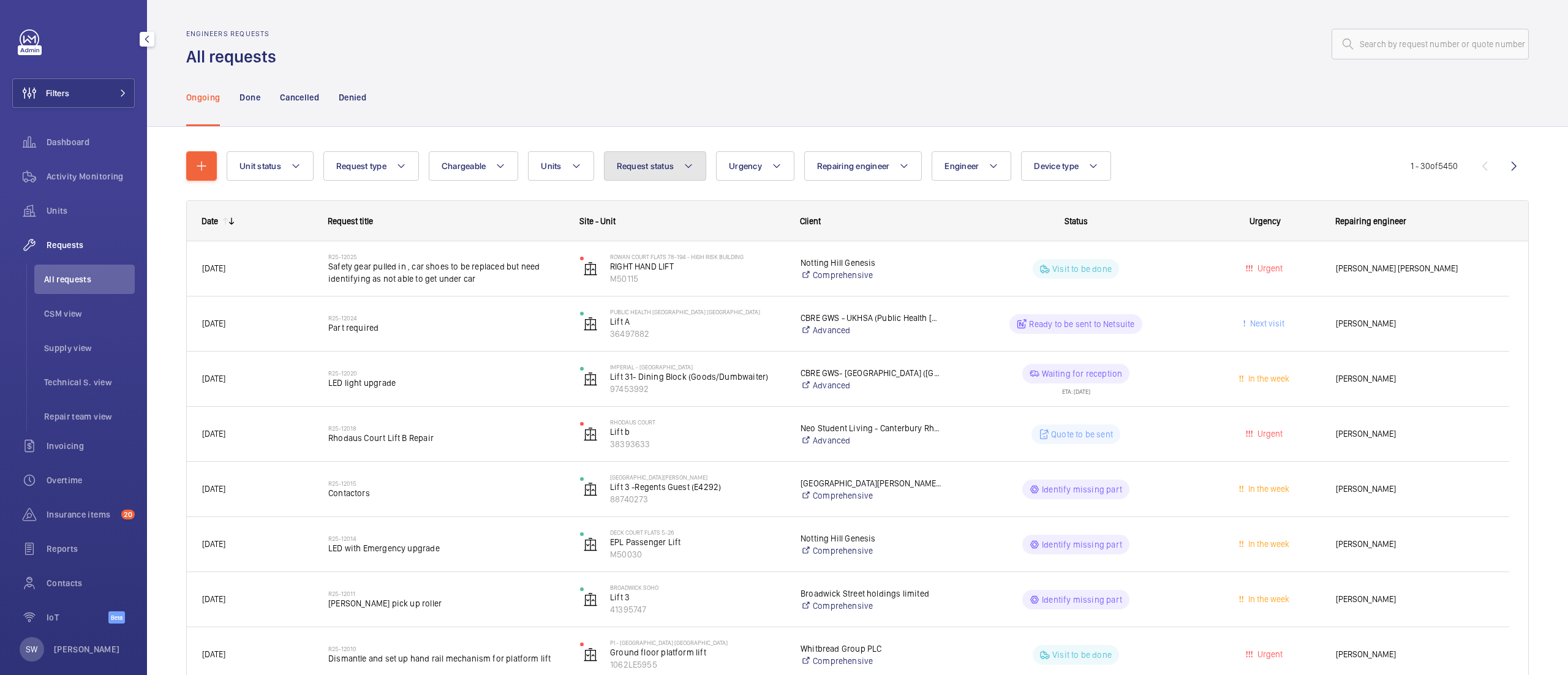
click at [620, 159] on button "Request status" at bounding box center [655, 166] width 103 height 30
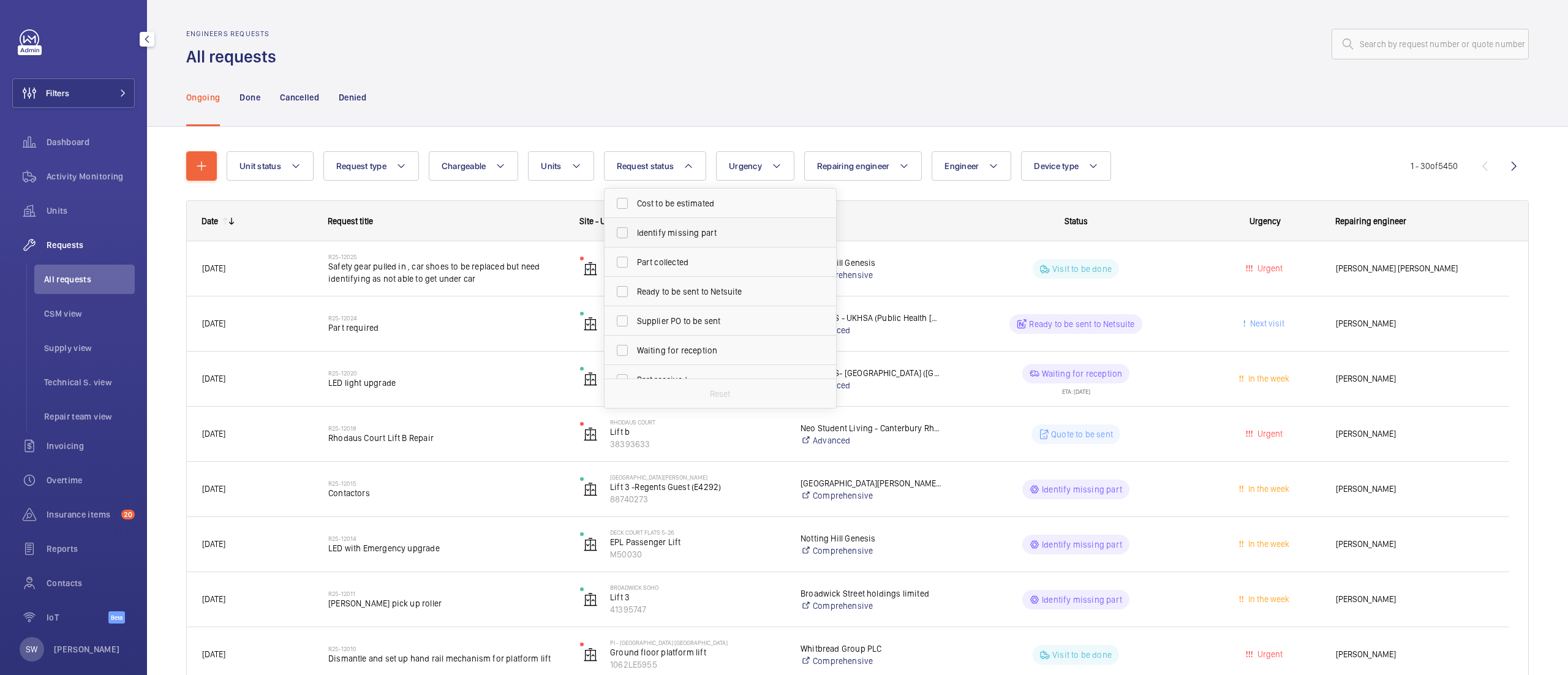
click at [834, 241] on li "Identify missing part" at bounding box center [720, 232] width 232 height 30
click at [664, 279] on label "Quote to be sent" at bounding box center [711, 289] width 213 height 30
click at [635, 279] on input "Quote to be sent" at bounding box center [622, 288] width 24 height 24
checkbox input "true"
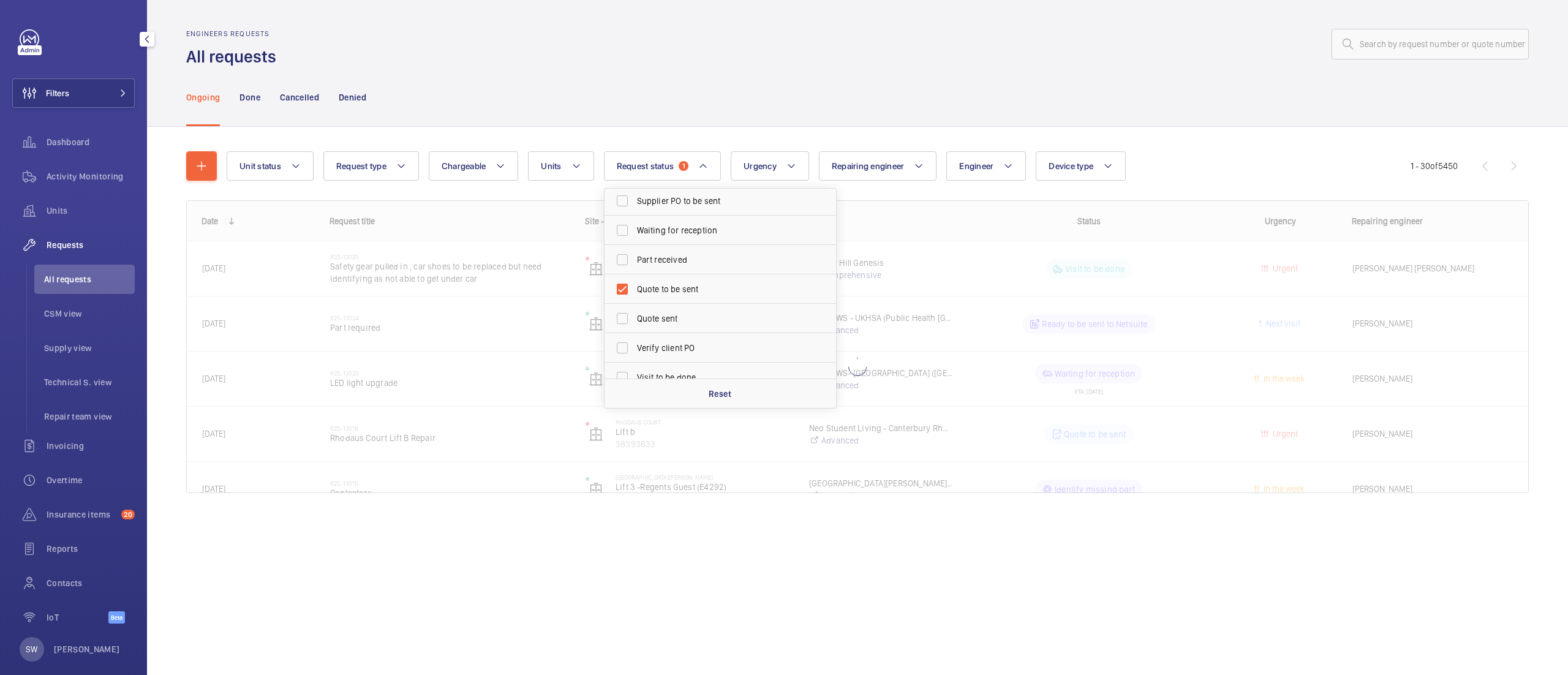
click at [826, 98] on div "Ongoing Done Cancelled Denied" at bounding box center [857, 97] width 1343 height 58
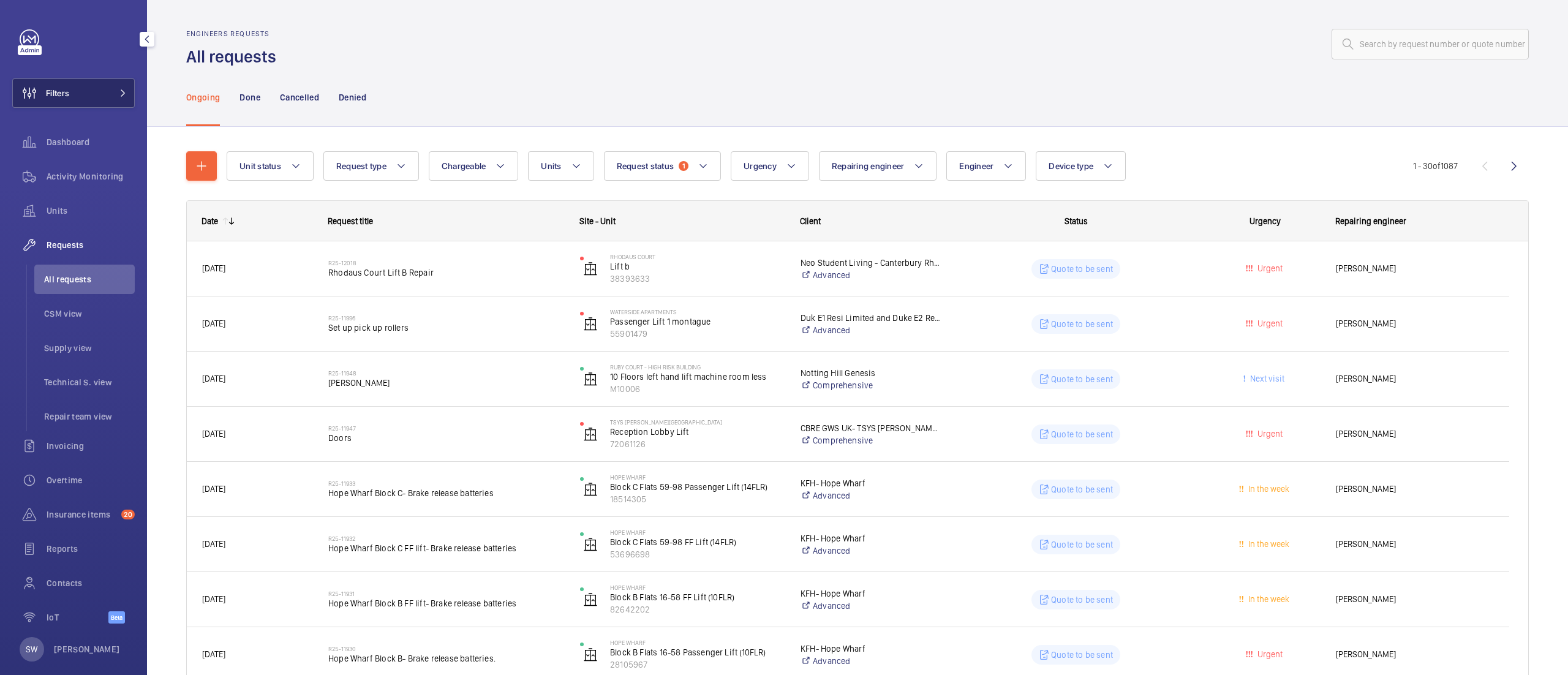
click at [82, 94] on button "Filters" at bounding box center [73, 93] width 122 height 30
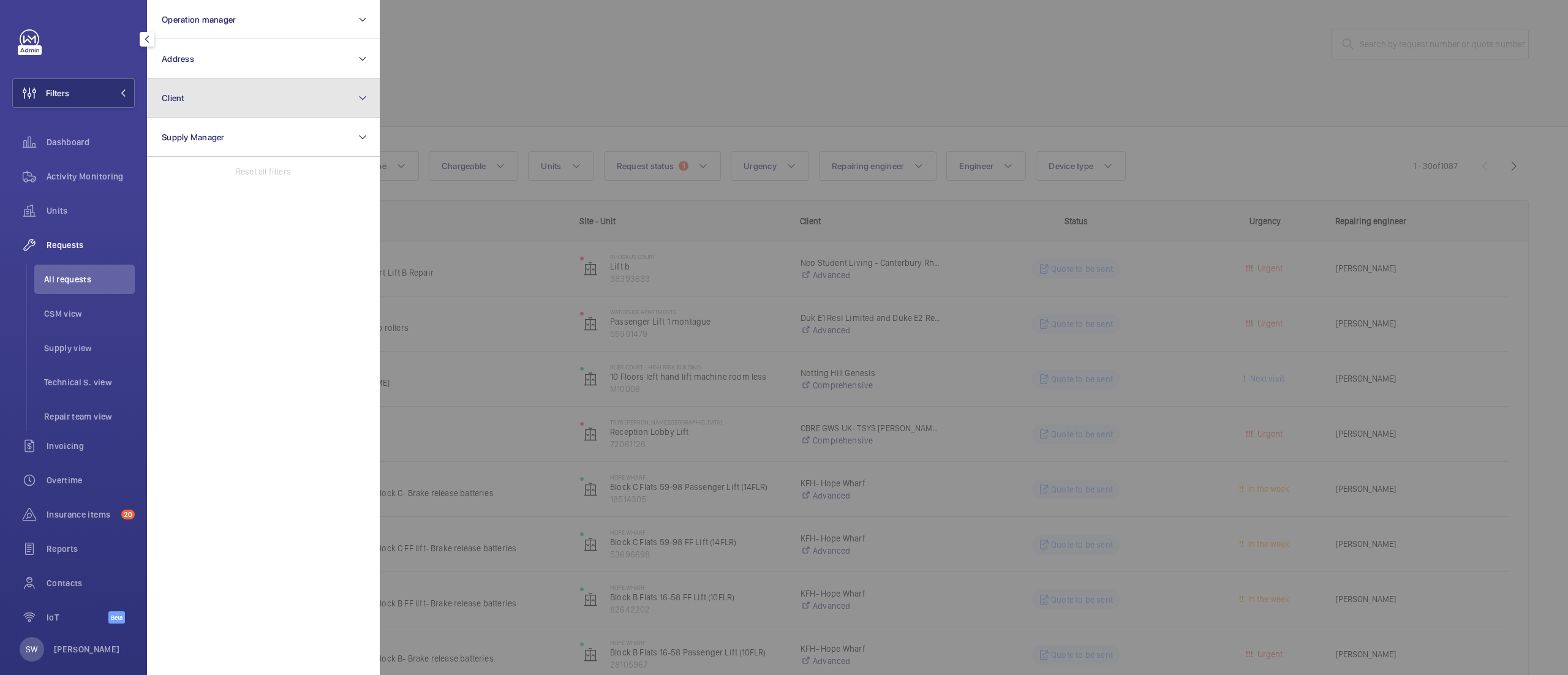
click at [297, 98] on button "Client" at bounding box center [263, 98] width 233 height 39
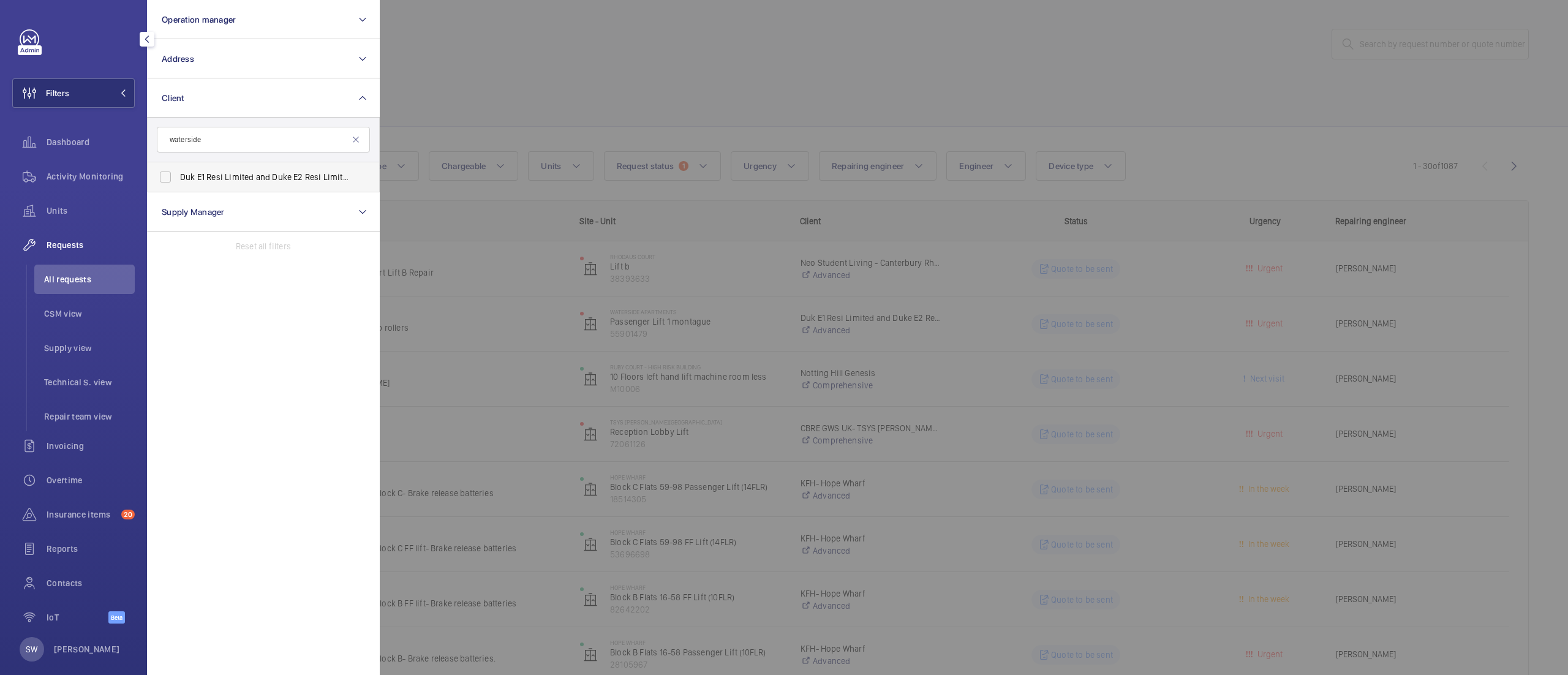
type input "waterside"
click at [229, 174] on span "Duk E1 Resi Limited and Duke E2 Resi Limited - Waterside Apartments" at bounding box center [264, 177] width 169 height 12
click at [178, 174] on input "Duk E1 Resi Limited and Duke E2 Resi Limited - Waterside Apartments" at bounding box center [165, 176] width 24 height 24
checkbox input "true"
click at [809, 98] on div at bounding box center [1164, 338] width 1568 height 675
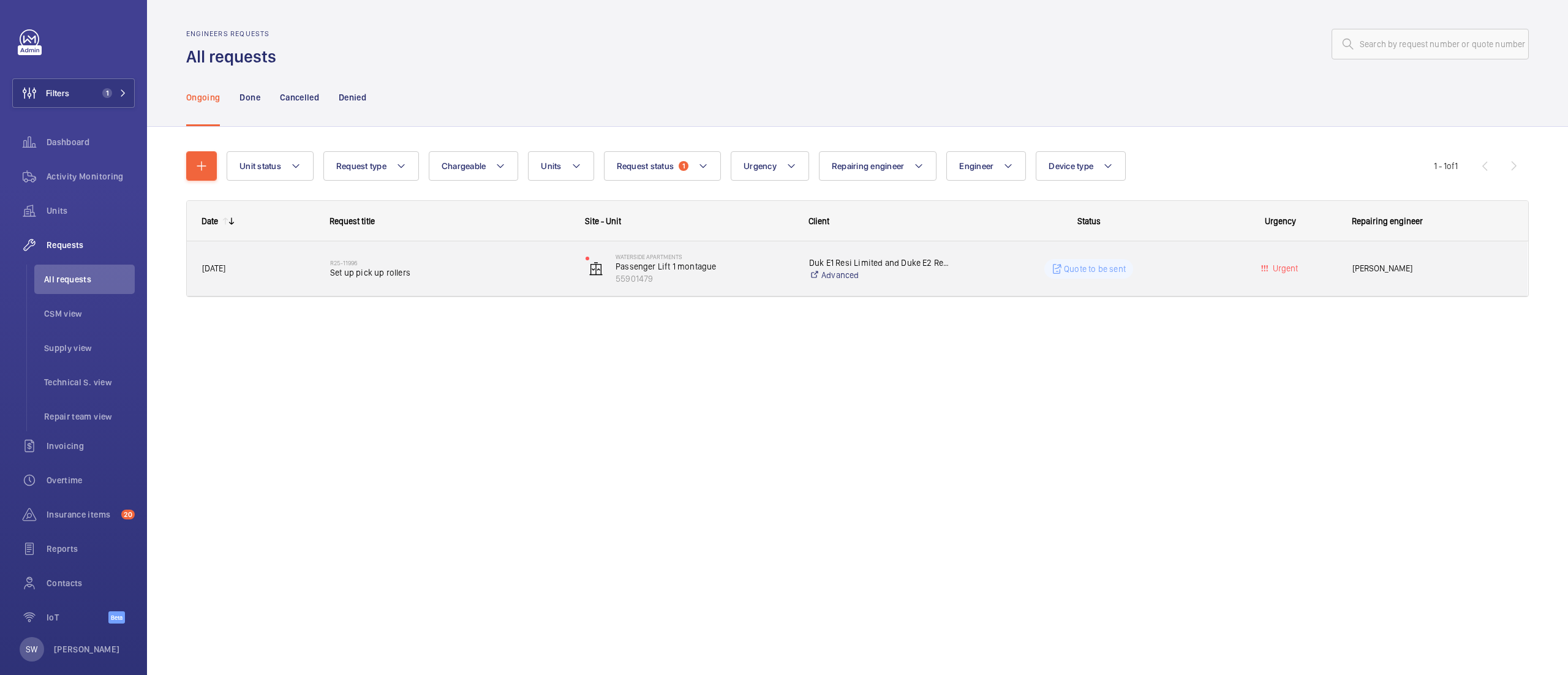
click at [532, 265] on h2 "R25-11996" at bounding box center [449, 263] width 239 height 8
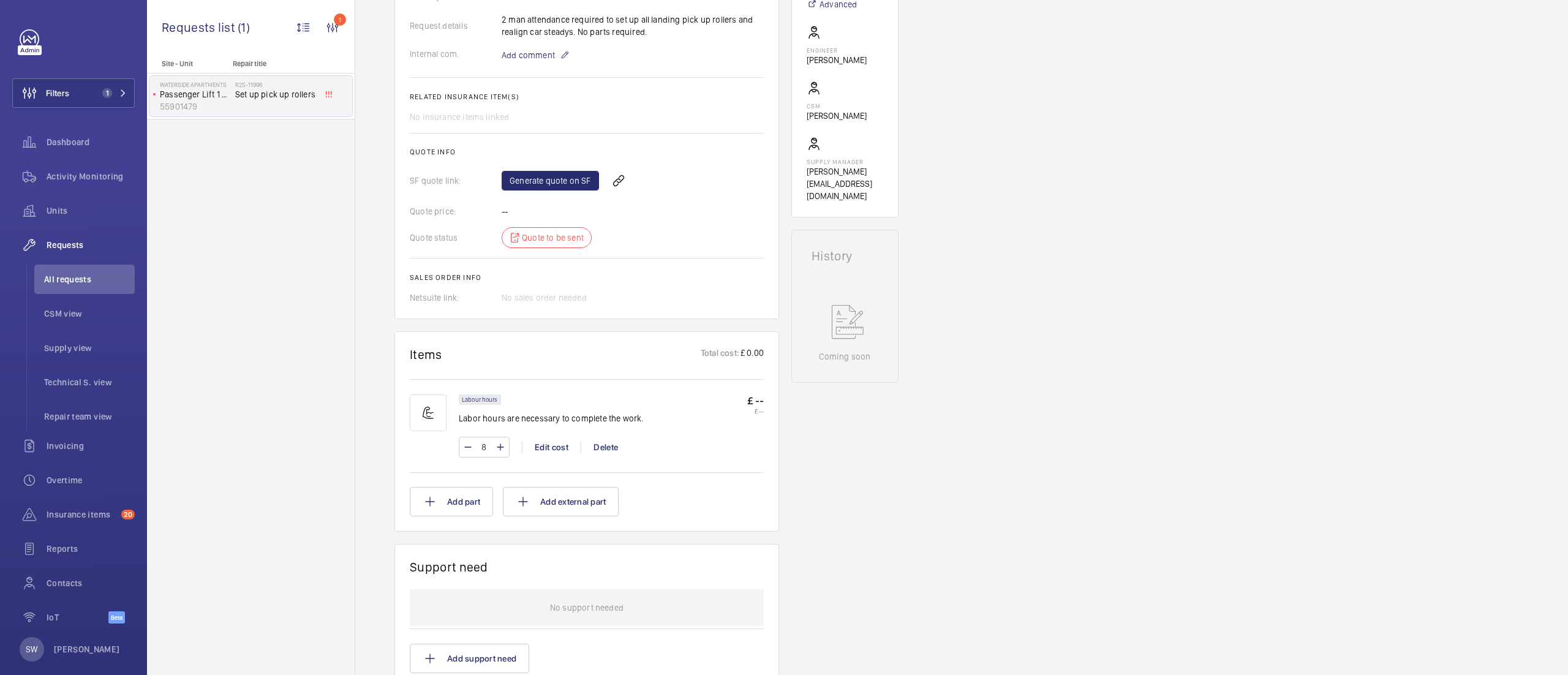
scroll to position [394, 0]
click at [550, 170] on link "Generate quote on SF" at bounding box center [550, 176] width 97 height 19
click at [91, 98] on button "Filters 1" at bounding box center [73, 93] width 122 height 30
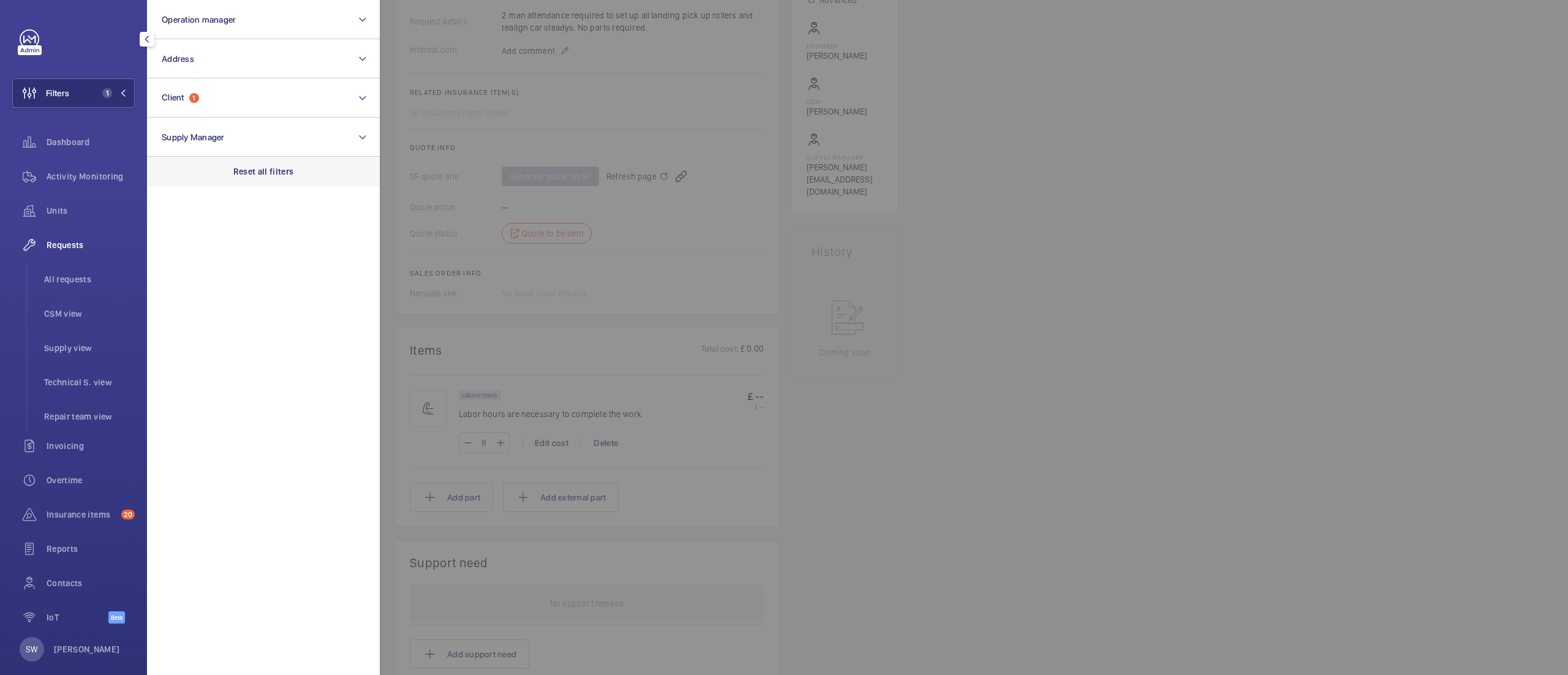
click at [272, 158] on div "Reset all filters" at bounding box center [263, 172] width 233 height 30
click at [214, 8] on button "Operation manager" at bounding box center [263, 19] width 233 height 39
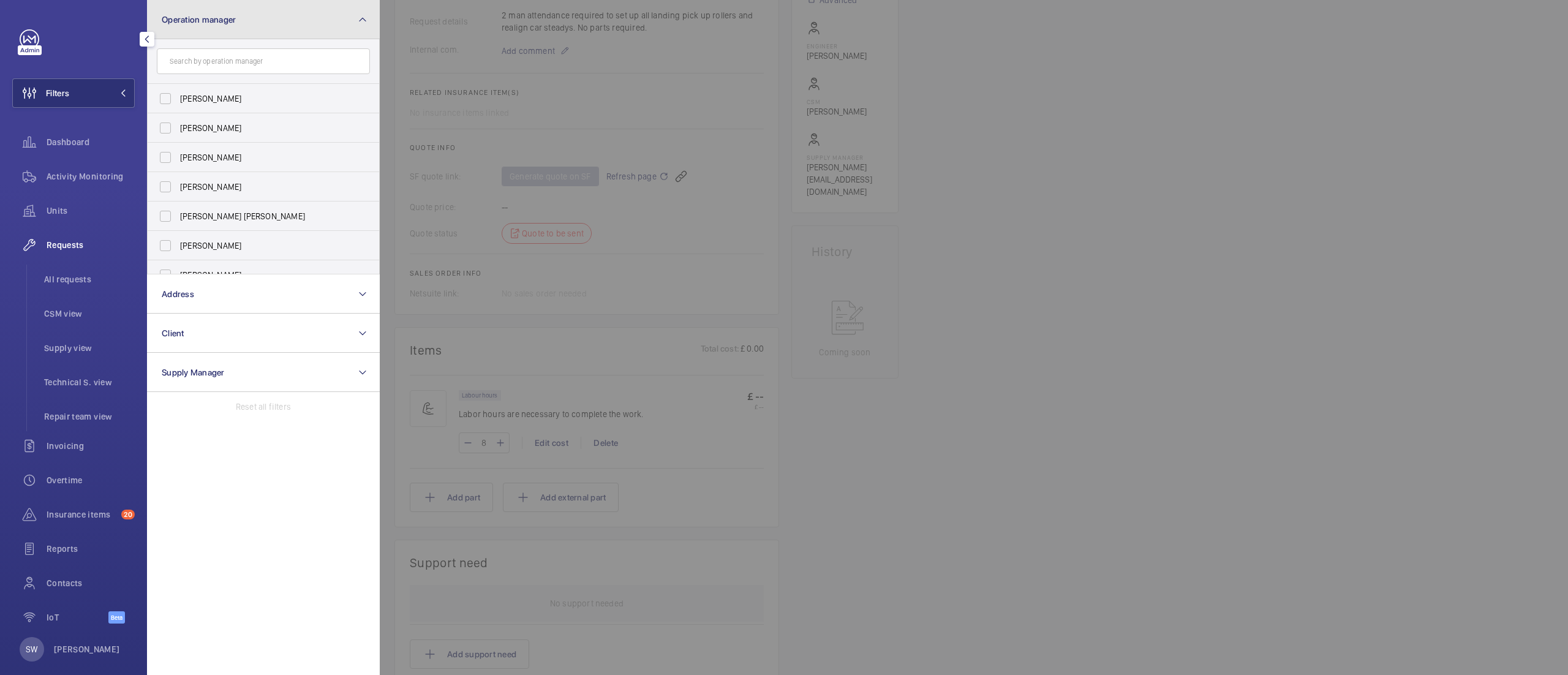
click at [233, 37] on button "Operation manager" at bounding box center [263, 19] width 233 height 39
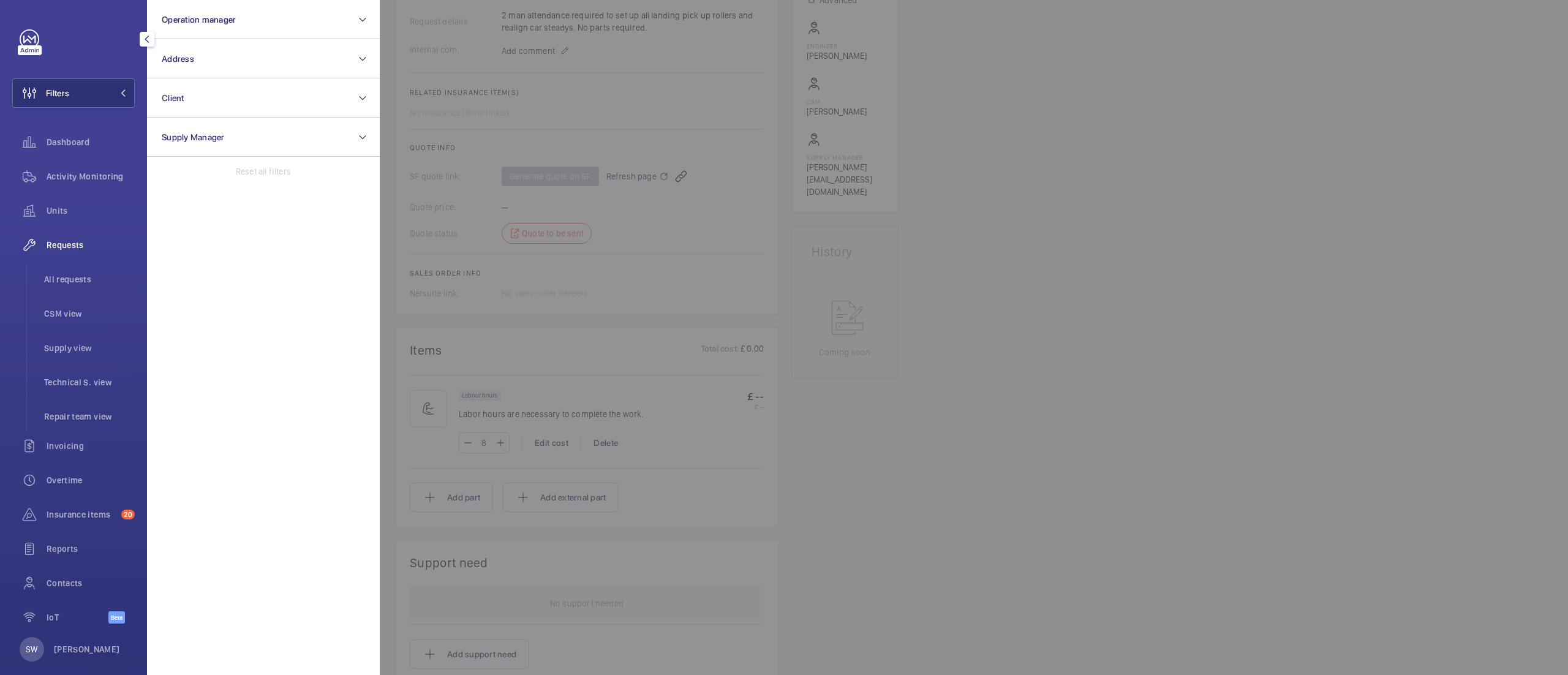
click at [1005, 284] on div at bounding box center [1164, 338] width 1568 height 675
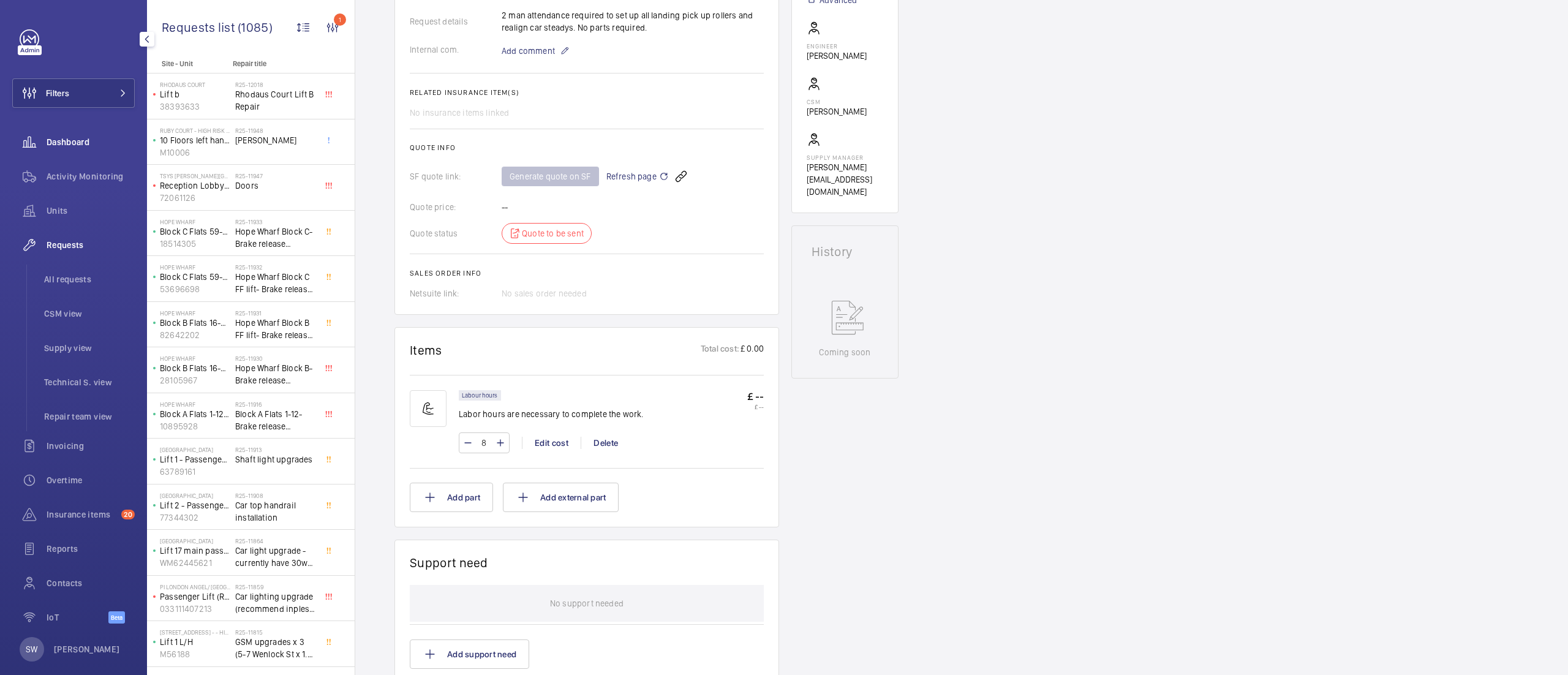
click at [80, 145] on span "Dashboard" at bounding box center [91, 142] width 88 height 12
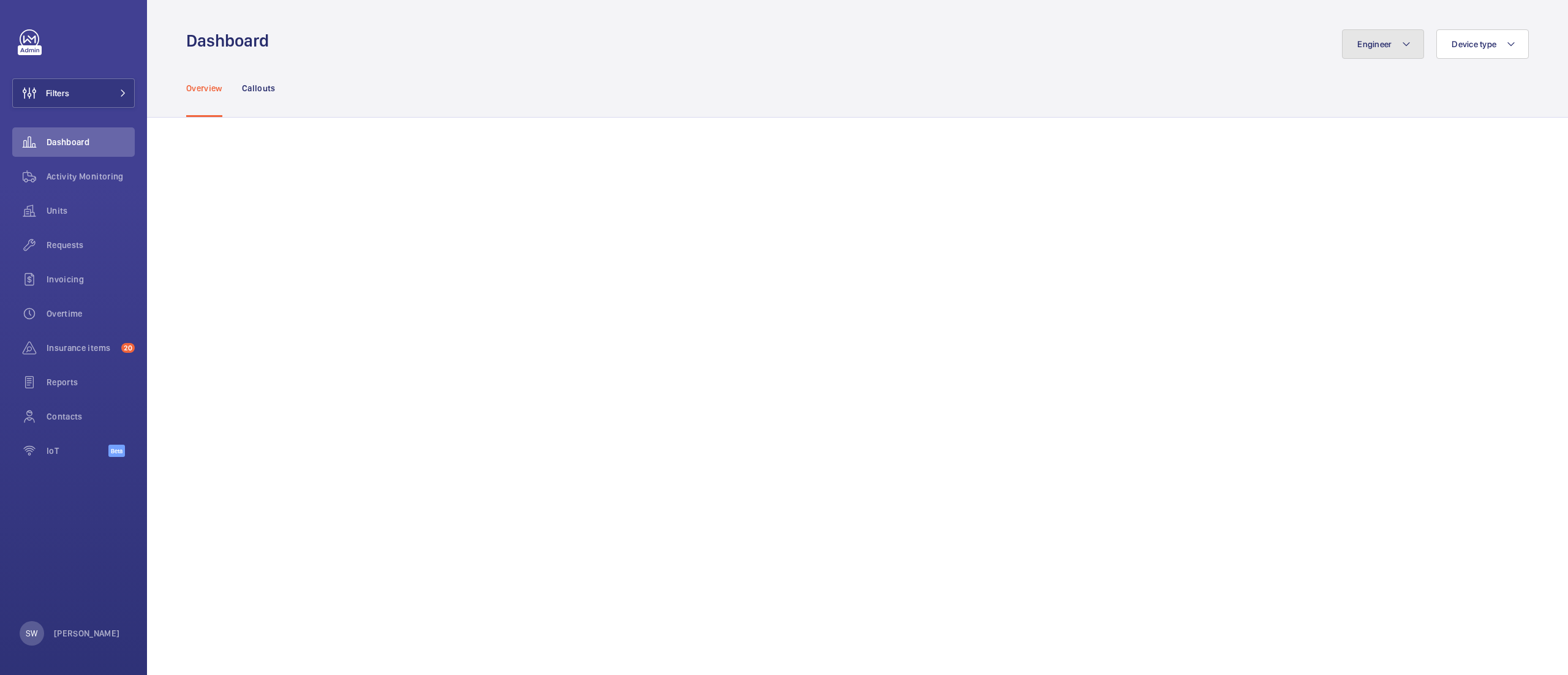
click at [1376, 44] on span "Engineer" at bounding box center [1374, 44] width 35 height 10
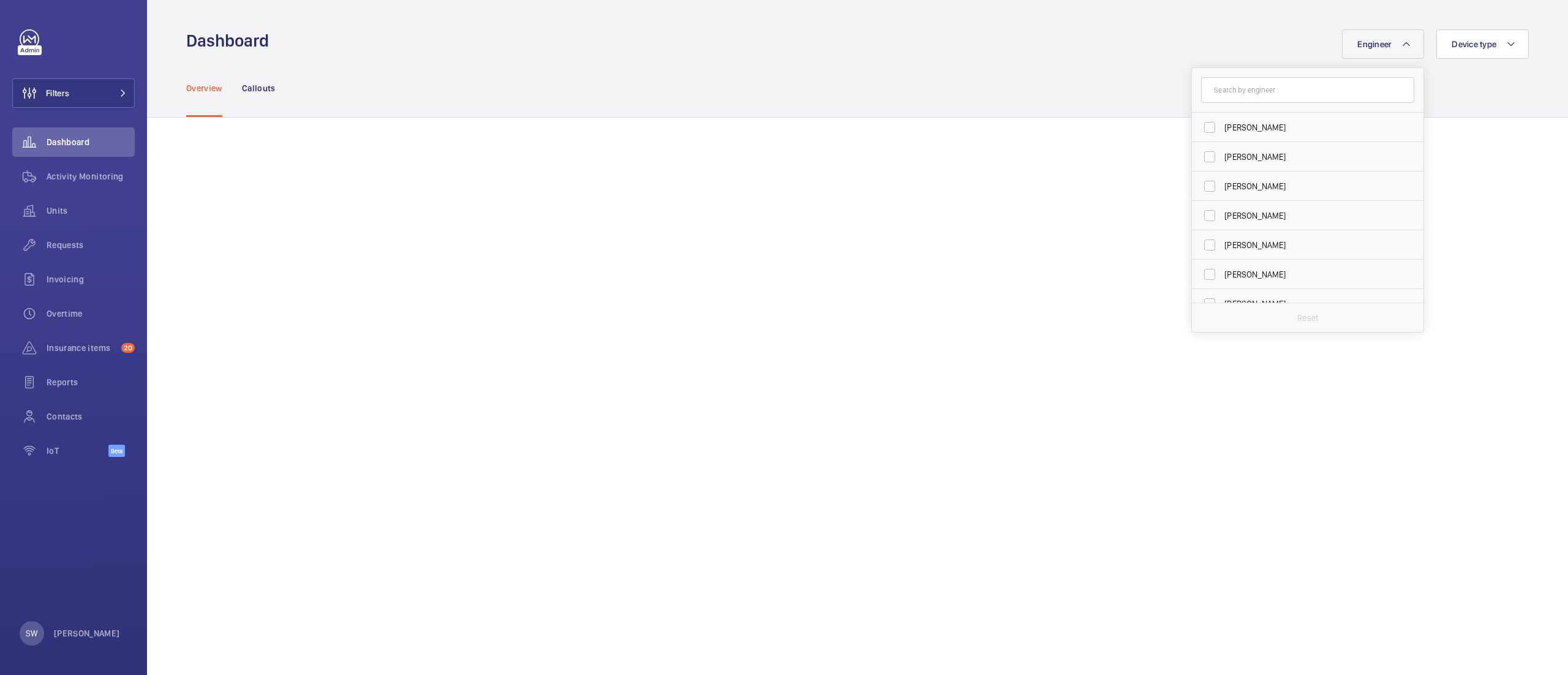
click at [1274, 88] on input "text" at bounding box center [1307, 90] width 213 height 26
type input "bliss"
click at [1286, 124] on span "Bliss" at bounding box center [1296, 127] width 19 height 10
click at [1222, 124] on input "[PERSON_NAME]" at bounding box center [1209, 127] width 24 height 24
checkbox input "true"
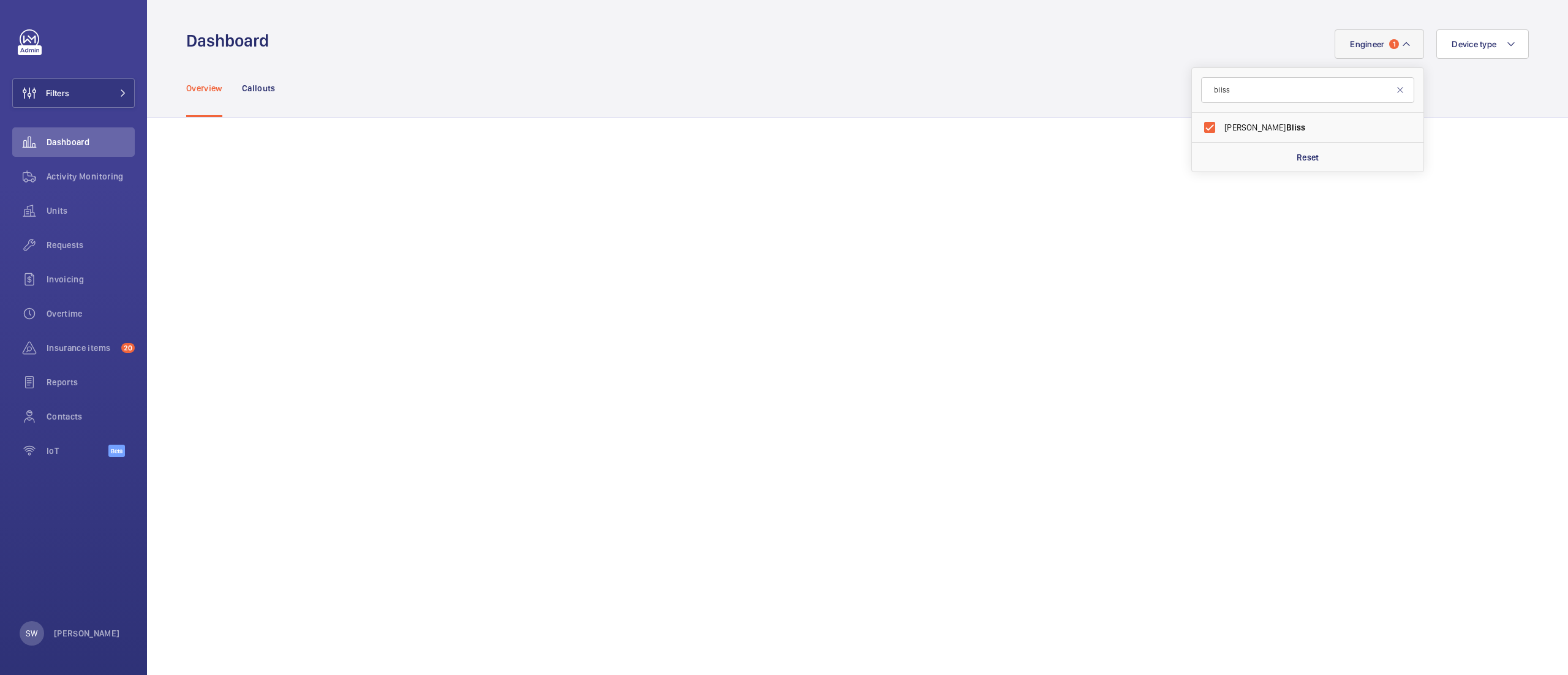
click at [984, 75] on div "Overview Callouts" at bounding box center [857, 88] width 1343 height 58
click at [70, 95] on button "Filters" at bounding box center [73, 93] width 122 height 30
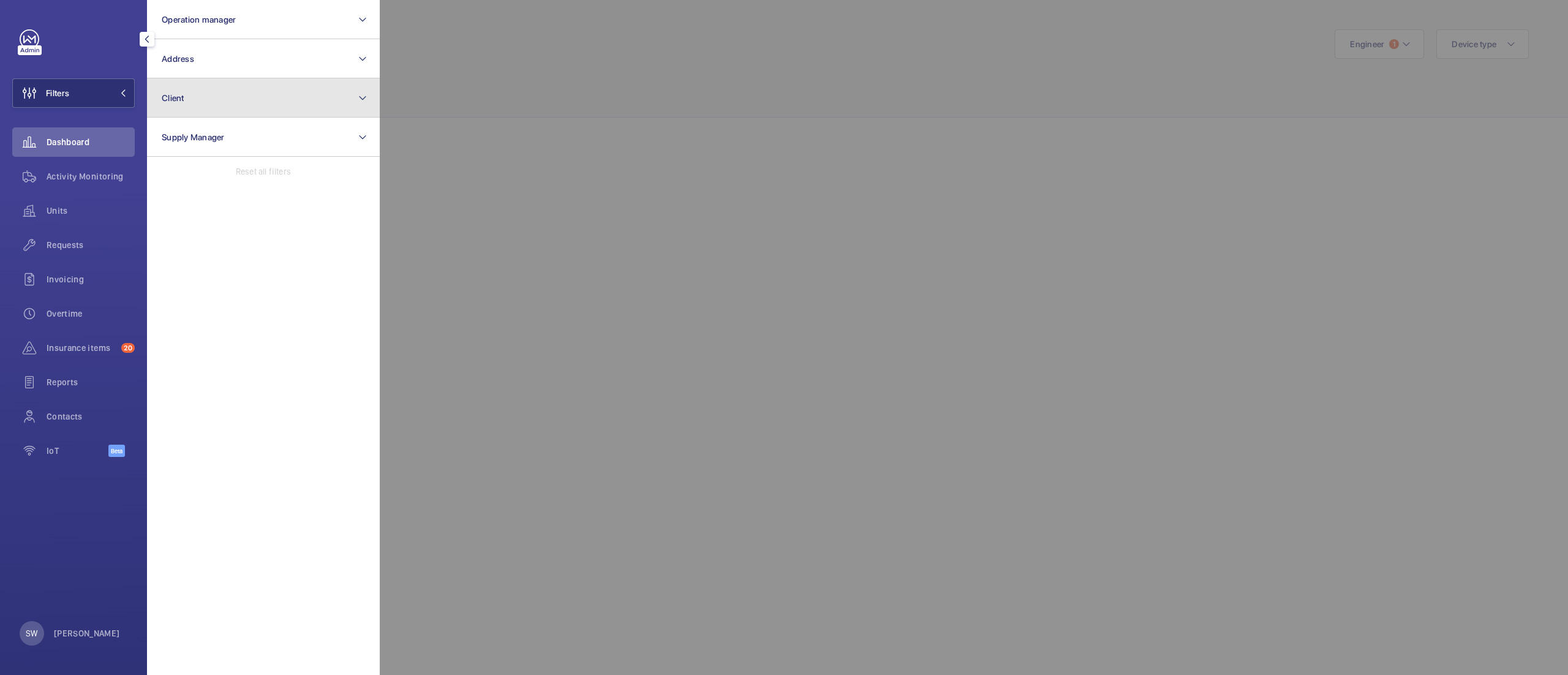
click at [270, 109] on button "Client" at bounding box center [263, 98] width 233 height 39
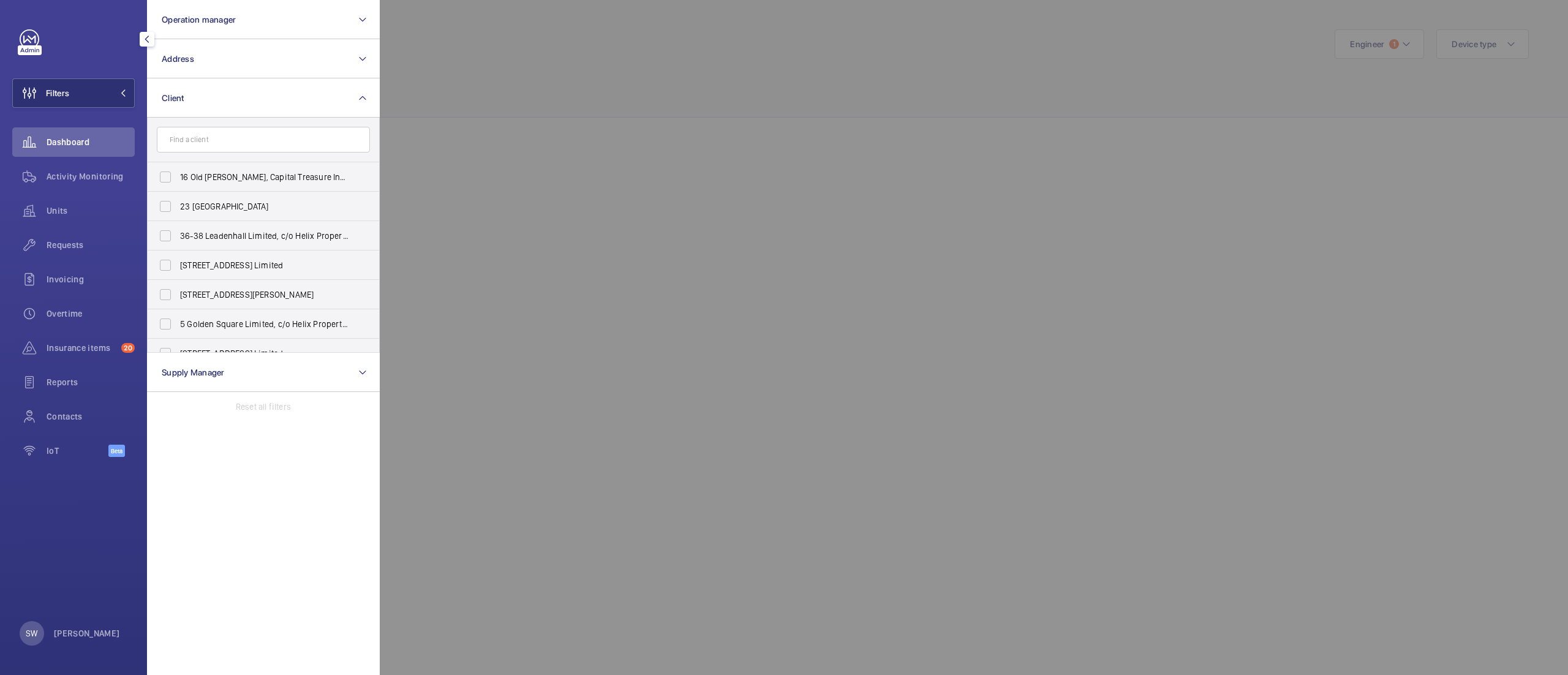
click at [588, 75] on div at bounding box center [1164, 338] width 1568 height 675
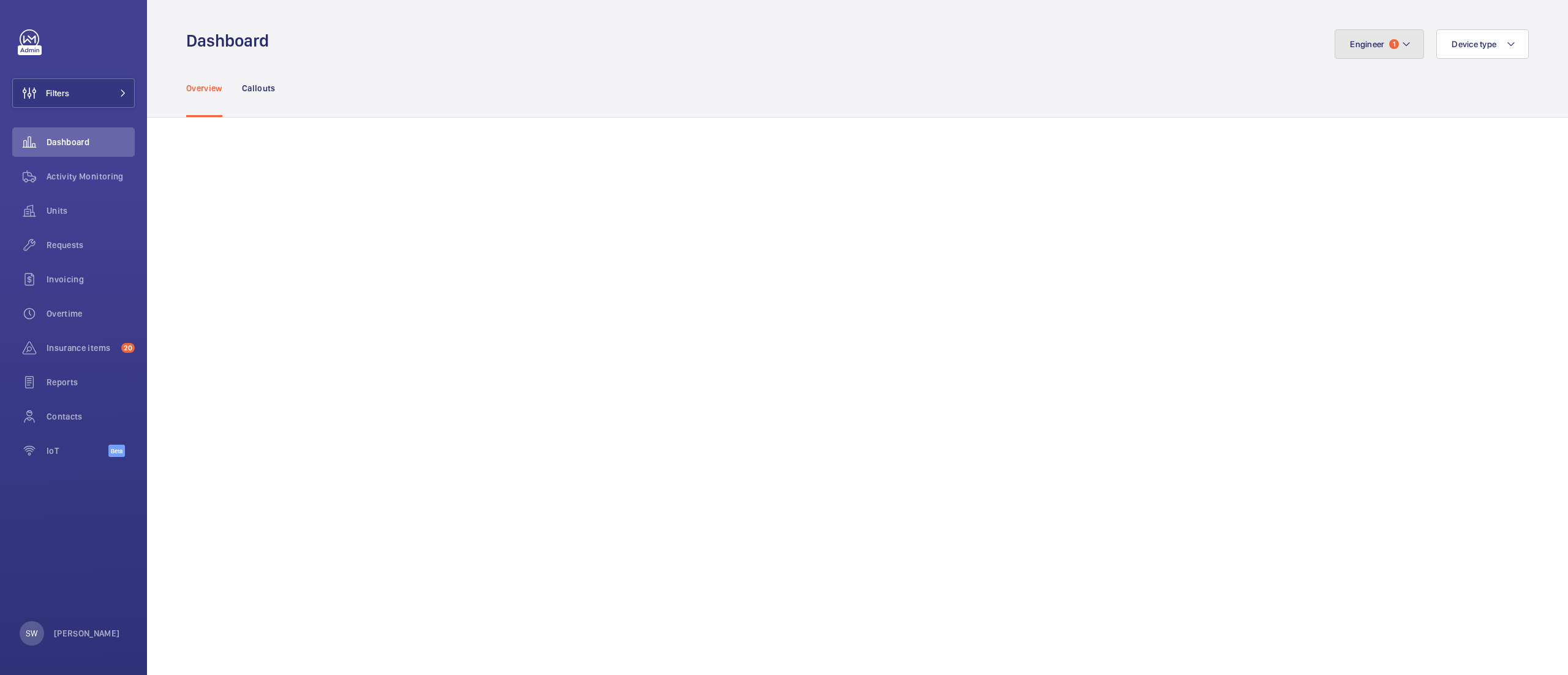
click at [1401, 44] on mat-icon at bounding box center [1406, 44] width 10 height 15
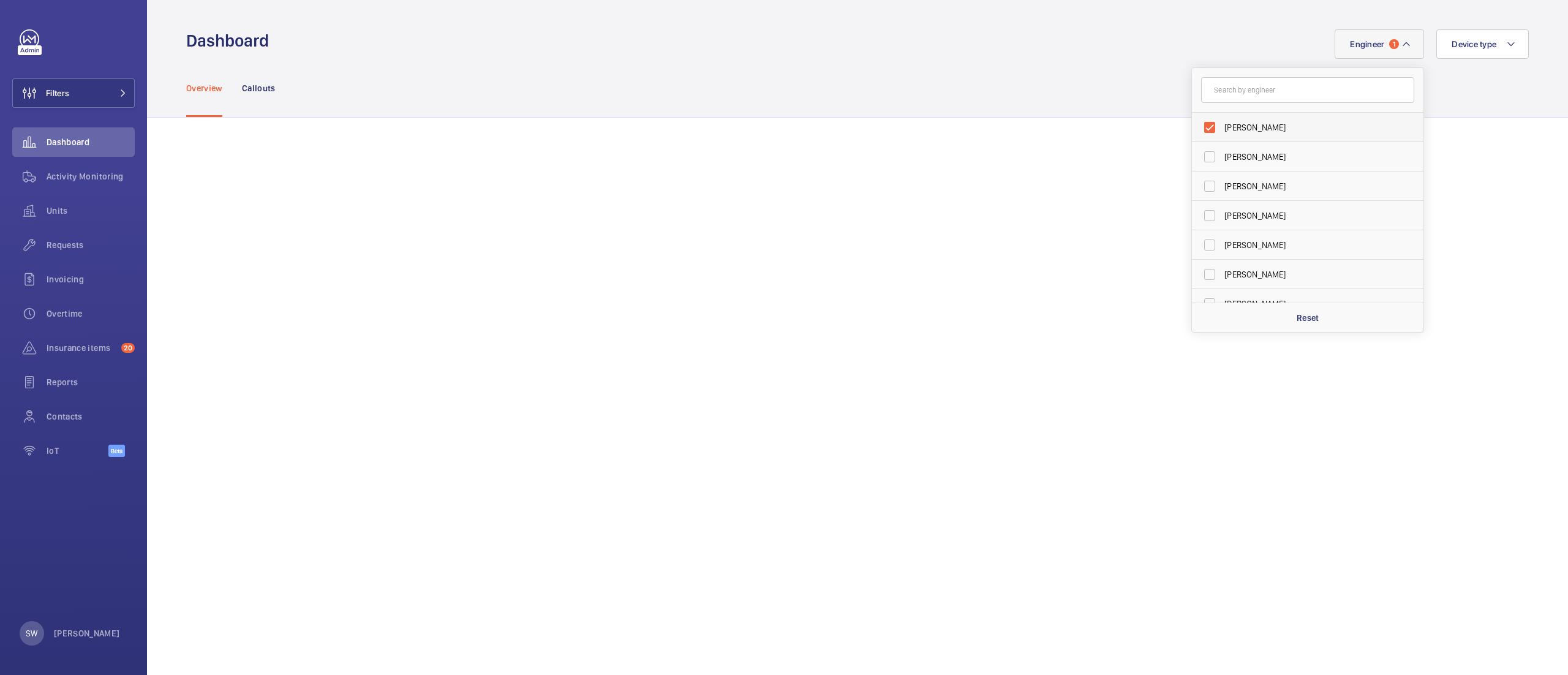
click at [1292, 116] on label "[PERSON_NAME]" at bounding box center [1298, 127] width 213 height 30
click at [1222, 116] on input "[PERSON_NAME]" at bounding box center [1209, 127] width 24 height 24
checkbox input "false"
click at [799, 59] on div "Overview Callouts" at bounding box center [857, 88] width 1343 height 58
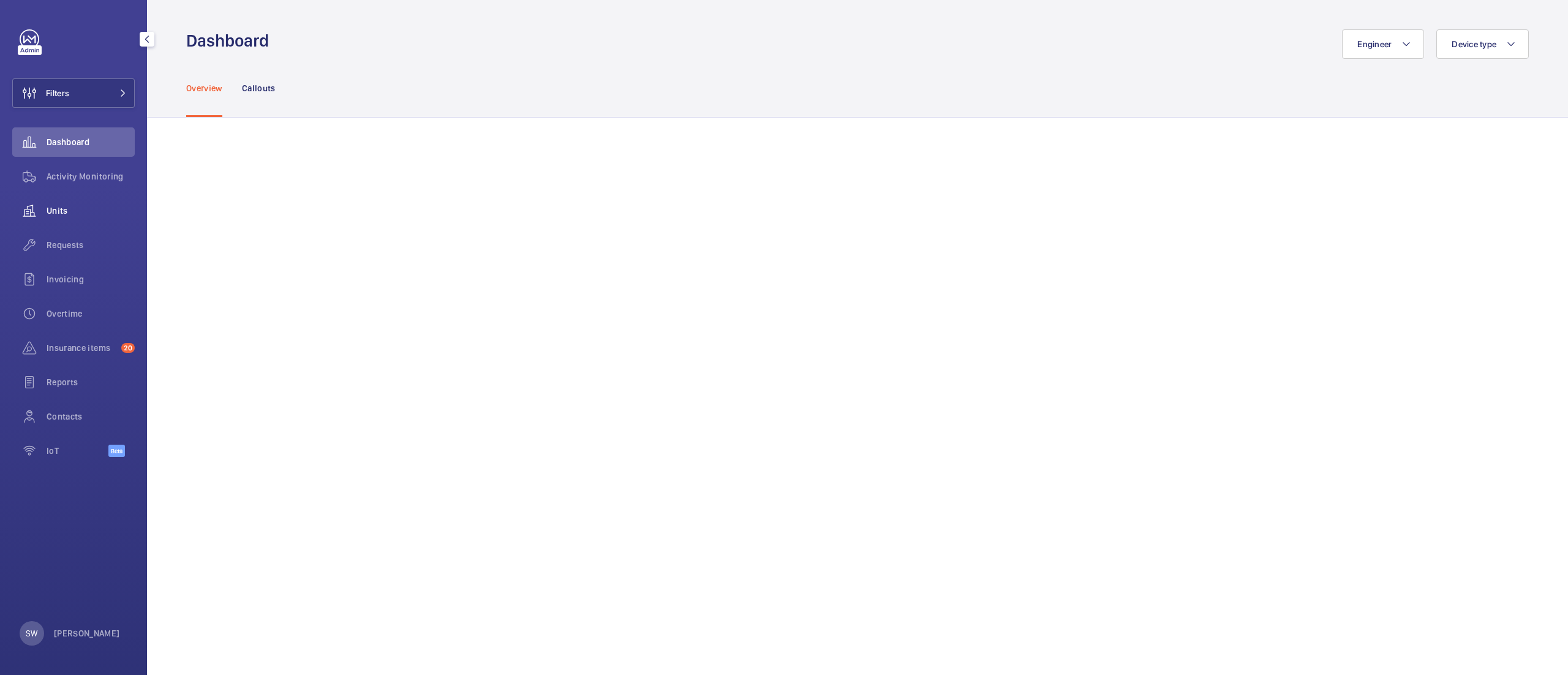
click at [67, 222] on div "Units" at bounding box center [73, 210] width 122 height 30
